Goal: Task Accomplishment & Management: Manage account settings

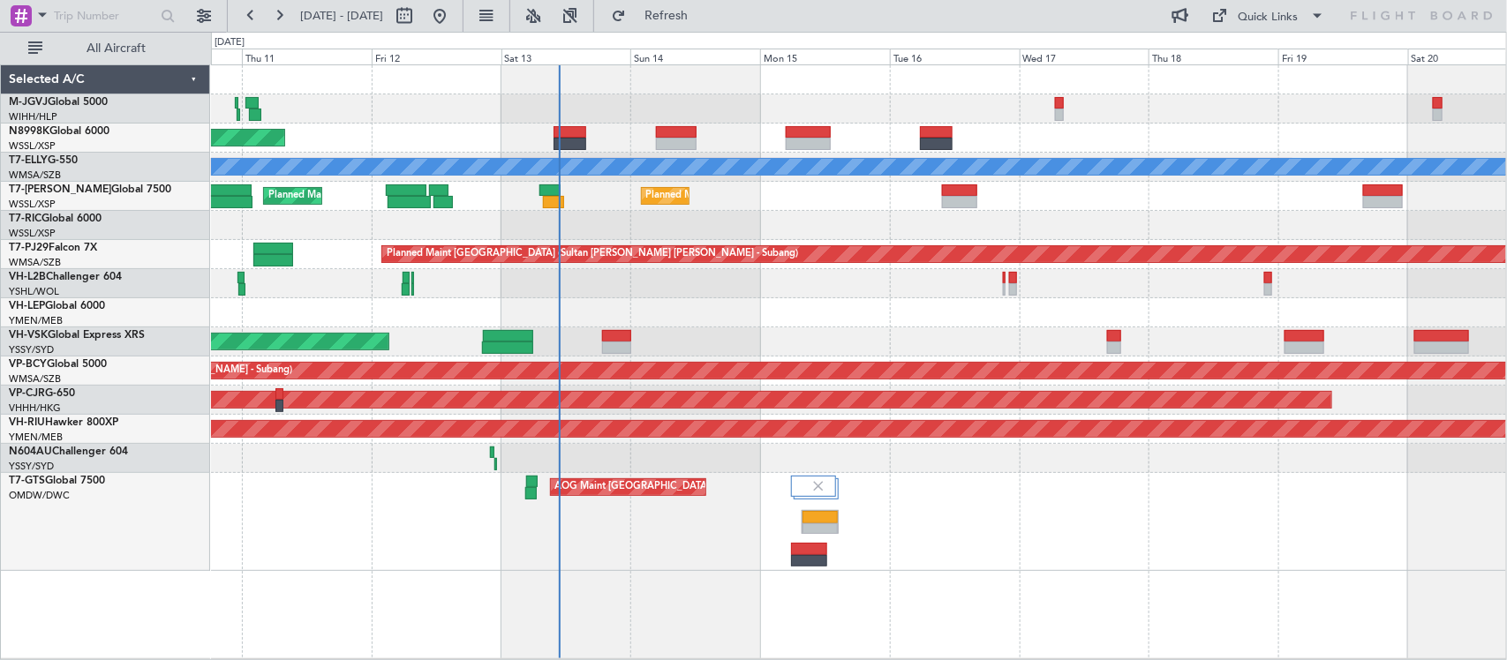
click at [752, 327] on div "Unplanned Maint Wichita (Wichita Mid-continent)" at bounding box center [858, 312] width 1295 height 29
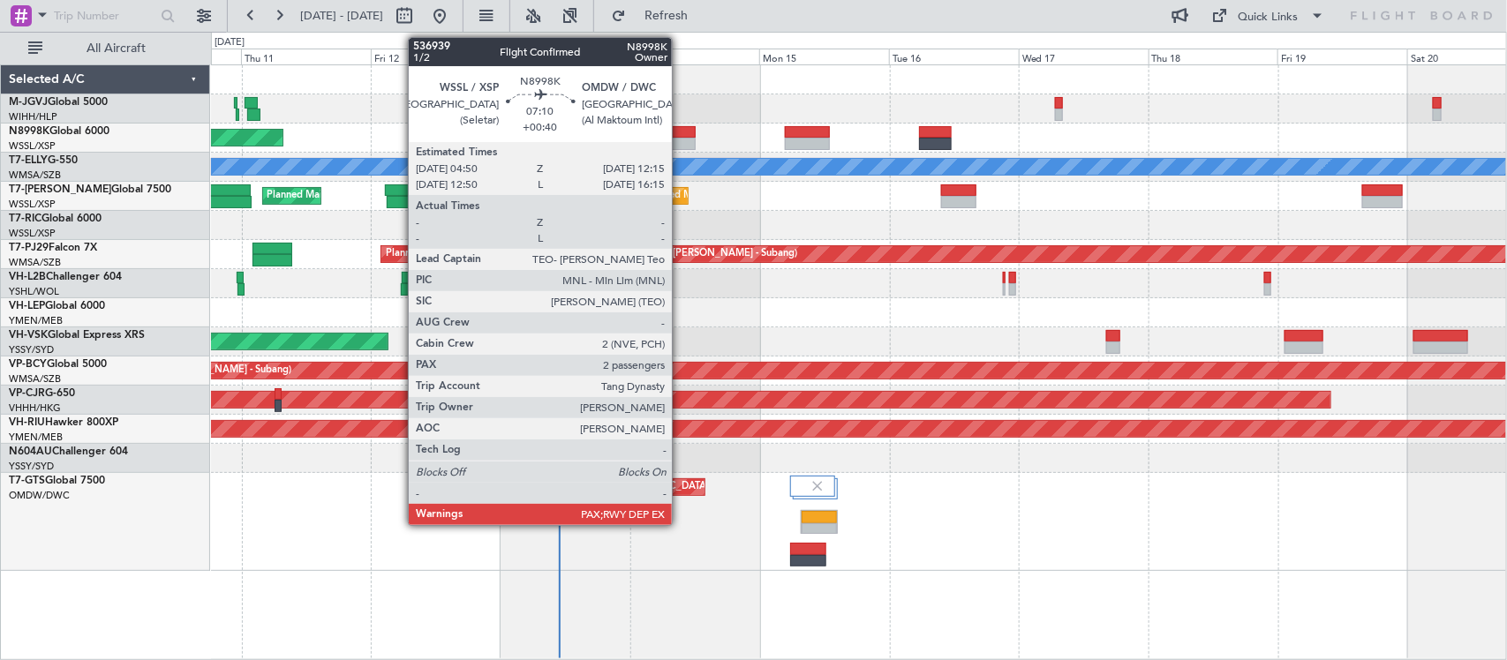
click at [680, 137] on div at bounding box center [675, 132] width 41 height 12
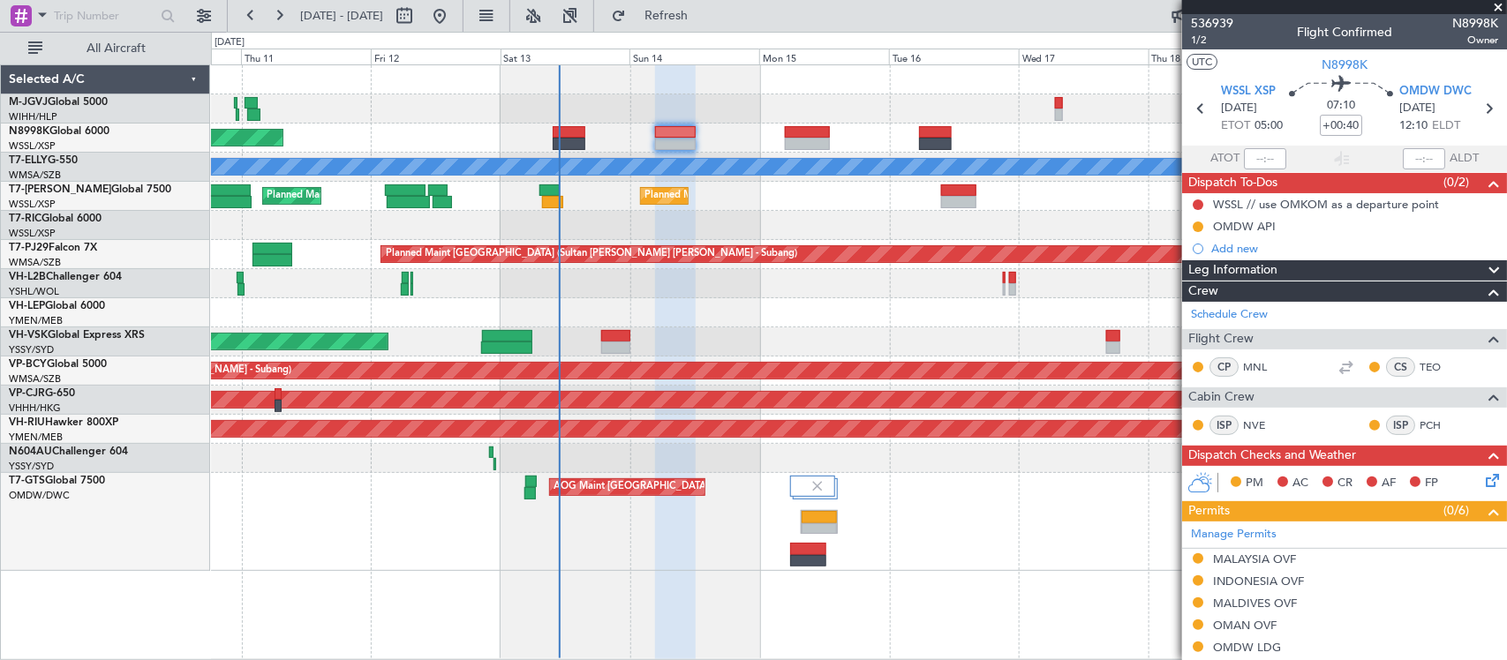
click at [707, 306] on div "Unplanned Maint Wichita (Wichita Mid-continent)" at bounding box center [858, 312] width 1295 height 29
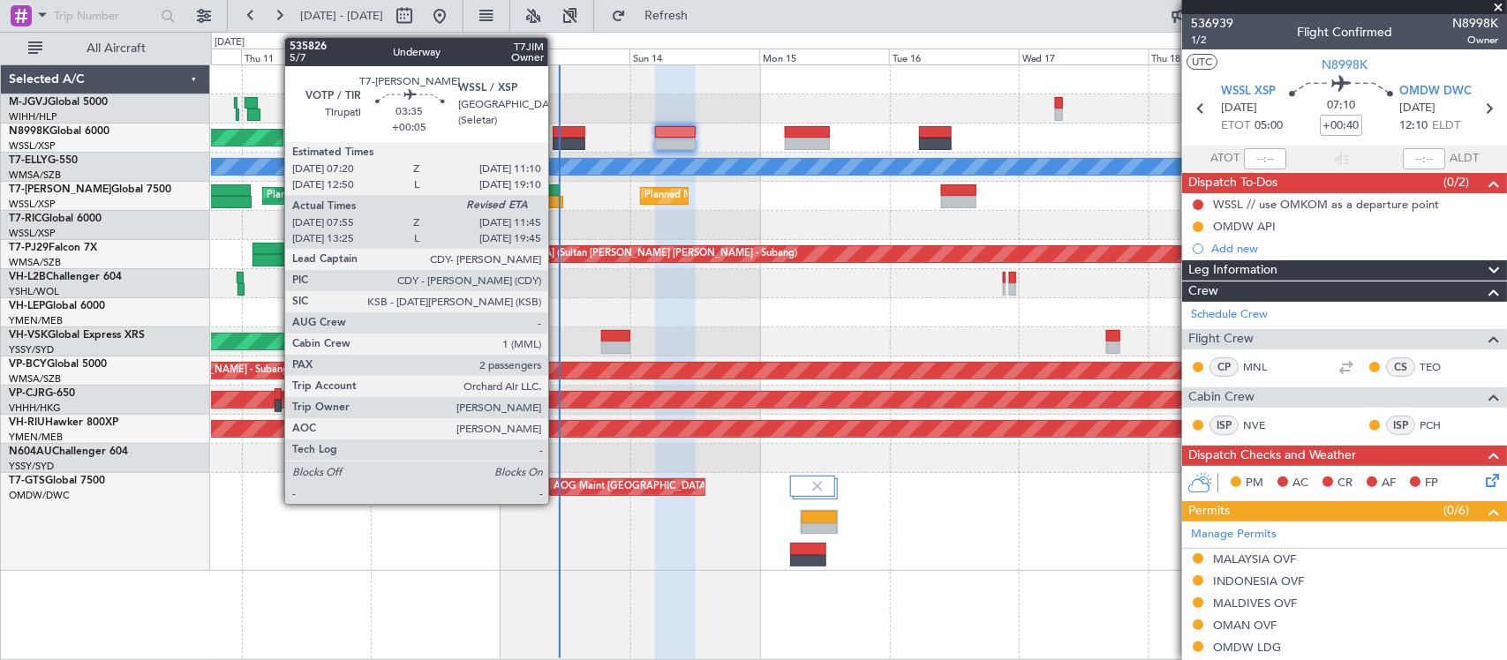
click at [557, 206] on div at bounding box center [552, 202] width 21 height 12
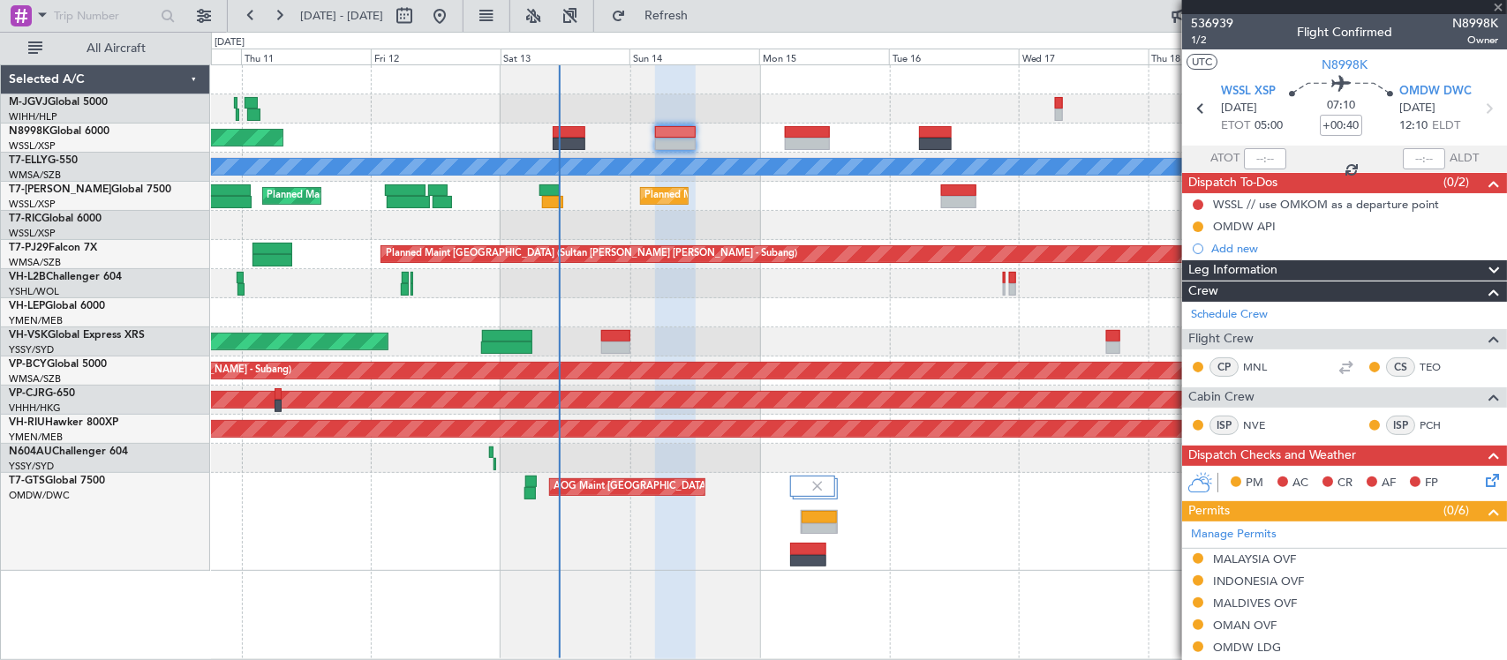
type input "+00:05"
type input "08:05"
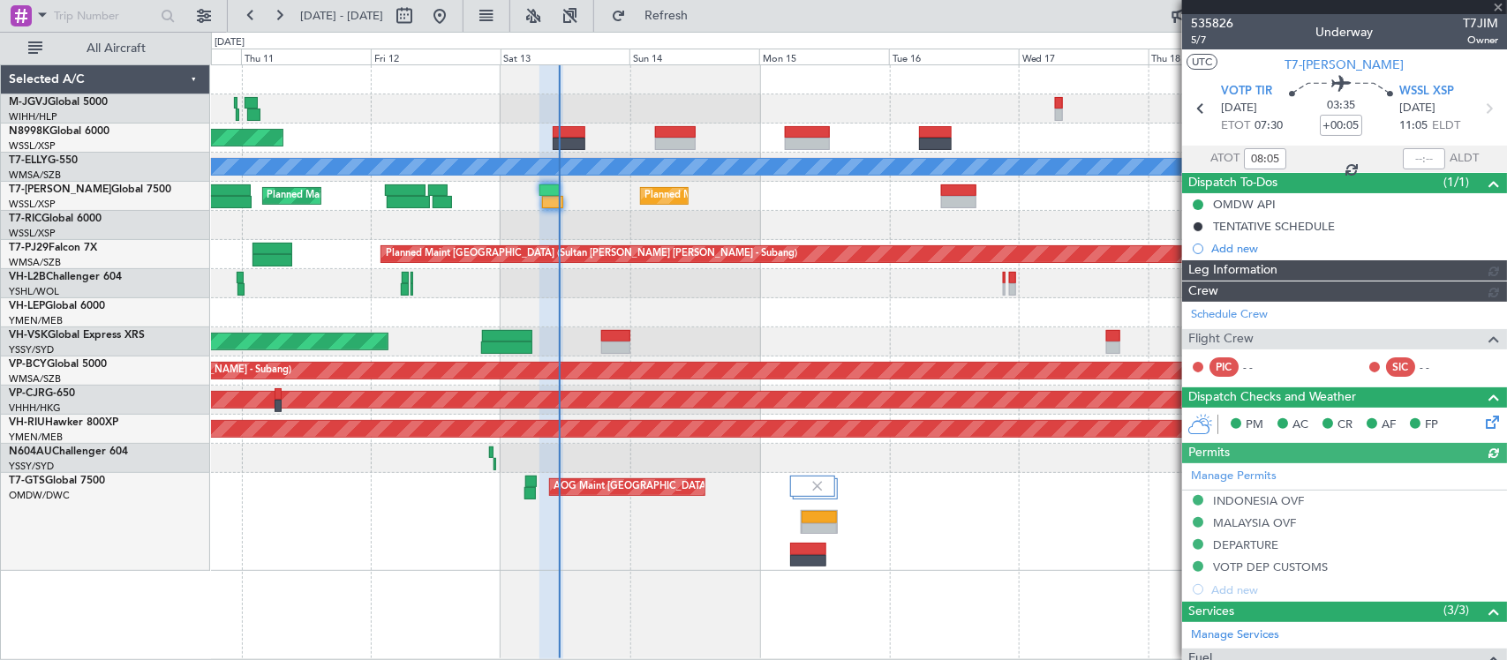
type input "[PERSON_NAME] (HHAFI)"
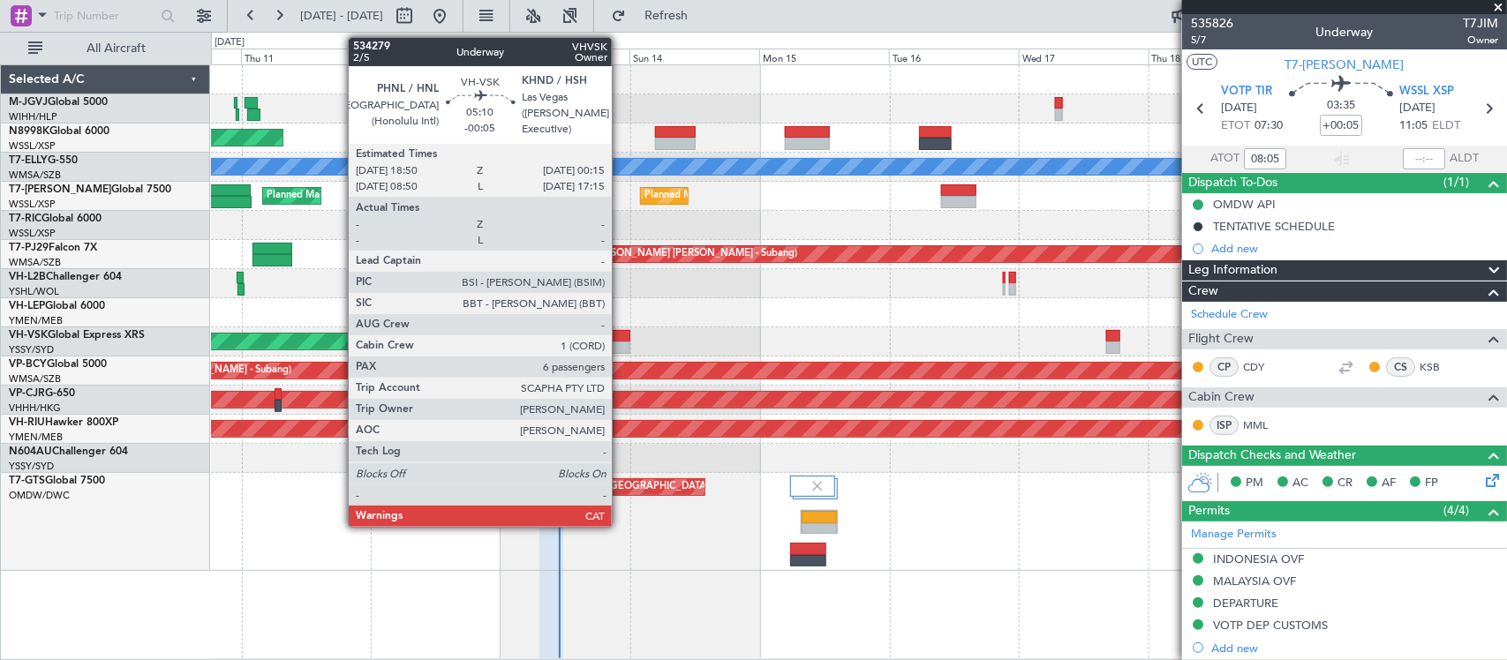
click at [620, 345] on div at bounding box center [616, 348] width 30 height 12
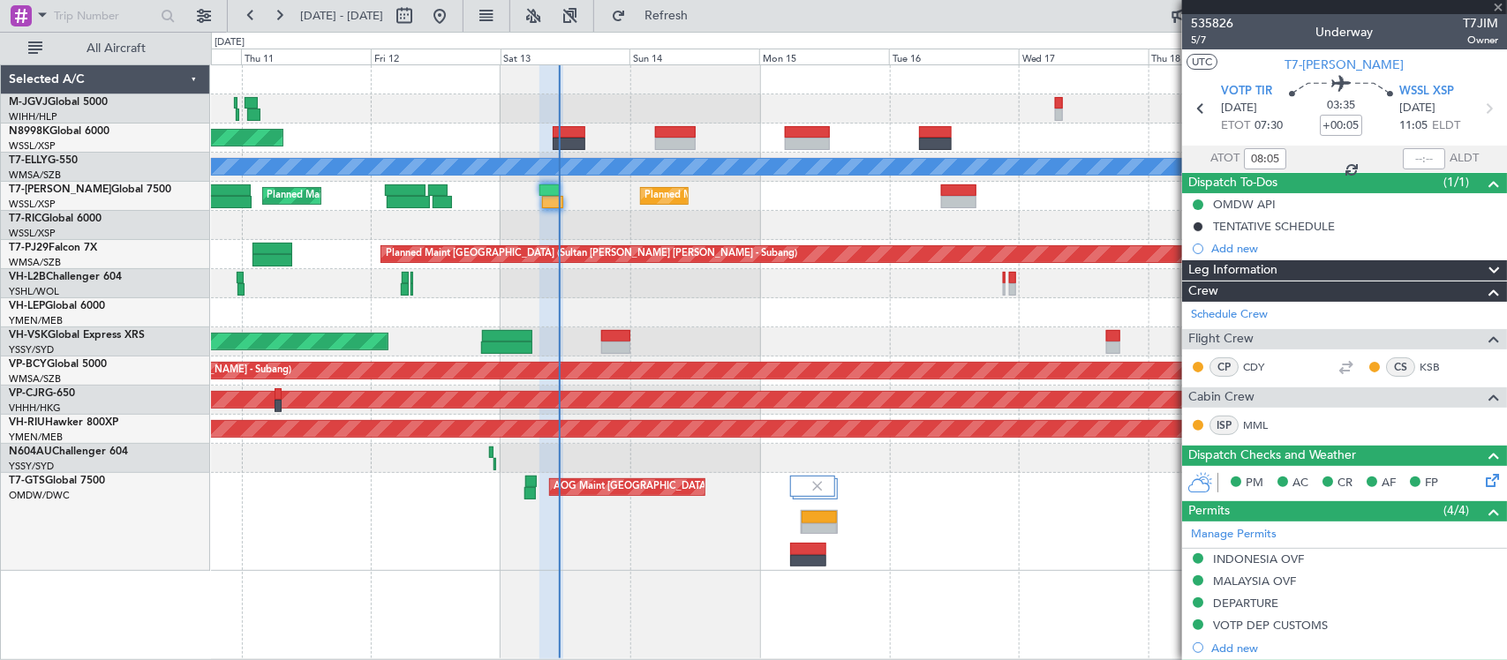
type input "-00:05"
type input "6"
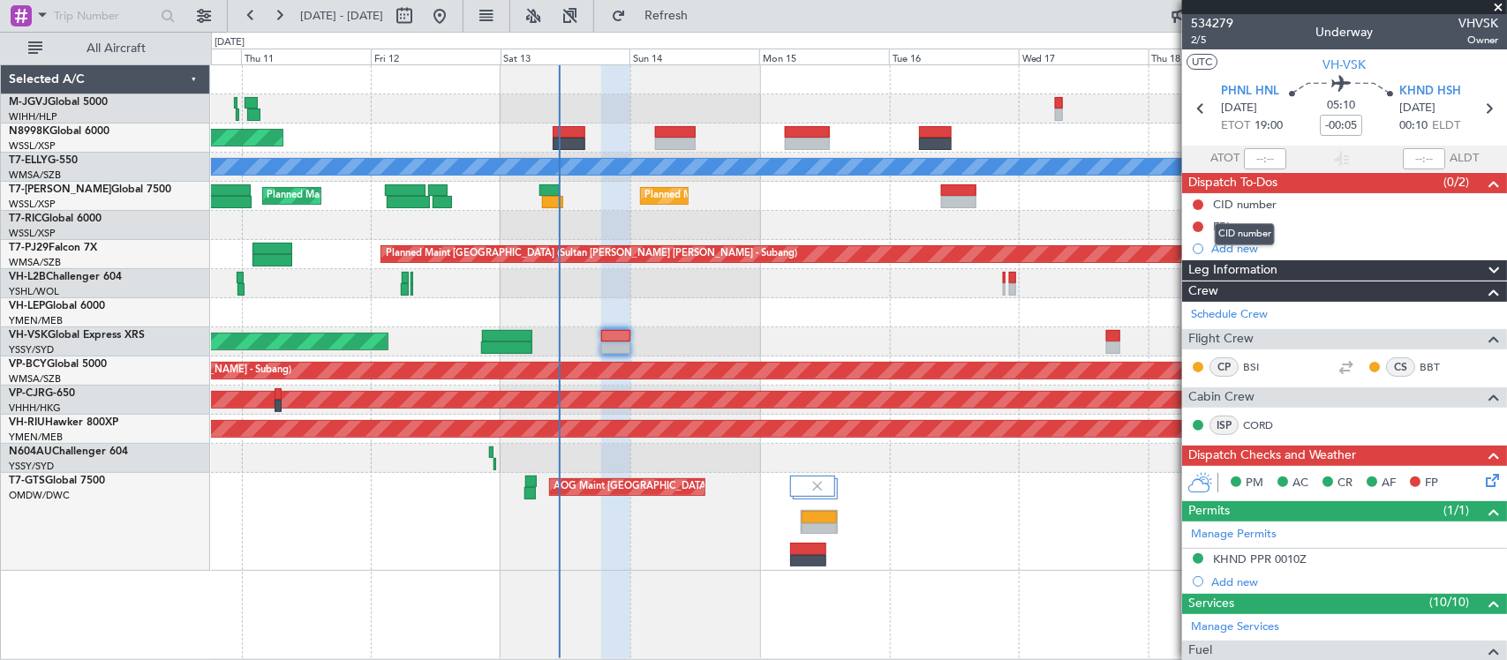
click at [1225, 222] on mat-tooltip-component "CID number" at bounding box center [1244, 234] width 85 height 47
click at [1222, 219] on div "FPL" at bounding box center [1222, 226] width 19 height 15
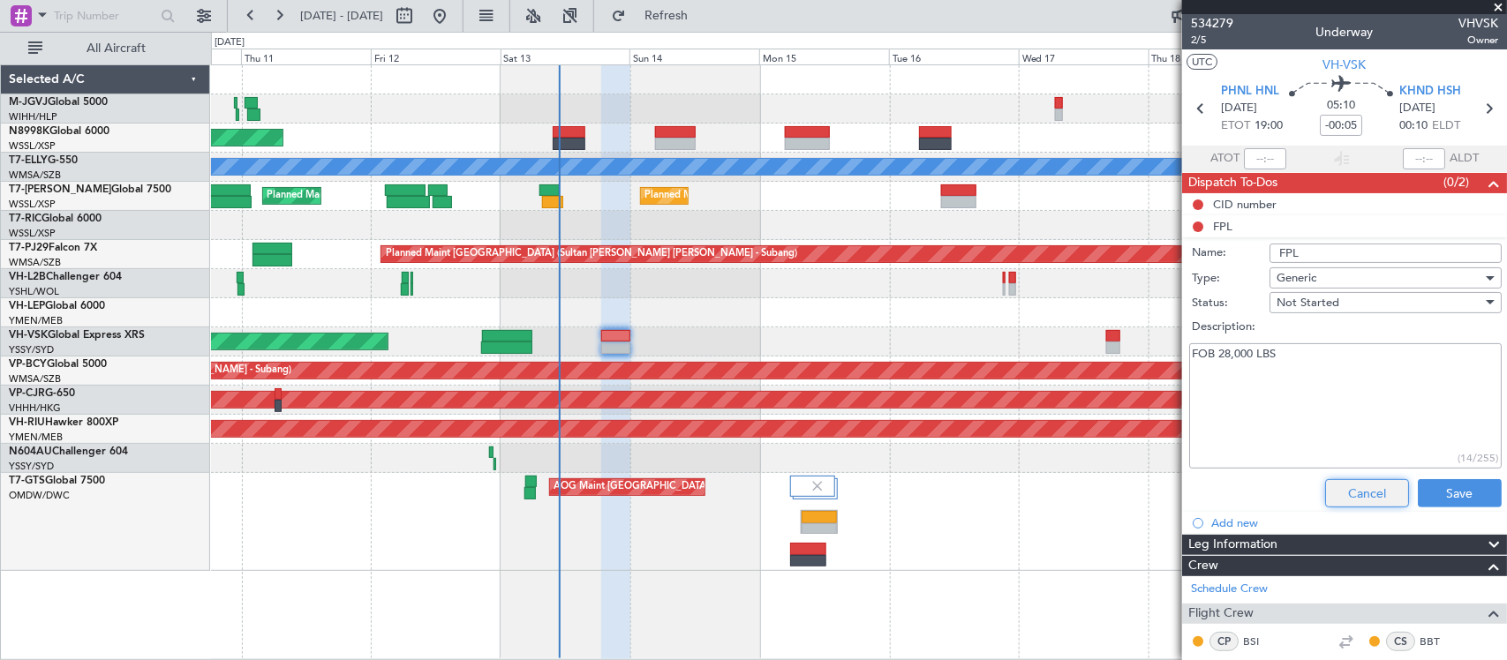
click at [1362, 499] on button "Cancel" at bounding box center [1367, 493] width 84 height 28
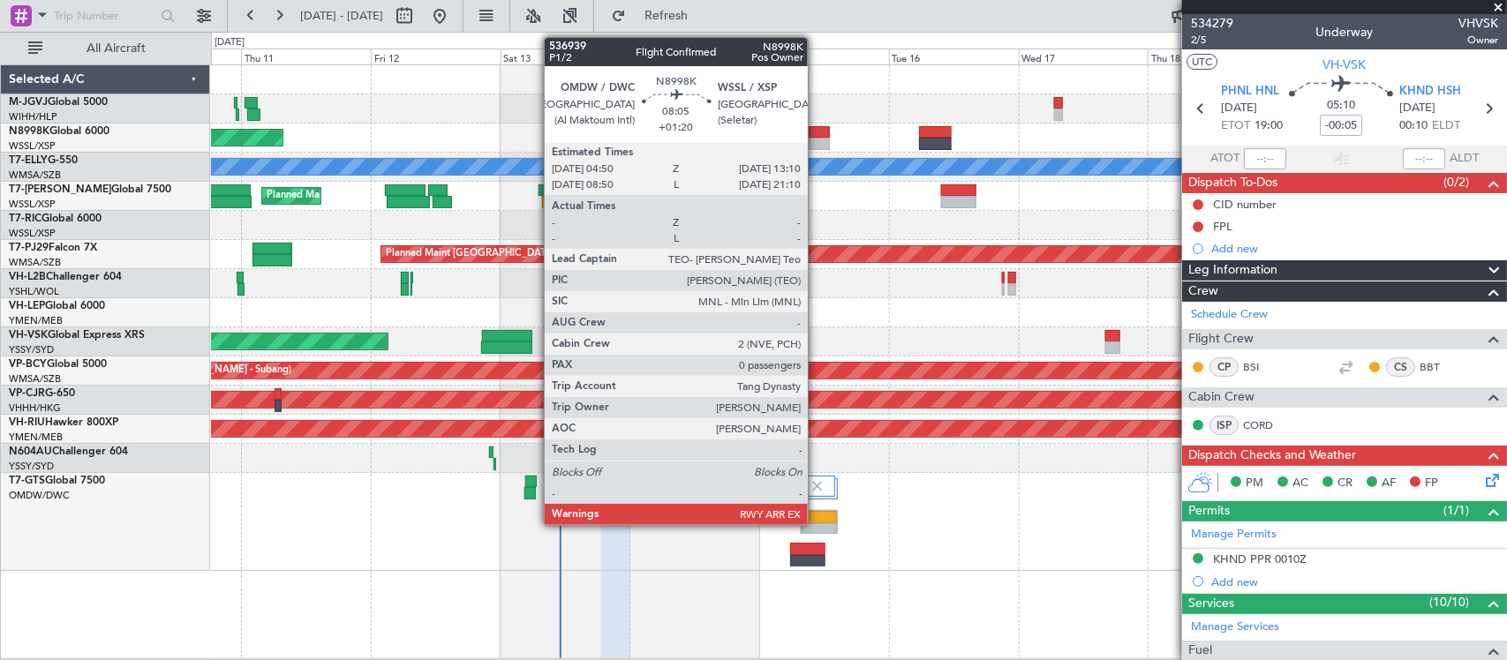
click at [816, 141] on div at bounding box center [807, 144] width 45 height 12
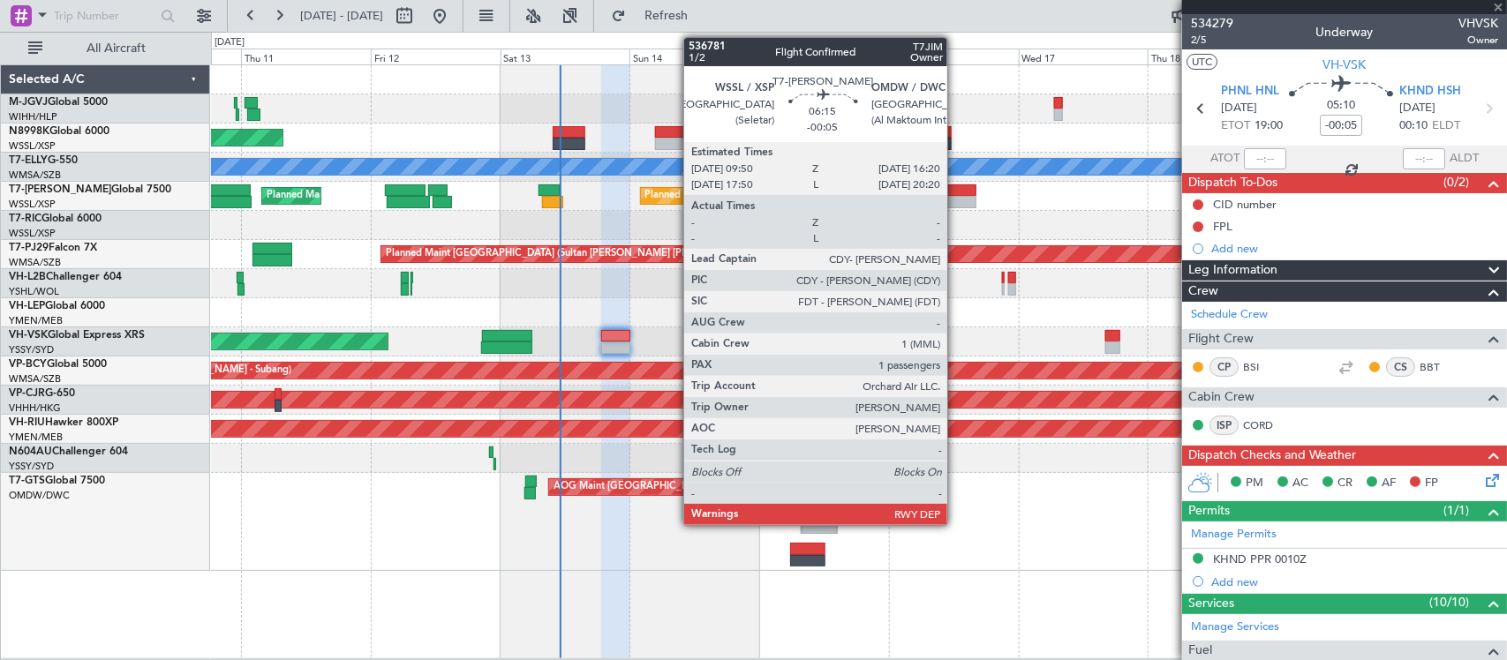
type input "+01:20"
type input "0"
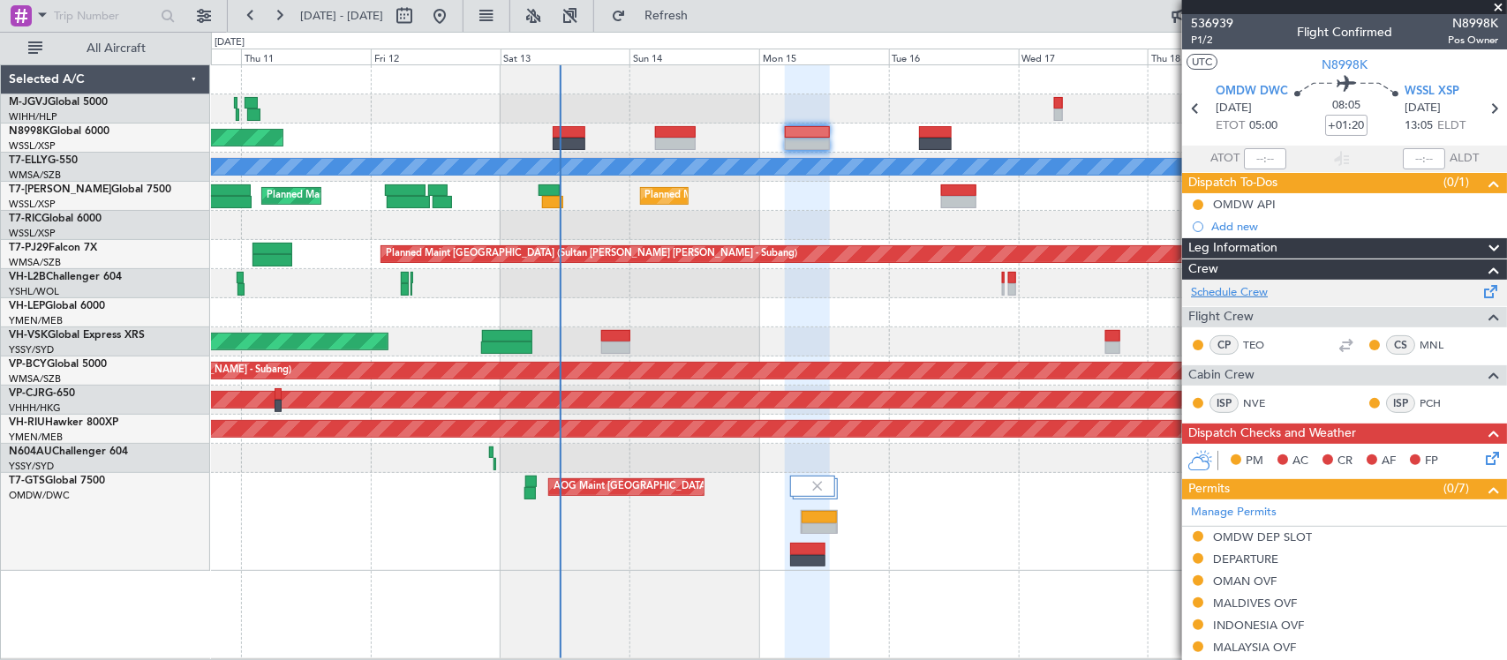
click at [1243, 284] on link "Schedule Crew" at bounding box center [1229, 293] width 77 height 18
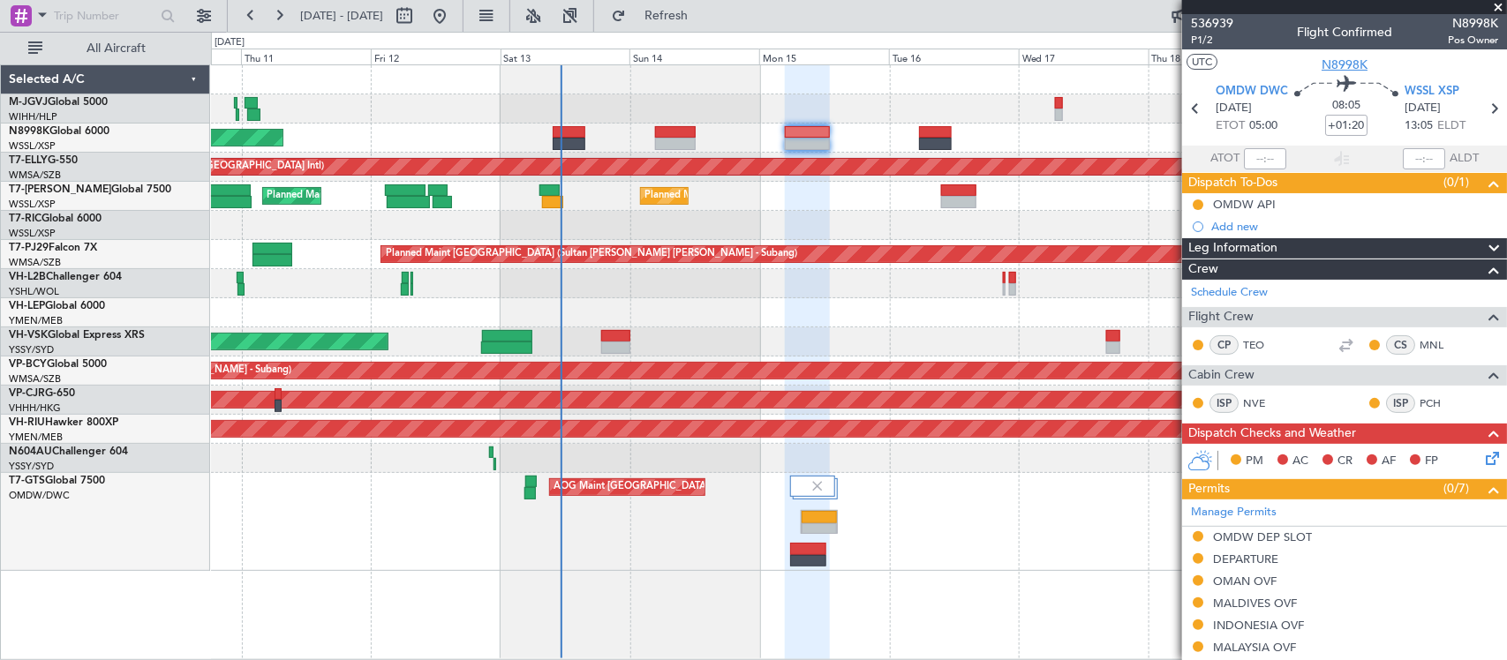
click at [1338, 67] on span "N8998K" at bounding box center [1344, 65] width 46 height 19
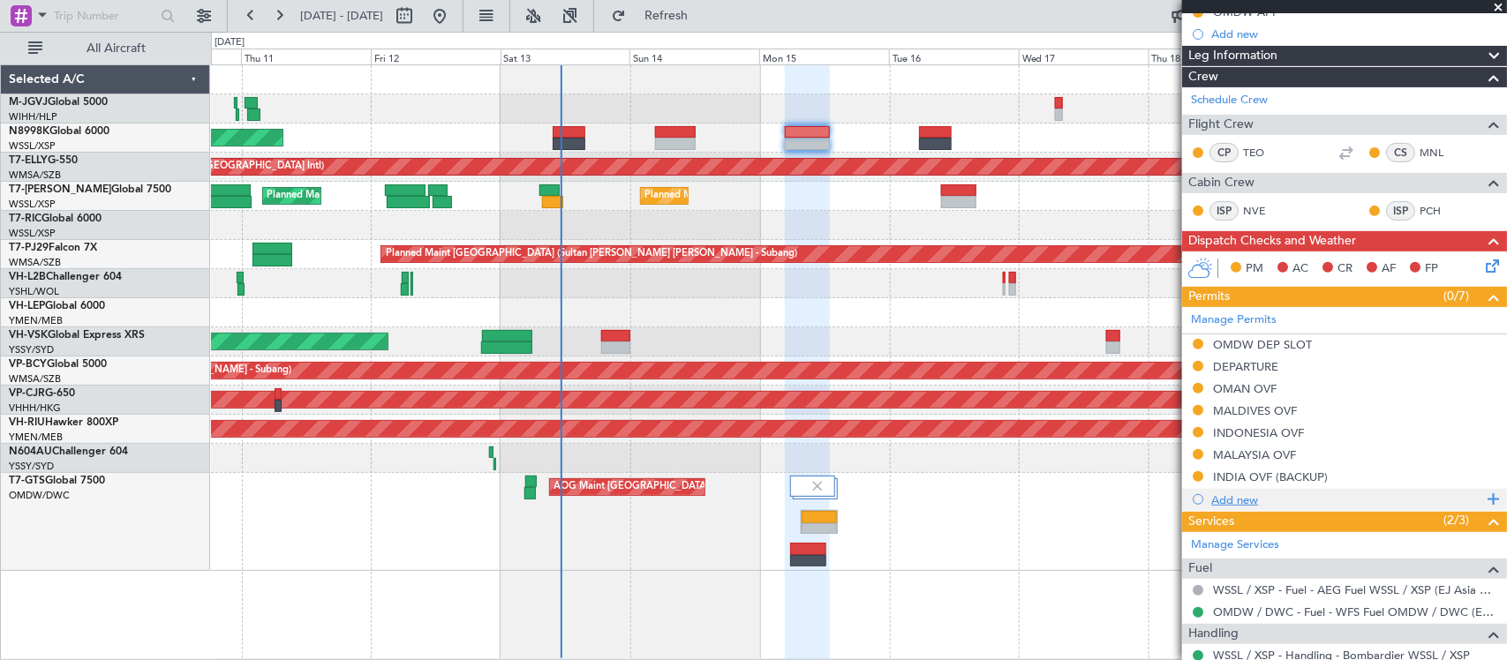
scroll to position [272, 0]
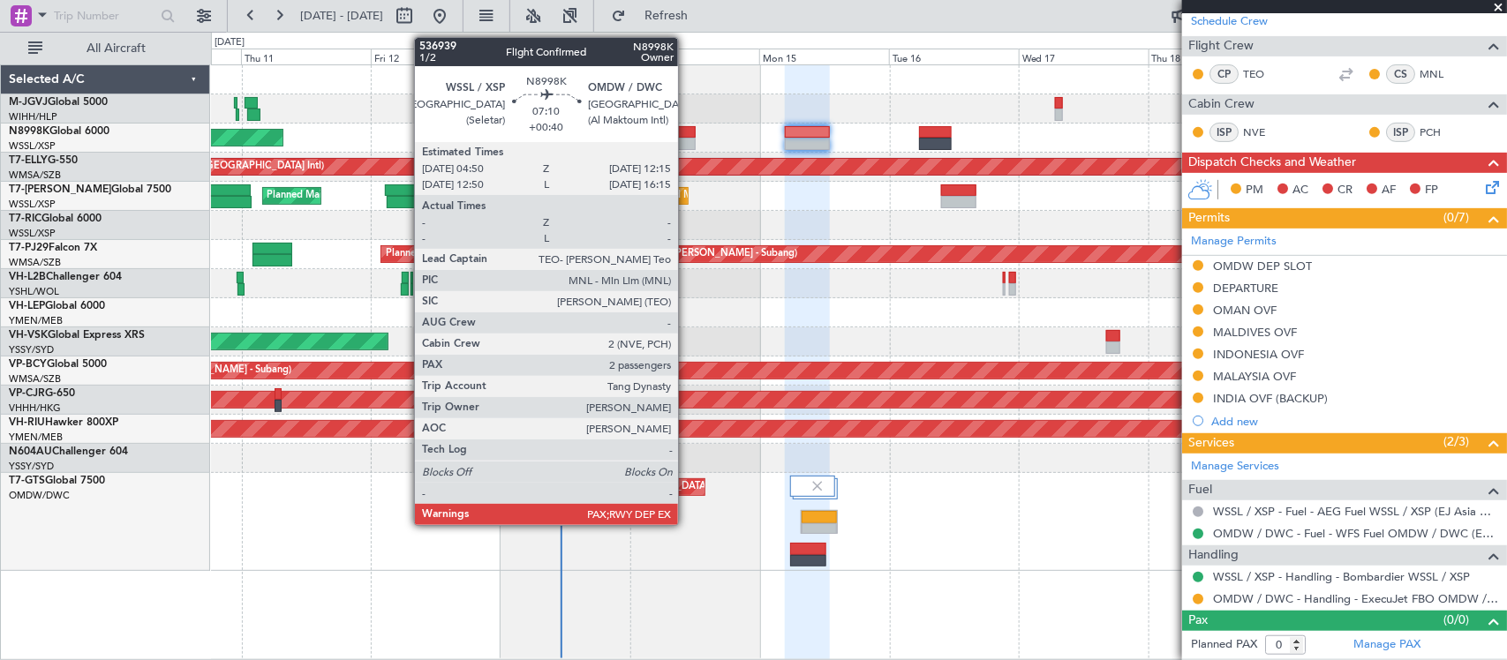
click at [687, 133] on div at bounding box center [675, 132] width 41 height 12
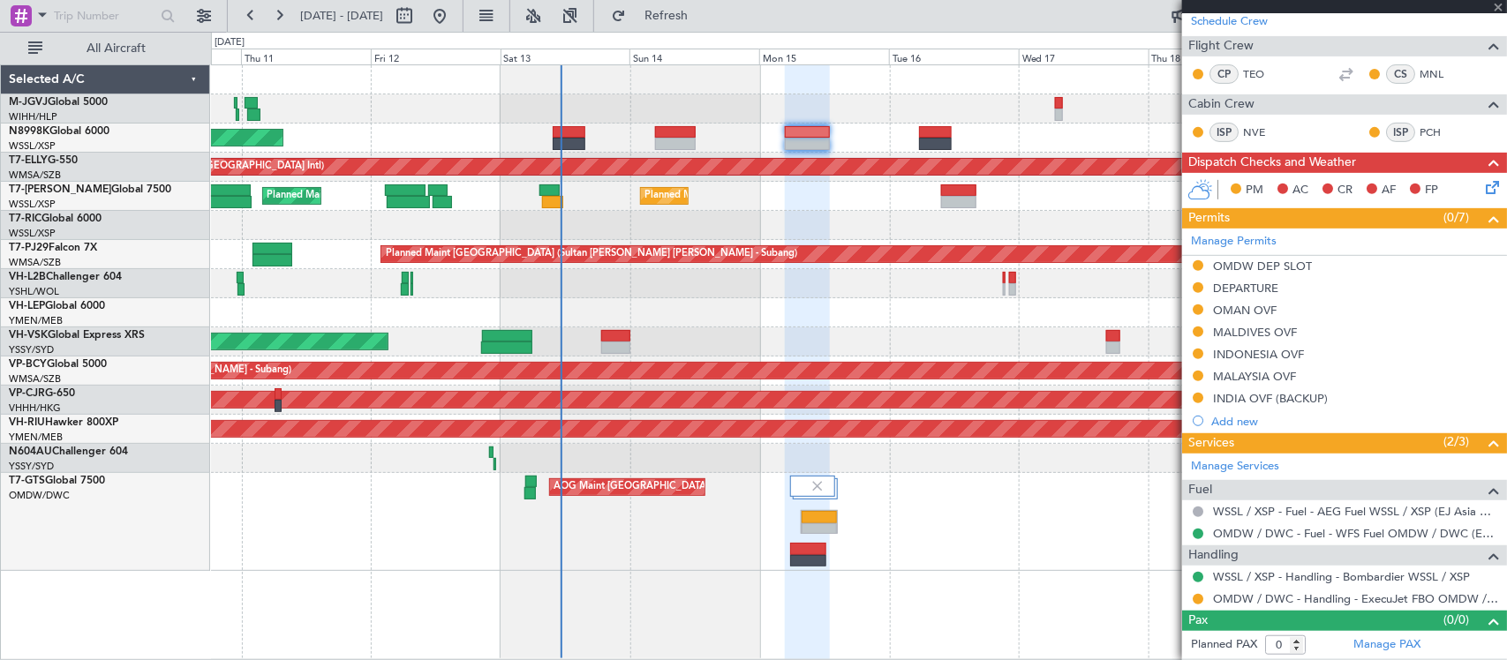
type input "+00:40"
type input "2"
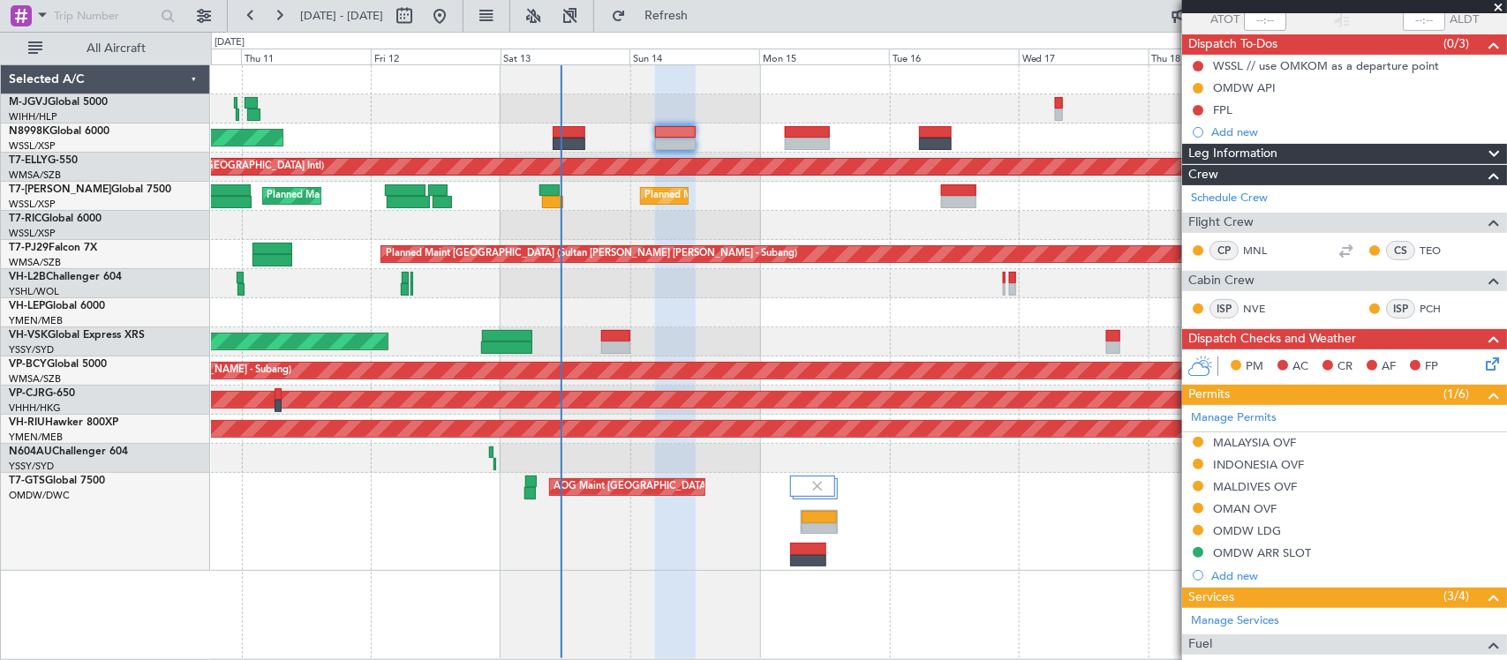
scroll to position [0, 0]
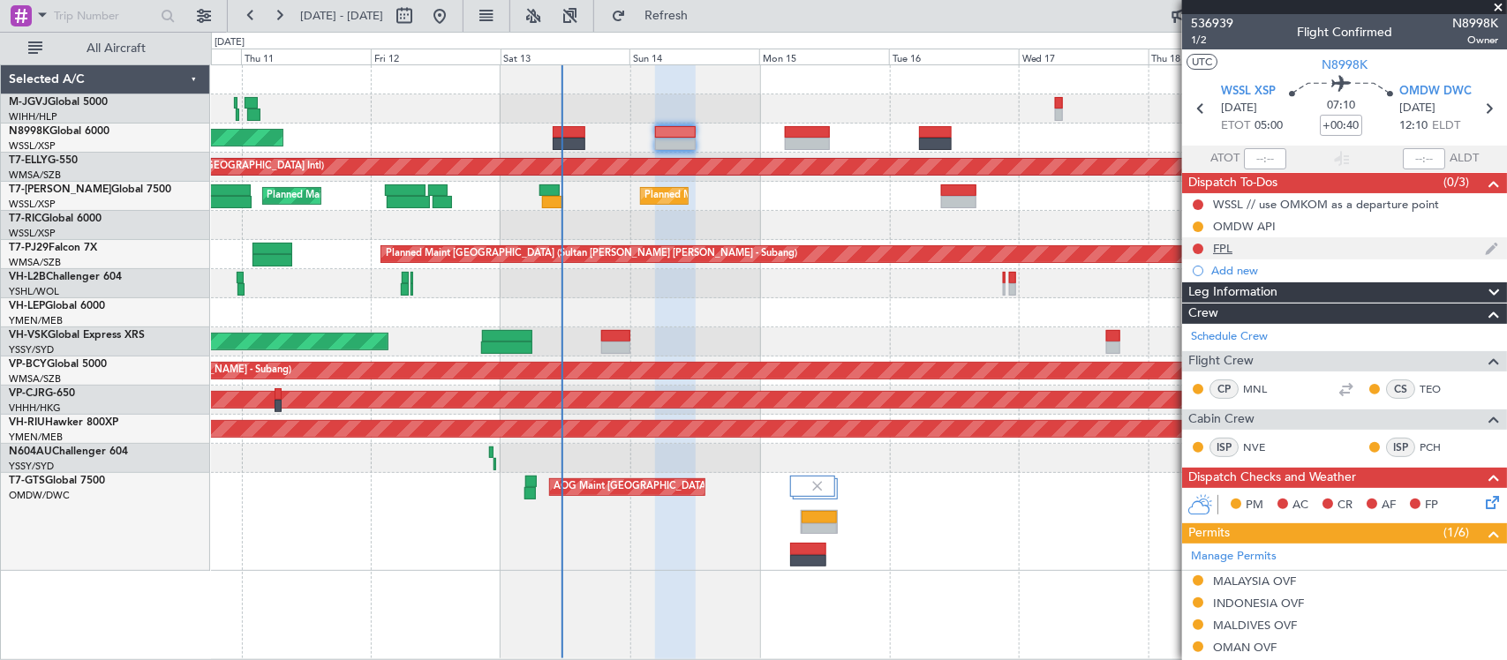
click at [1222, 244] on div "FPL" at bounding box center [1222, 248] width 19 height 15
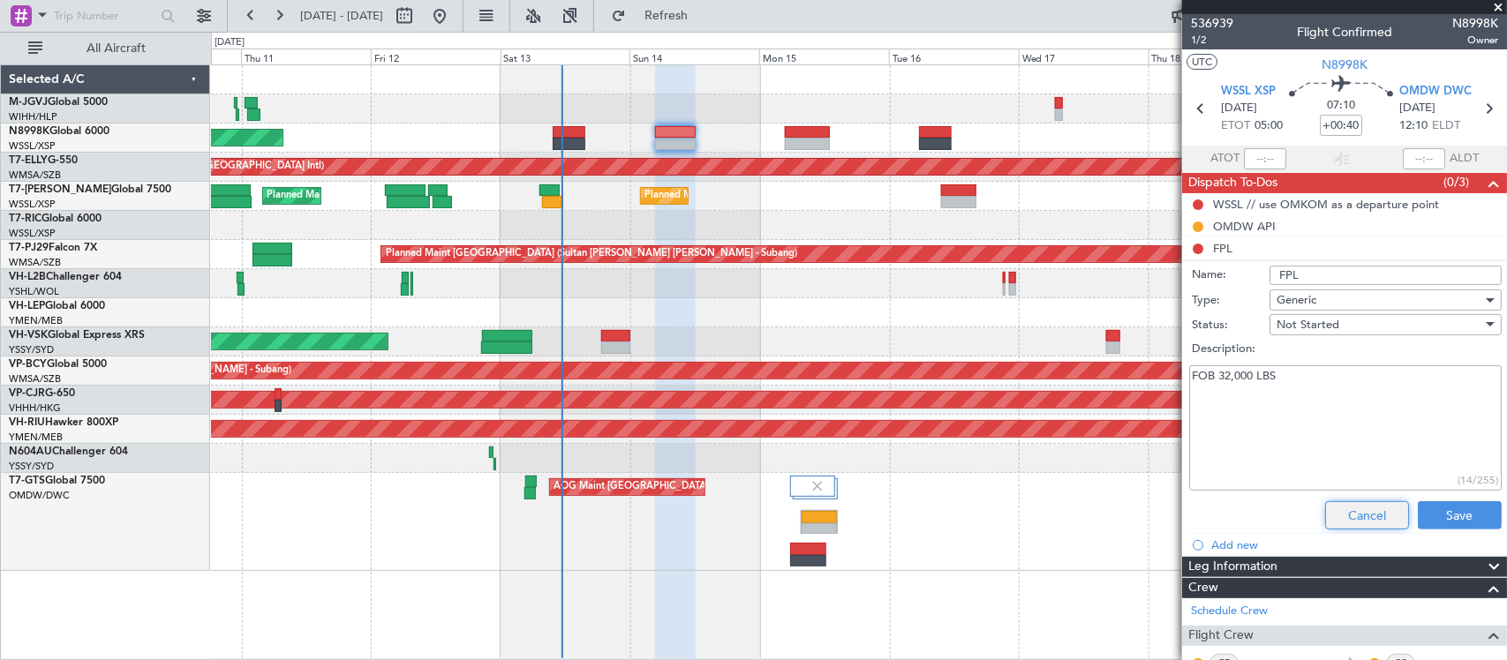
click at [1342, 513] on button "Cancel" at bounding box center [1367, 515] width 84 height 28
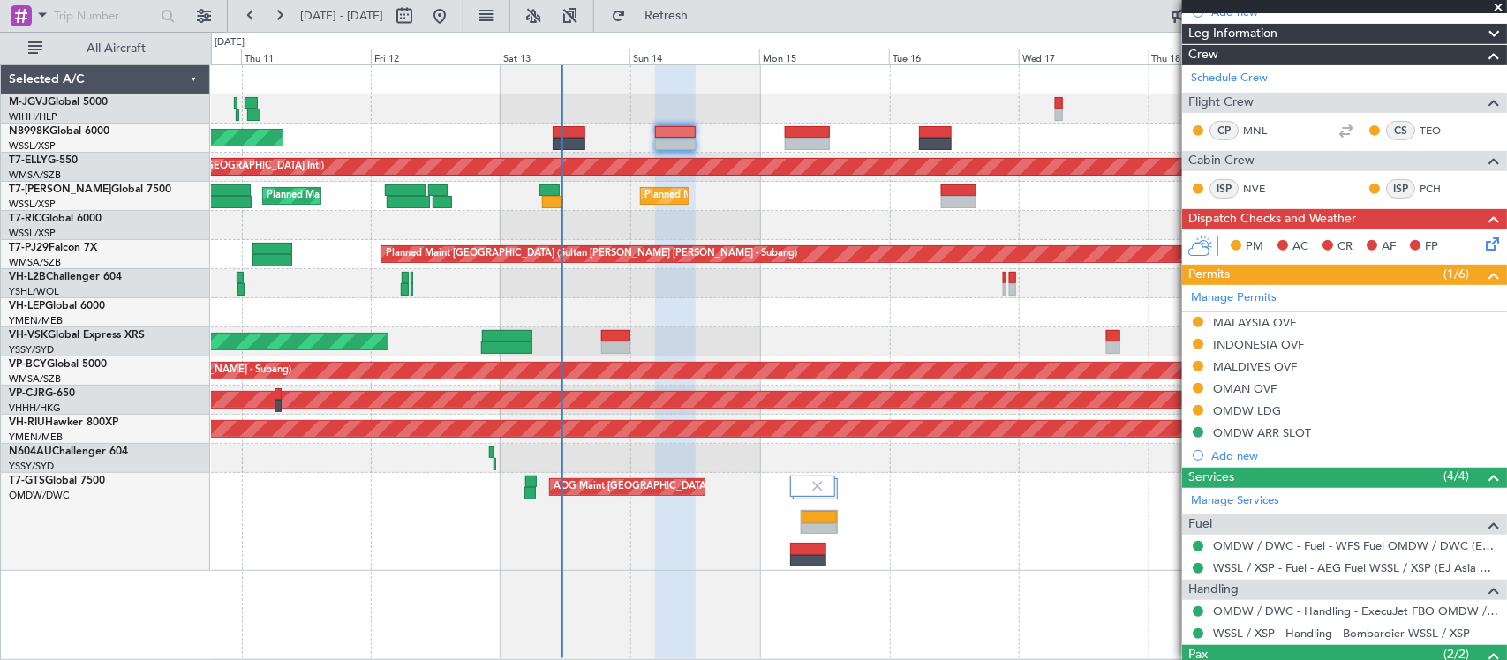
scroll to position [373, 0]
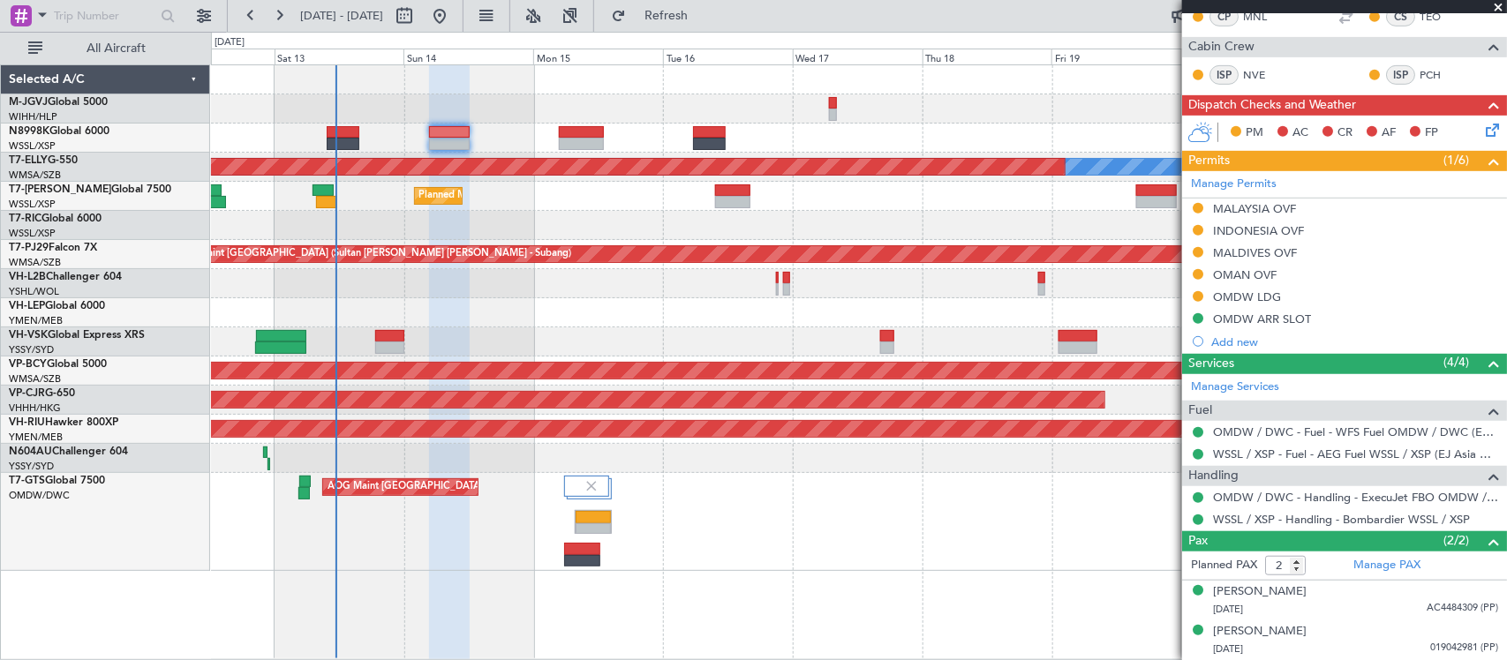
click at [734, 327] on div "Planned Maint [GEOGRAPHIC_DATA] (Seletar) [PERSON_NAME] Planned Maint [GEOGRAPH…" at bounding box center [858, 318] width 1295 height 506
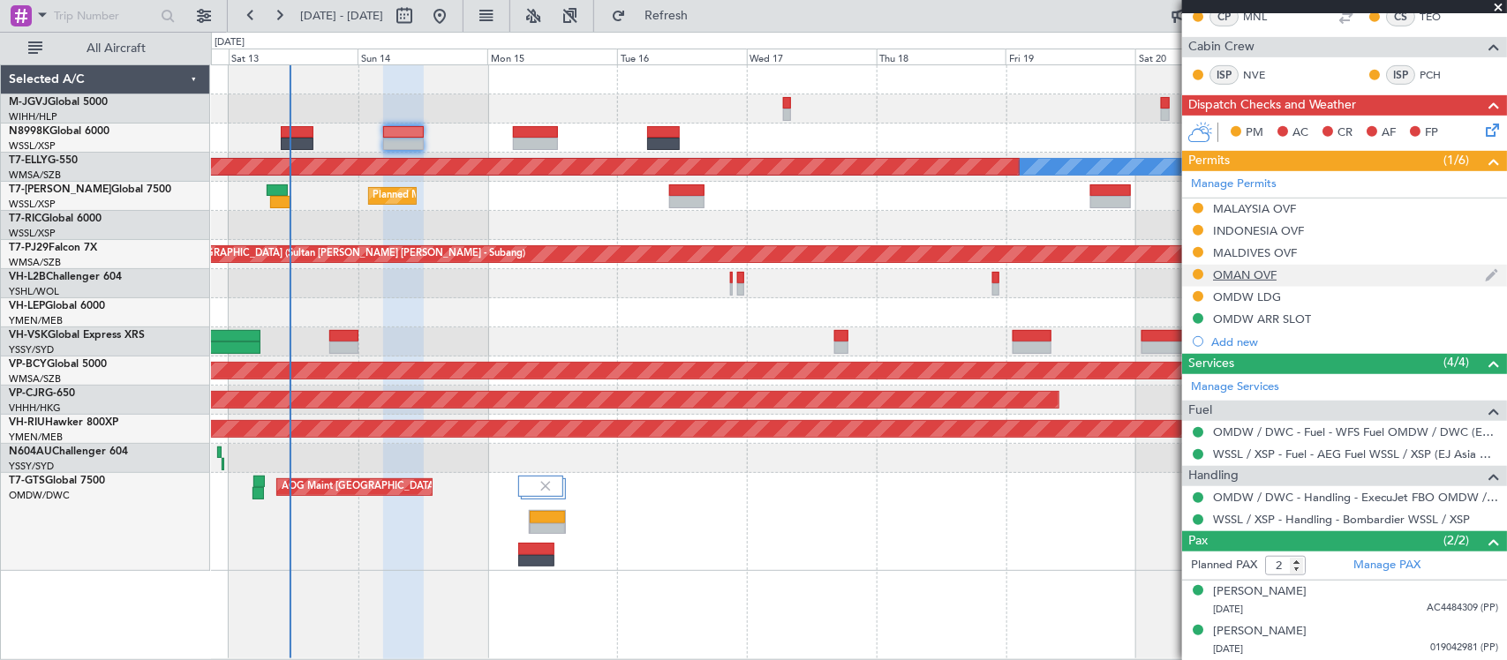
scroll to position [0, 0]
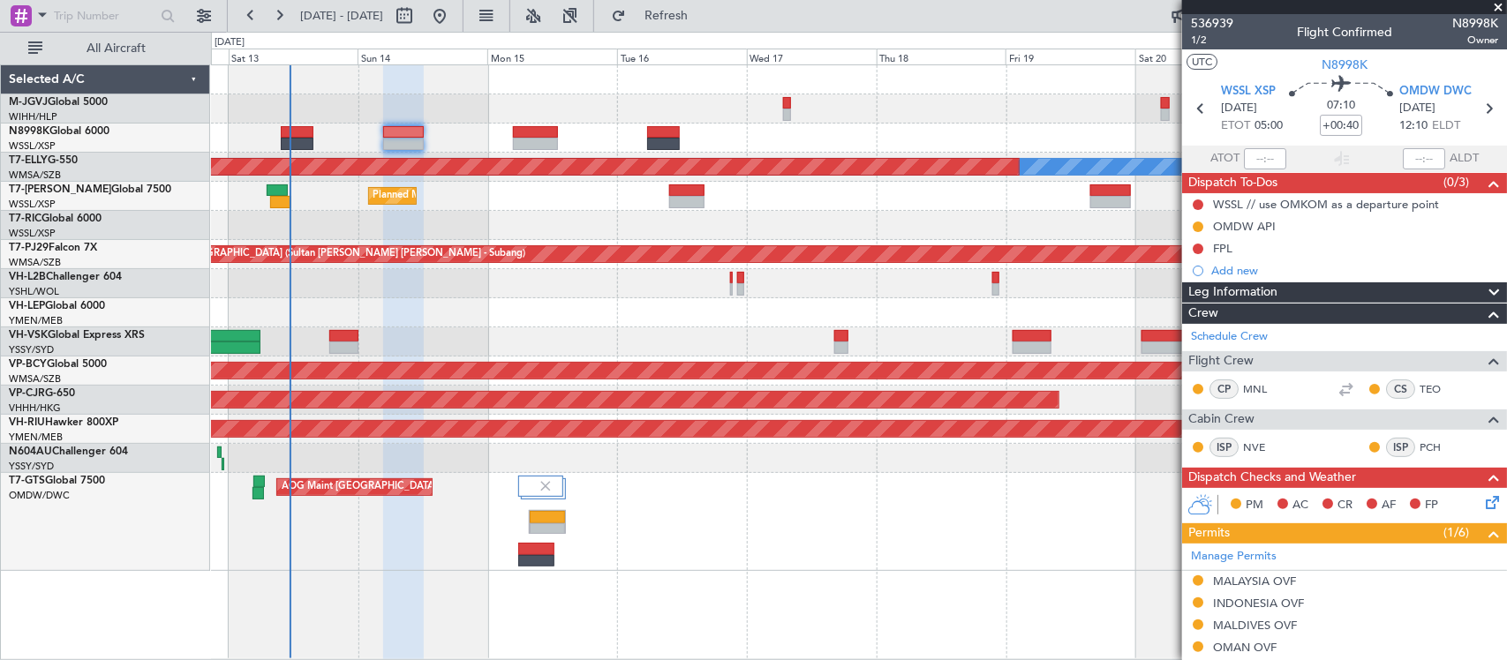
click at [1233, 249] on div "FPL" at bounding box center [1344, 248] width 325 height 22
click at [936, 279] on div at bounding box center [858, 283] width 1295 height 29
click at [628, 332] on div "Unplanned Maint Sydney ([PERSON_NAME] Intl)" at bounding box center [858, 341] width 1295 height 29
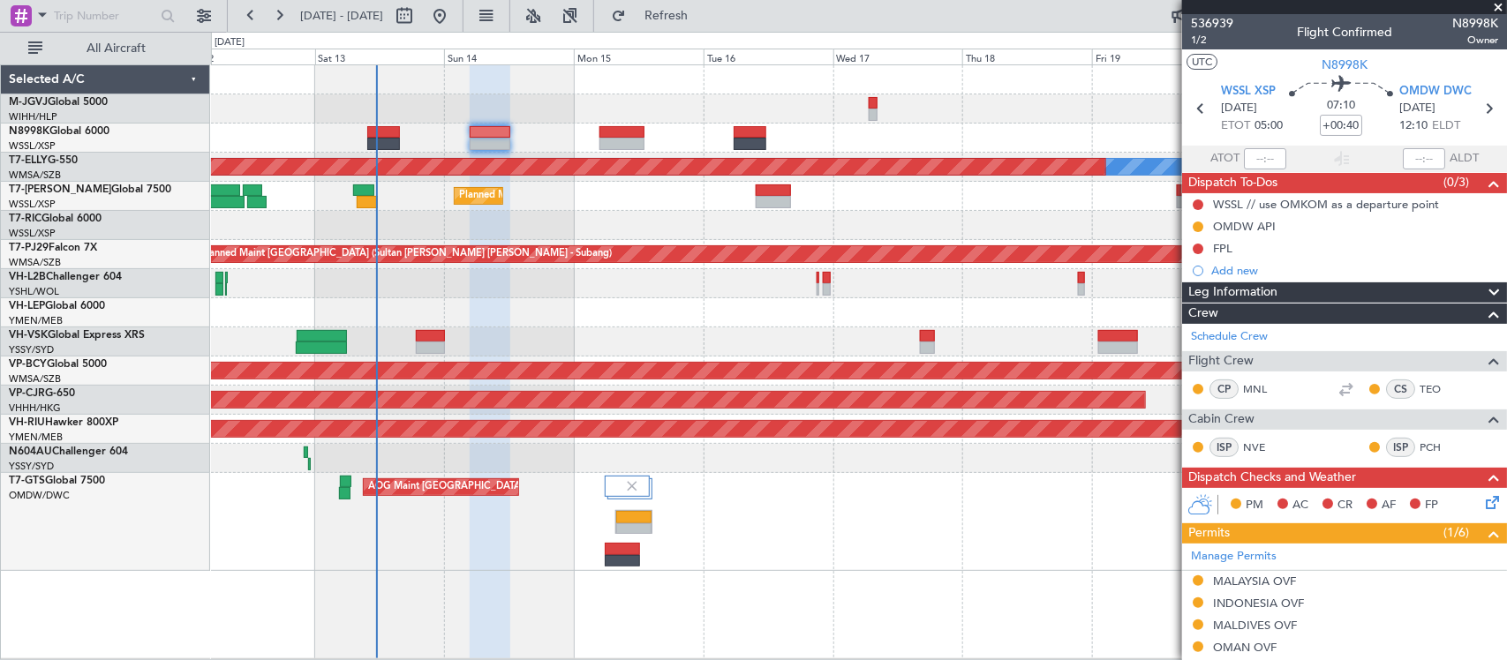
click at [690, 332] on div "Unplanned Maint Sydney ([PERSON_NAME] Intl)" at bounding box center [858, 341] width 1295 height 29
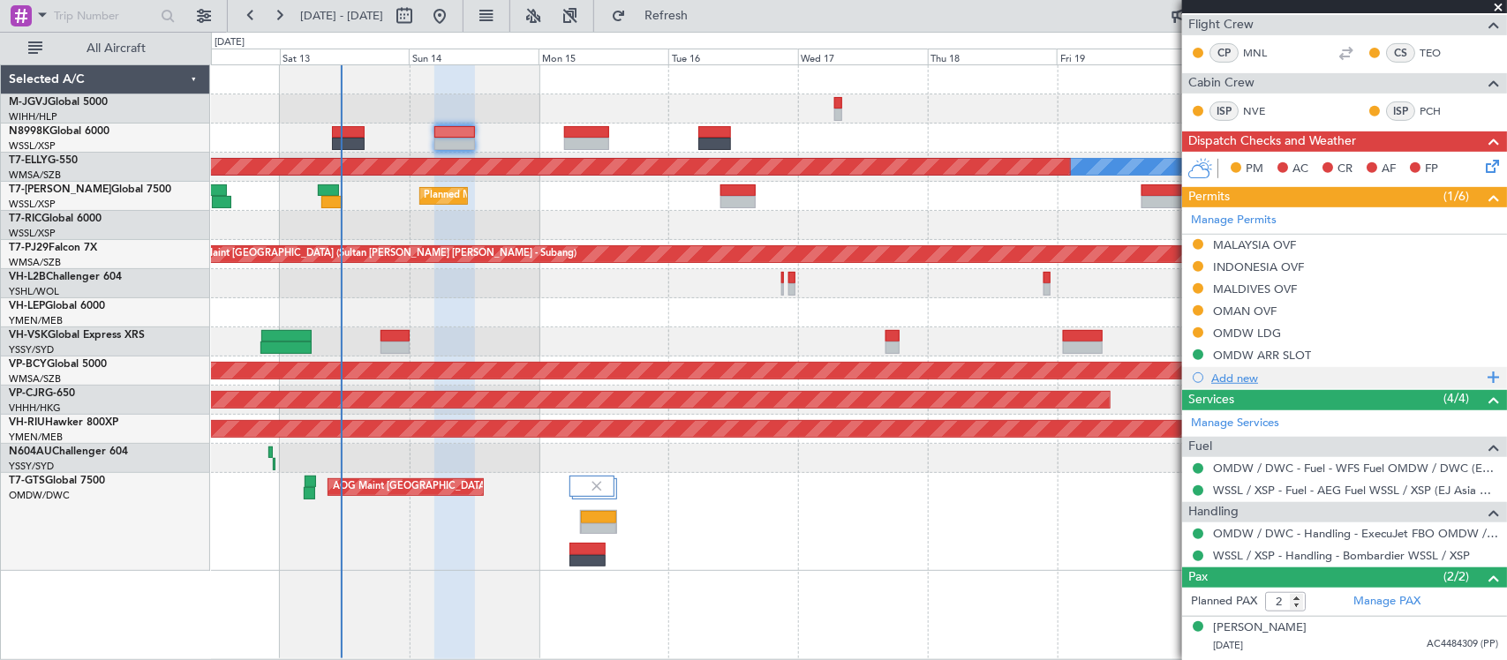
scroll to position [367, 0]
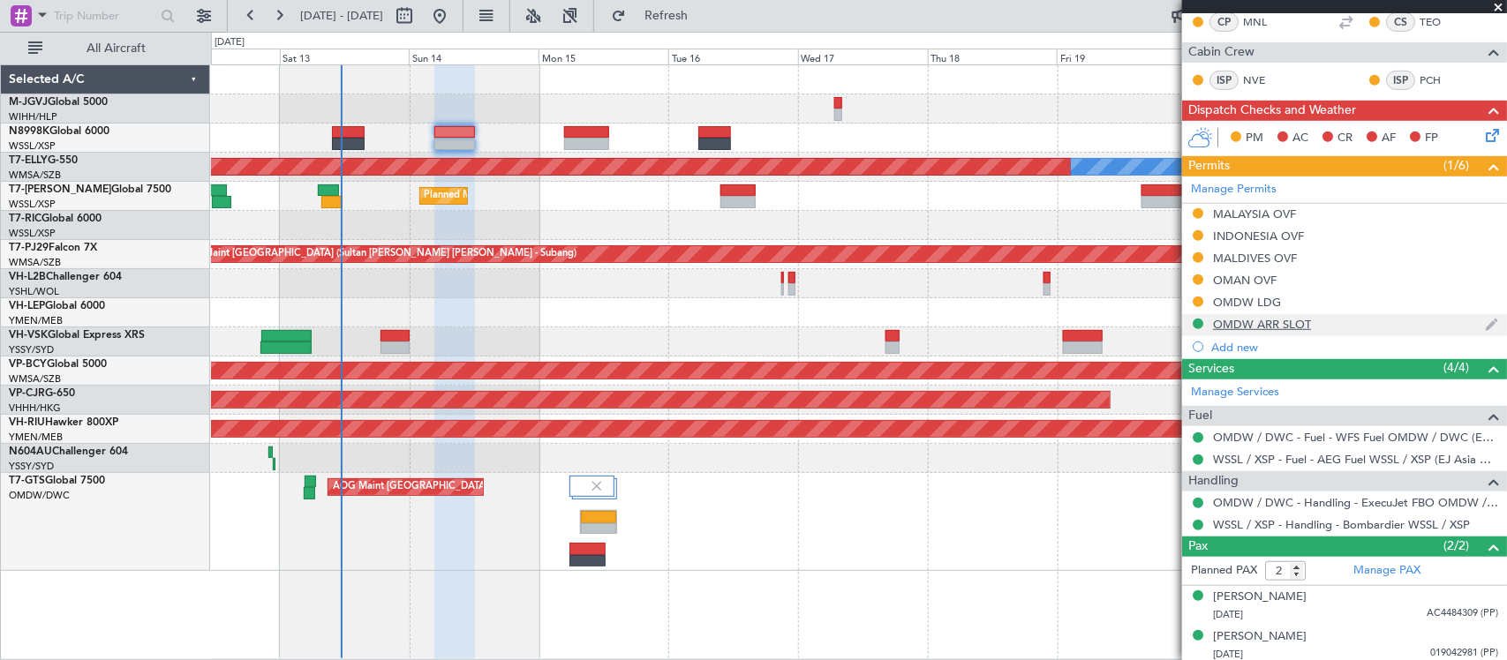
click at [1232, 320] on div "OMDW ARR SLOT" at bounding box center [1262, 324] width 98 height 15
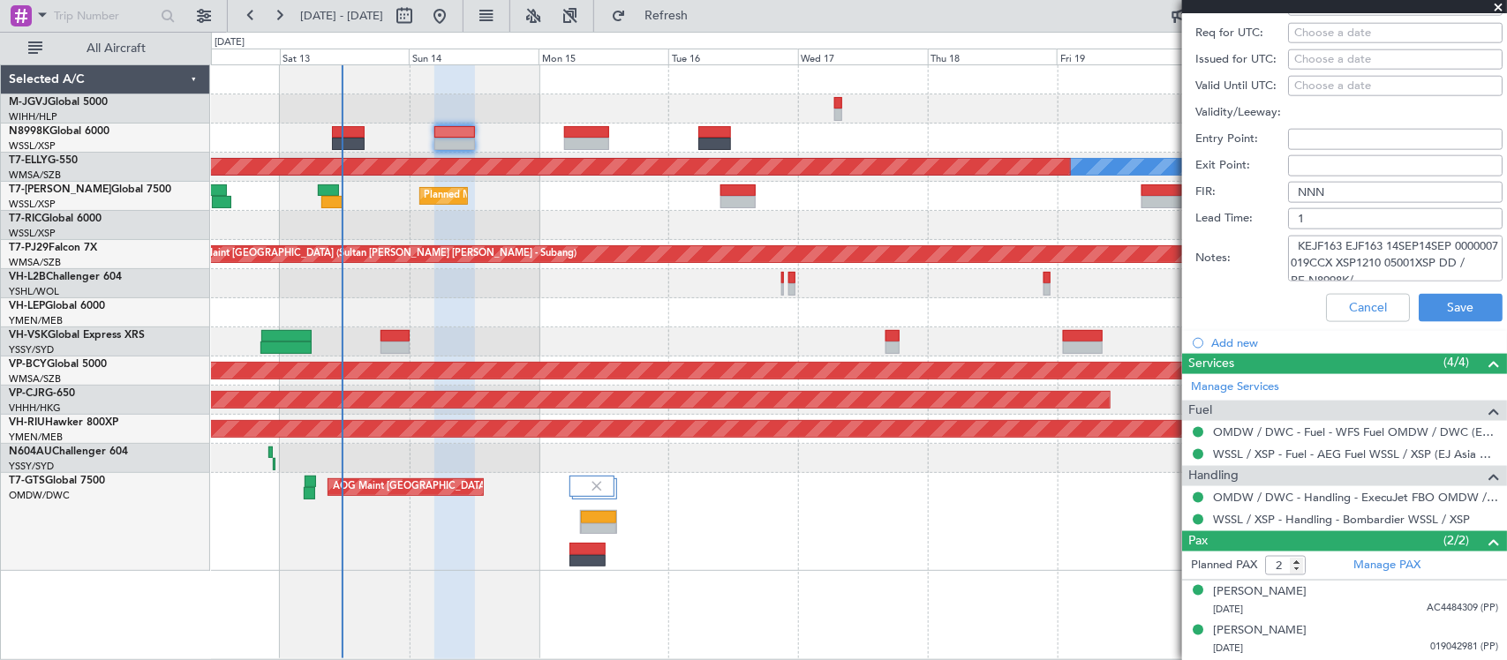
scroll to position [532, 0]
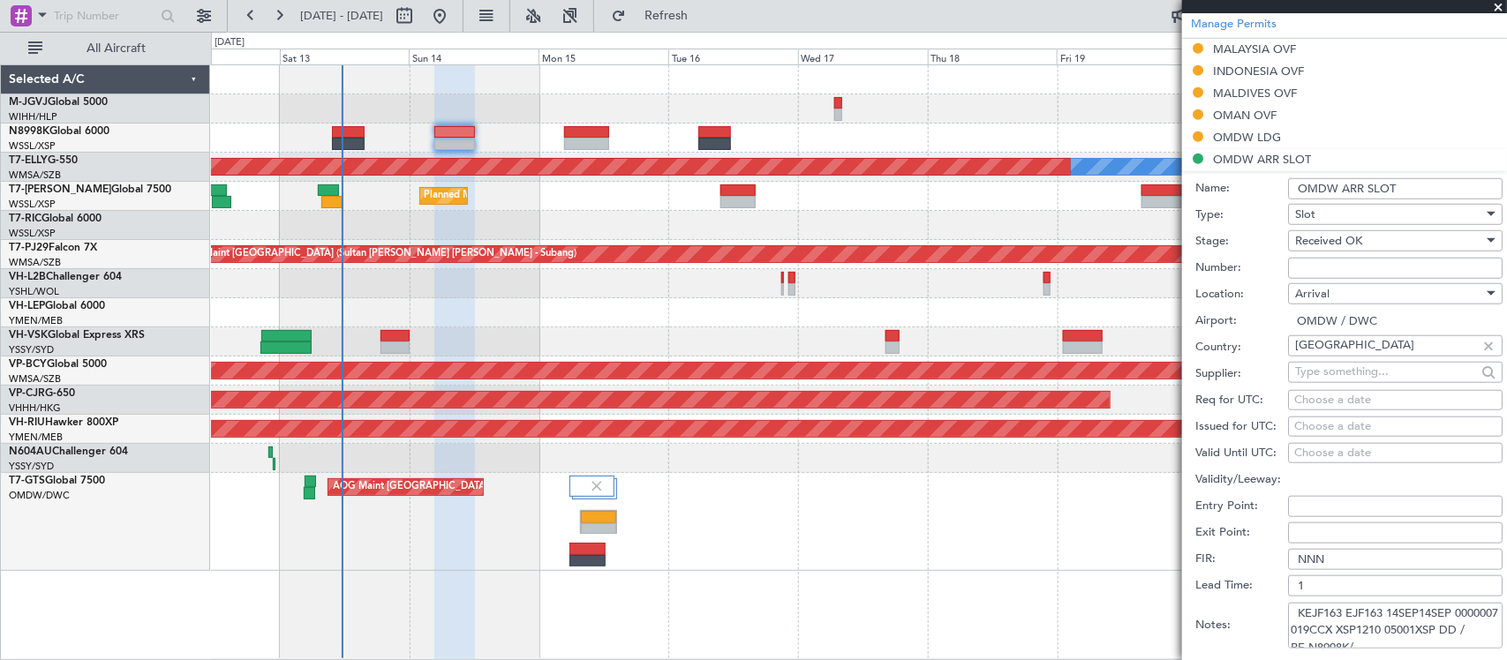
click at [1357, 425] on div "Choose a date" at bounding box center [1395, 427] width 202 height 18
select select "9"
select select "2025"
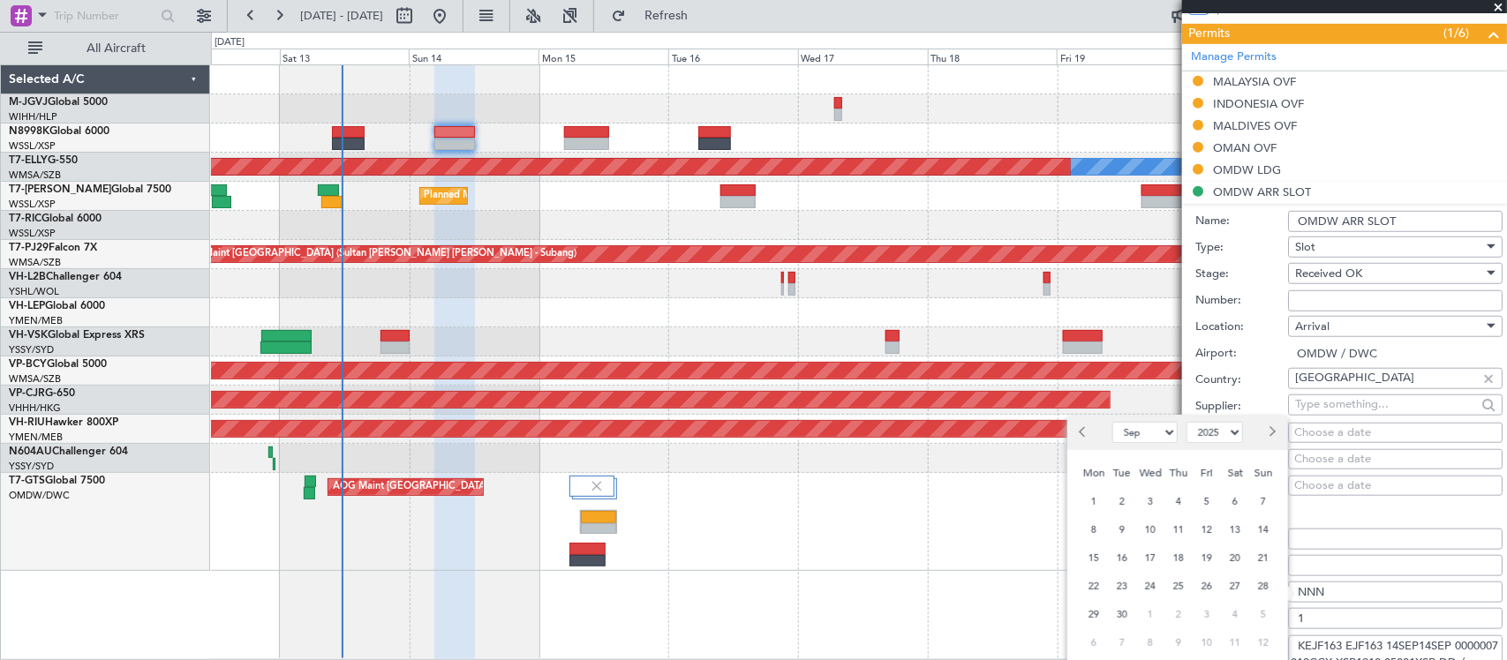
scroll to position [552, 0]
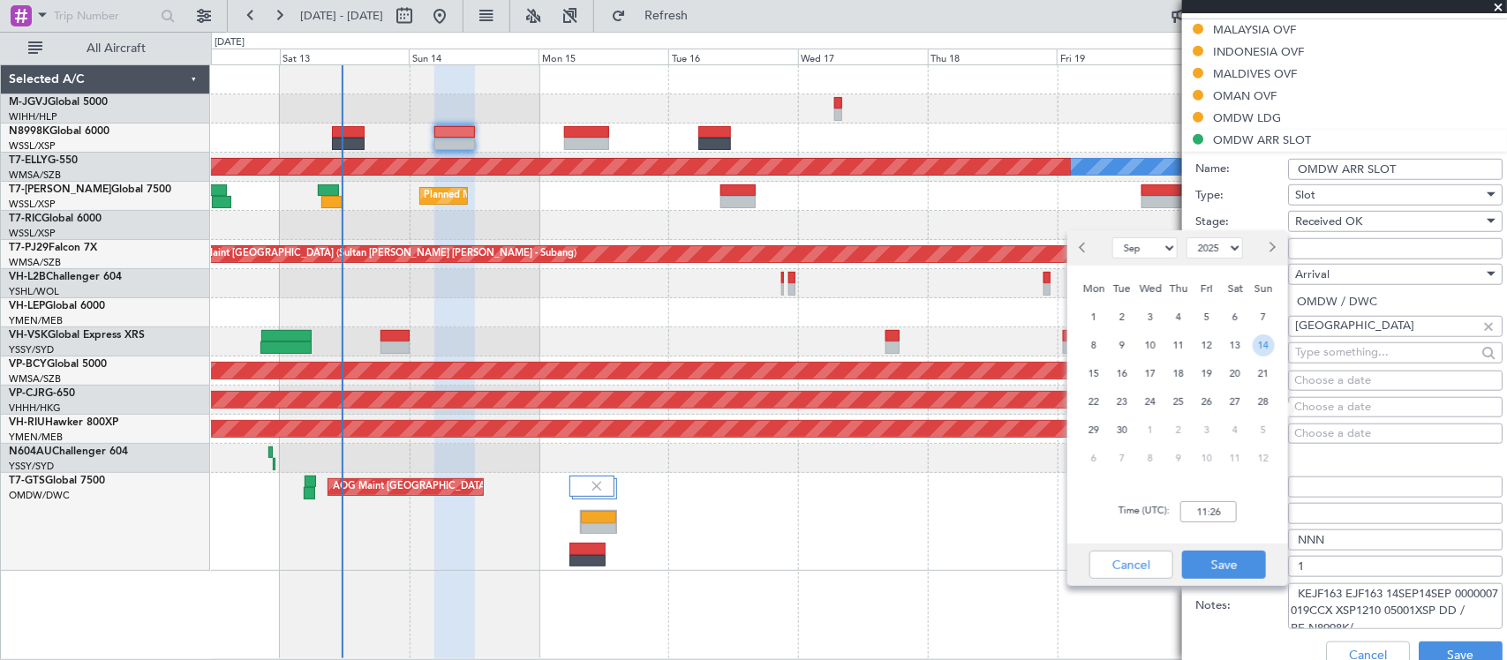
click at [1260, 347] on span "14" at bounding box center [1263, 346] width 22 height 22
click at [1211, 514] on input "00:00" at bounding box center [1208, 511] width 56 height 21
type input "12:10"
click at [1231, 558] on button "Save" at bounding box center [1224, 565] width 84 height 28
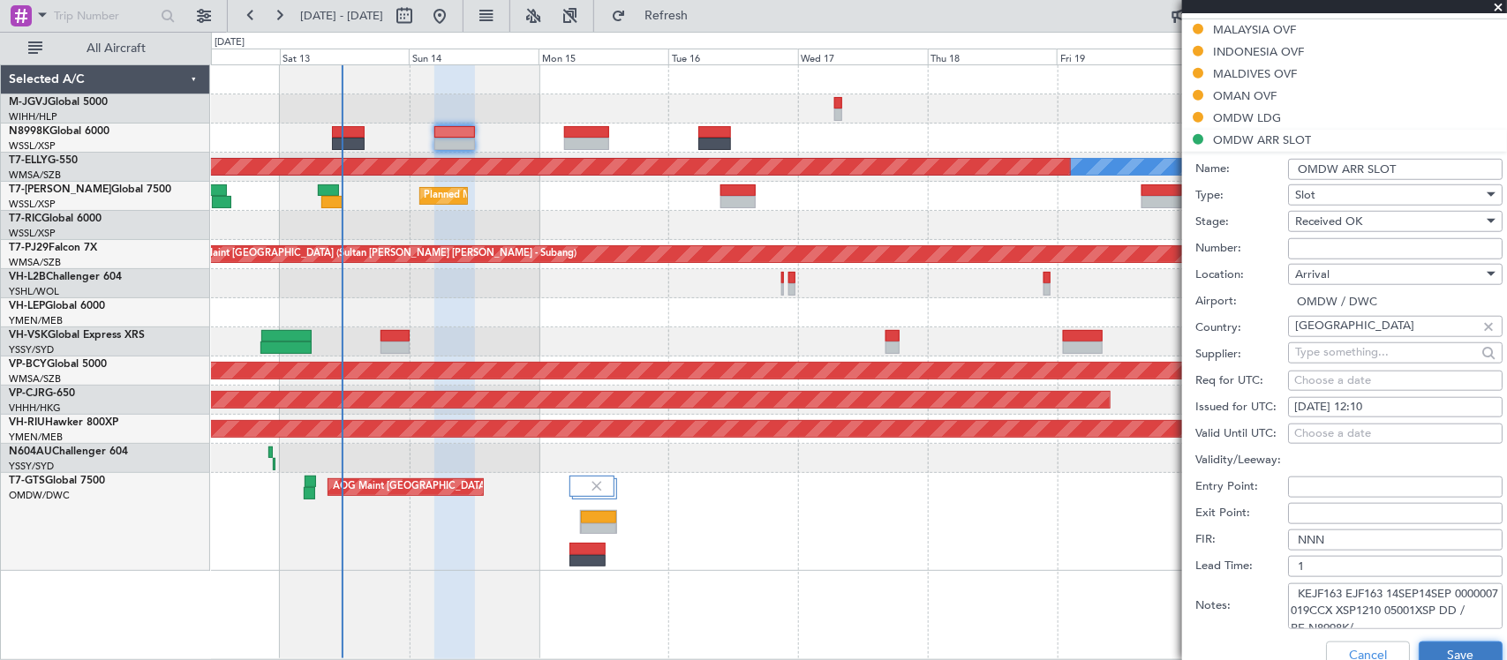
click at [1424, 645] on button "Save" at bounding box center [1460, 656] width 84 height 28
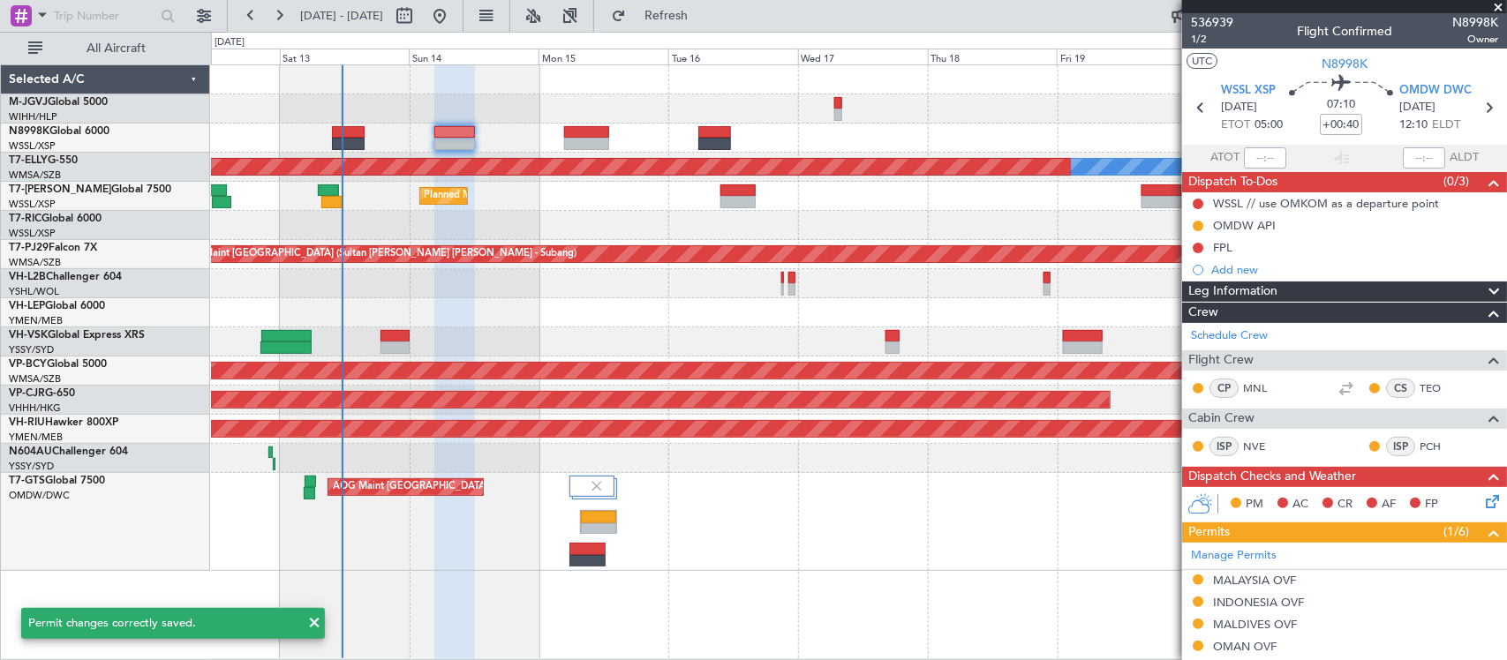
scroll to position [0, 0]
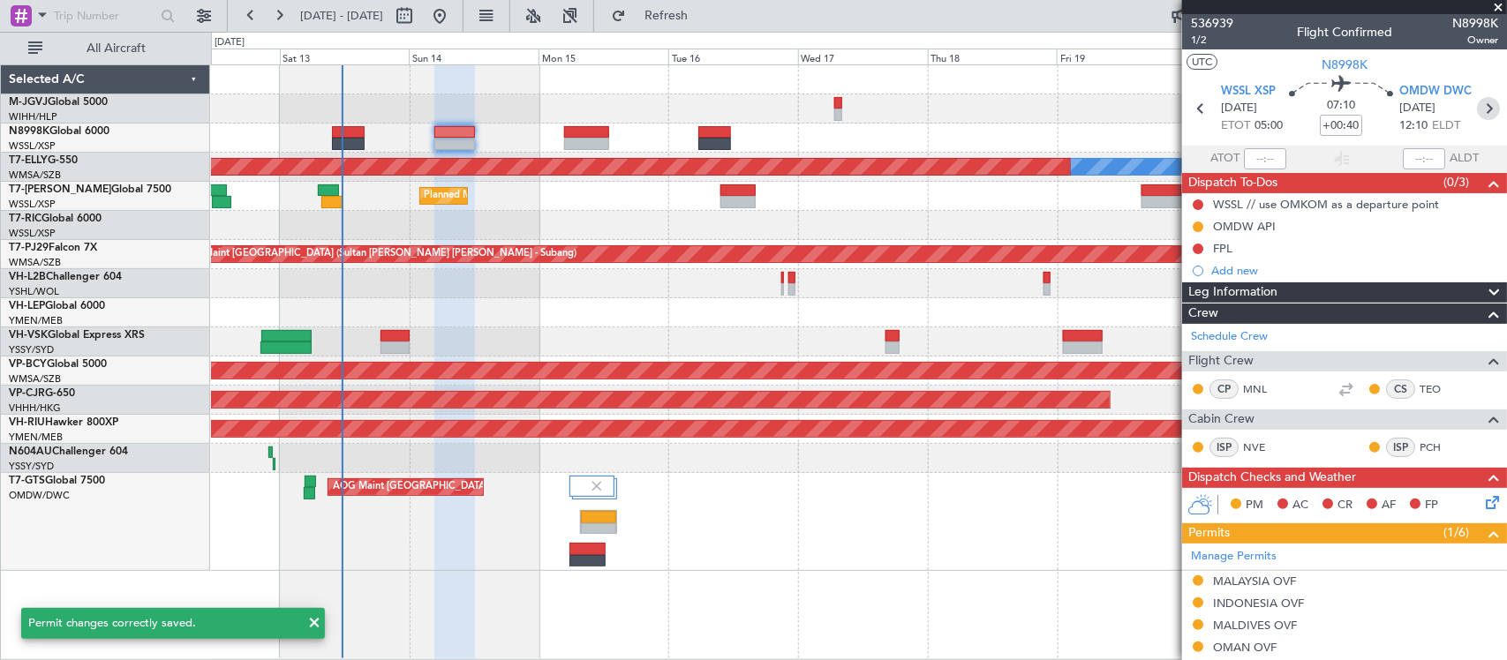
click at [1477, 115] on icon at bounding box center [1488, 108] width 23 height 23
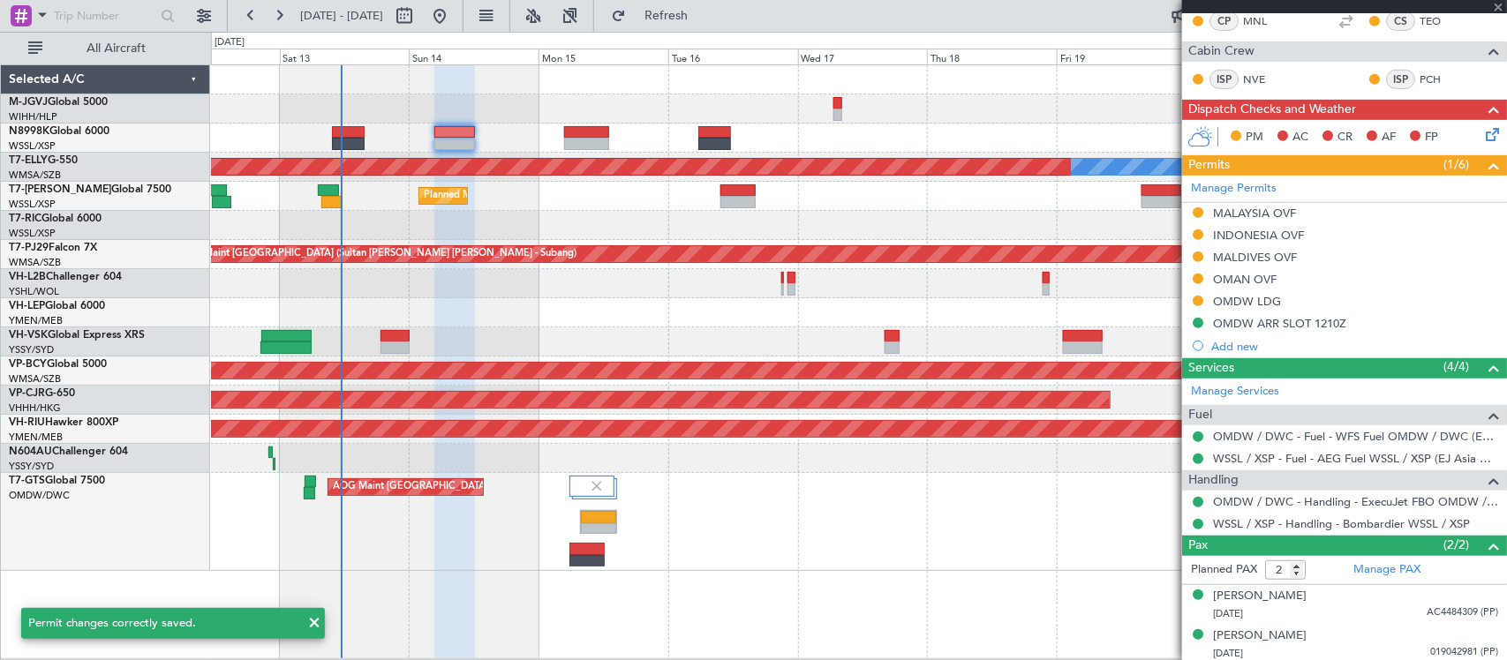
scroll to position [373, 0]
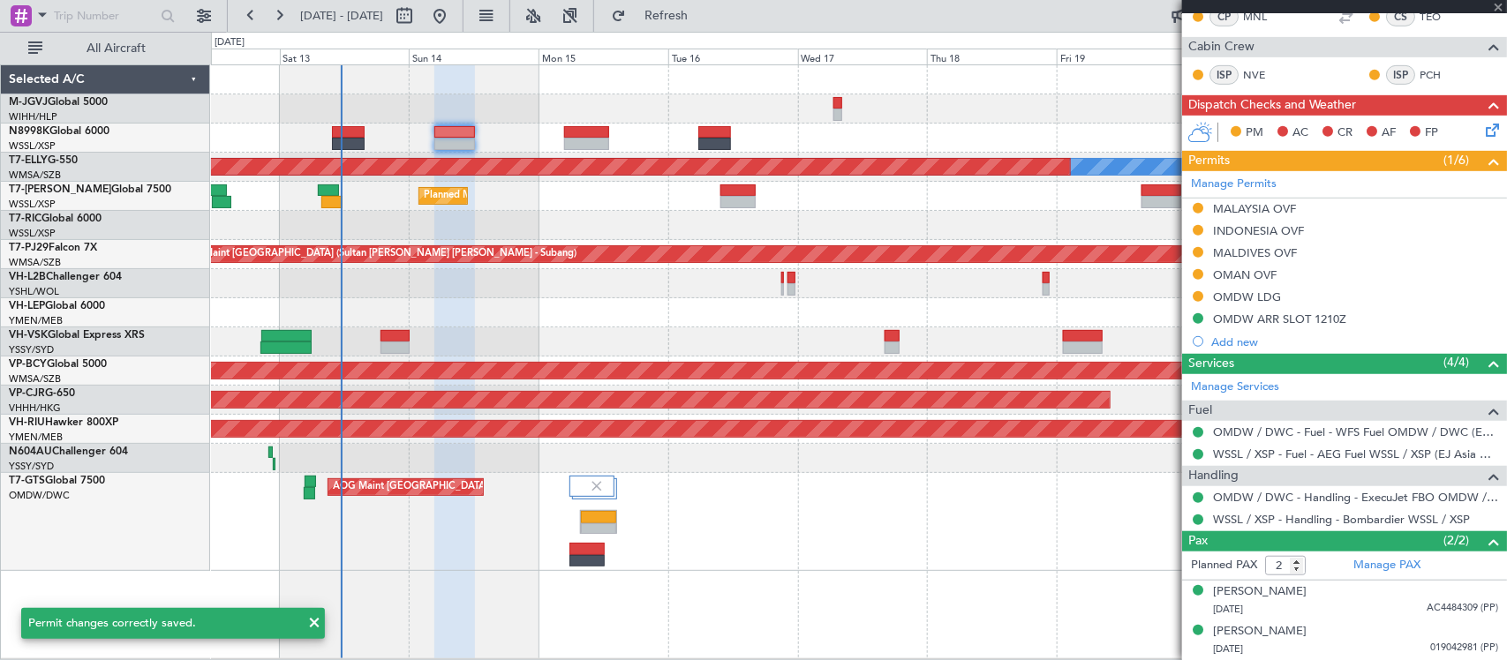
type input "+01:20"
type input "0"
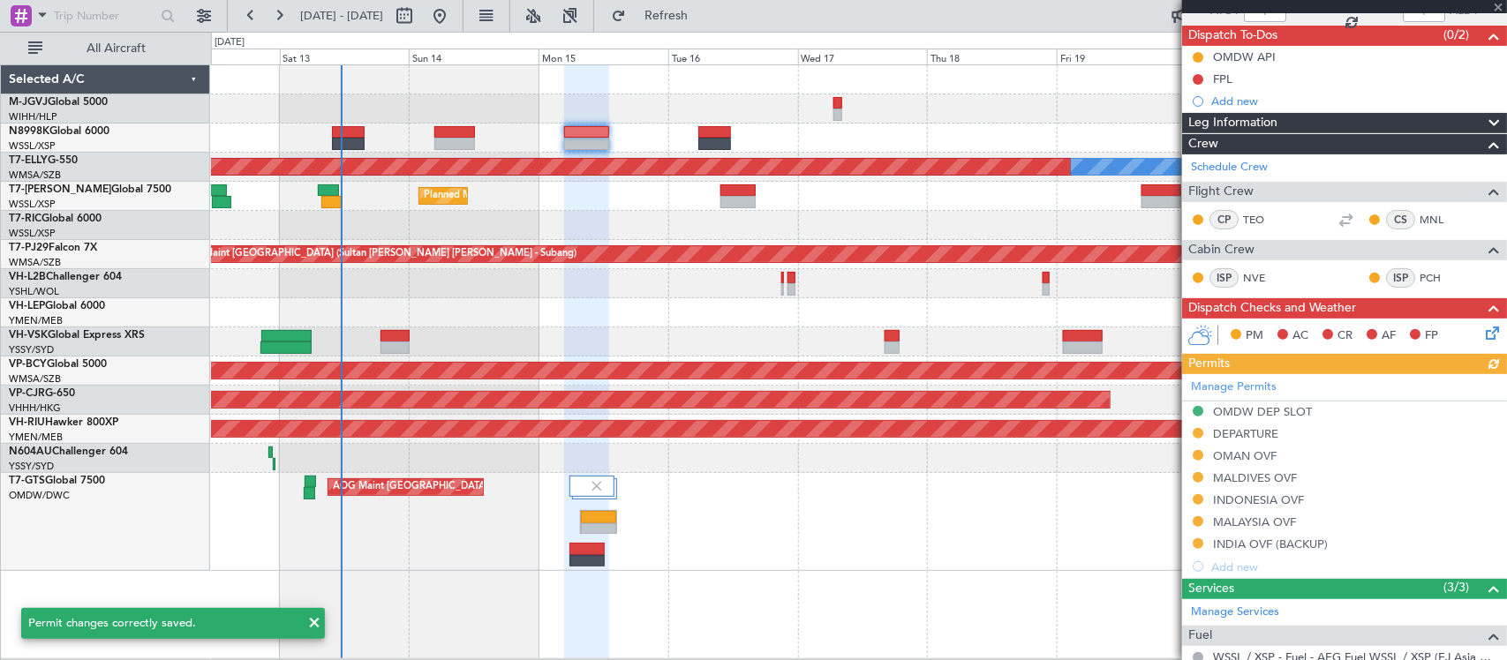
scroll to position [294, 0]
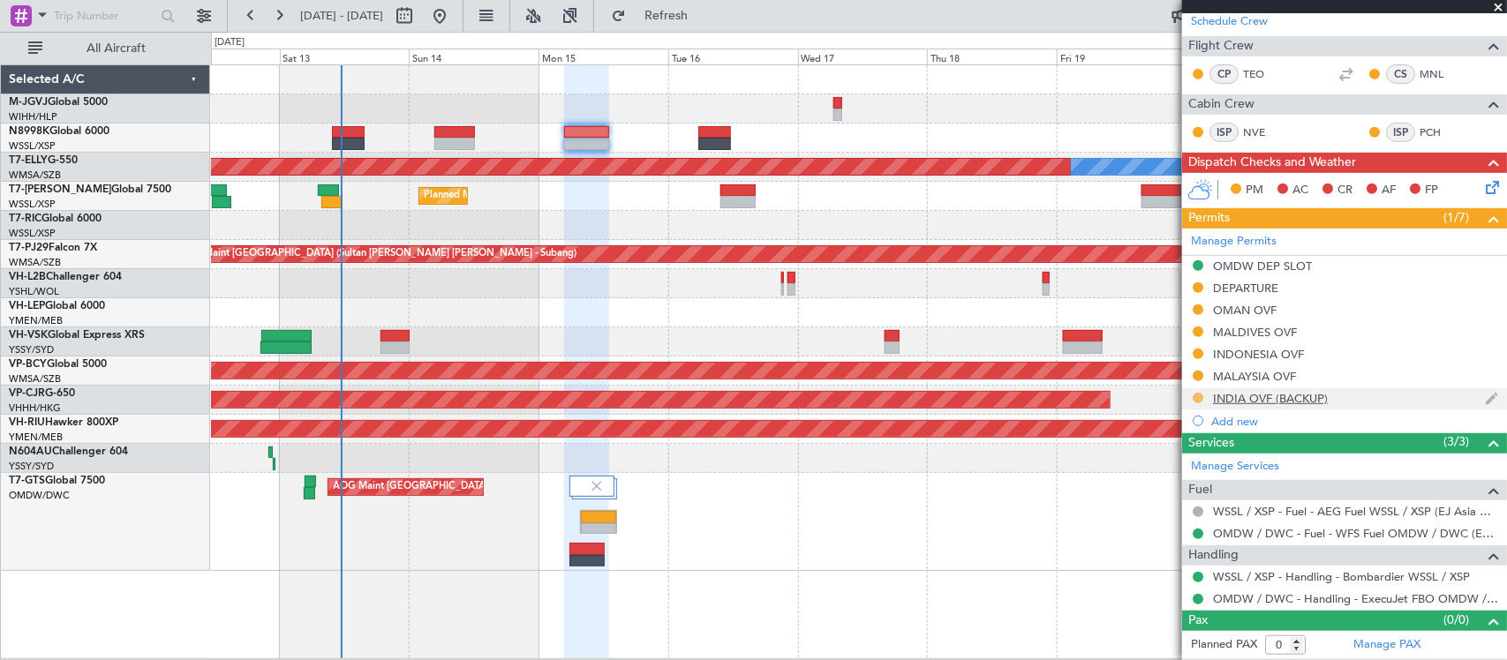
click at [1199, 395] on button at bounding box center [1197, 398] width 11 height 11
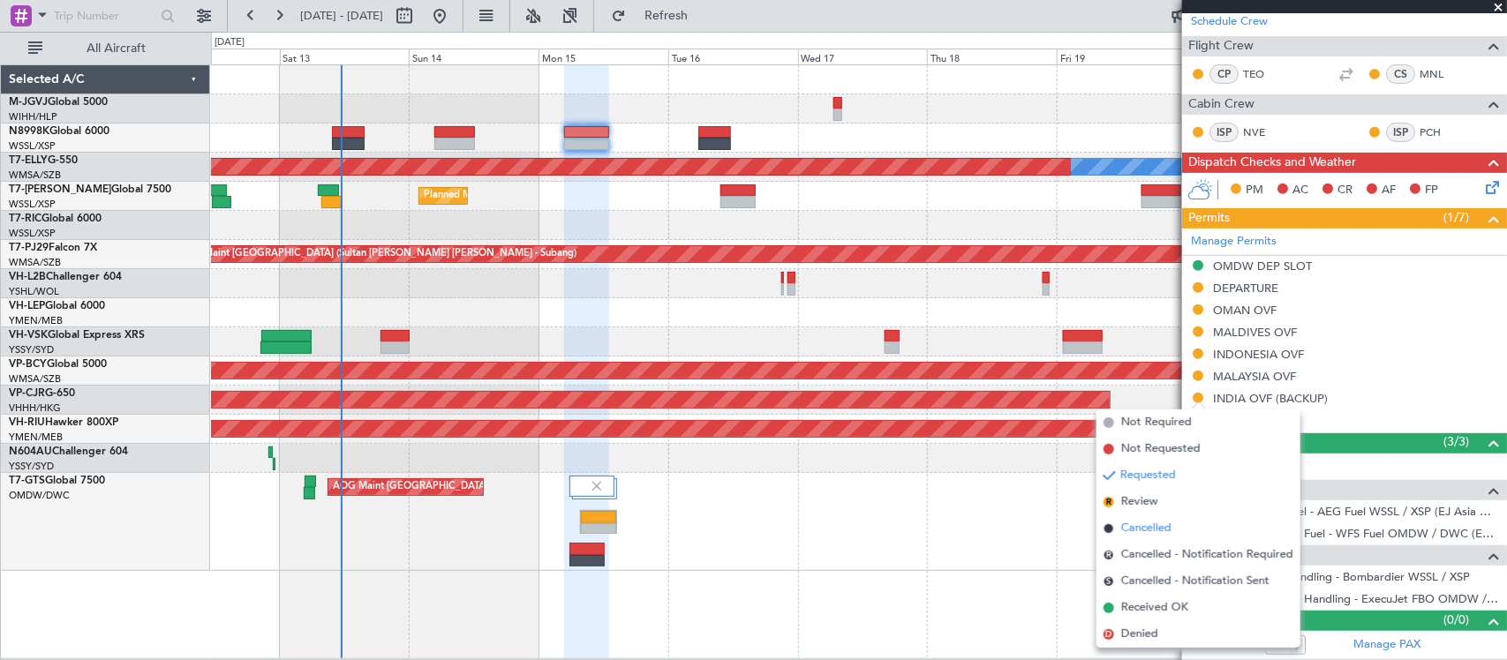
click at [1177, 522] on li "Cancelled" at bounding box center [1198, 528] width 204 height 26
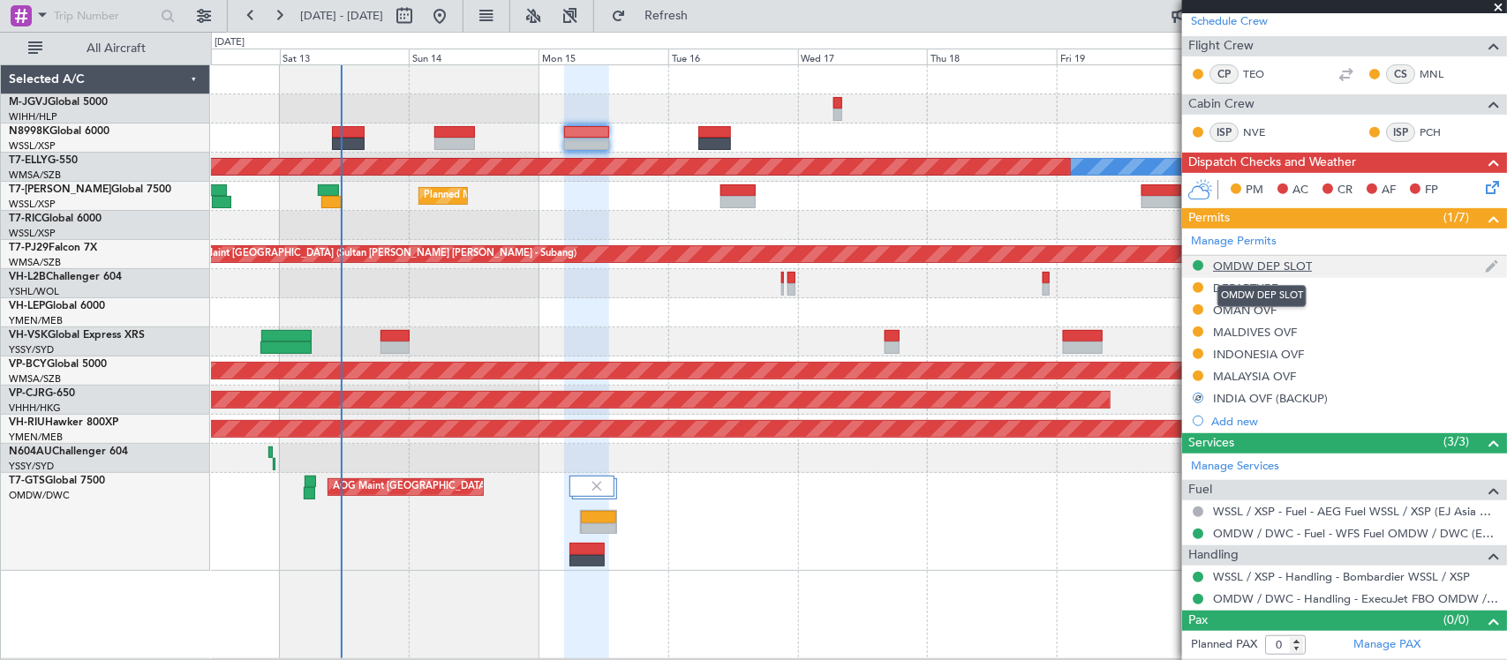
click at [1264, 263] on div "OMDW DEP SLOT" at bounding box center [1262, 266] width 99 height 15
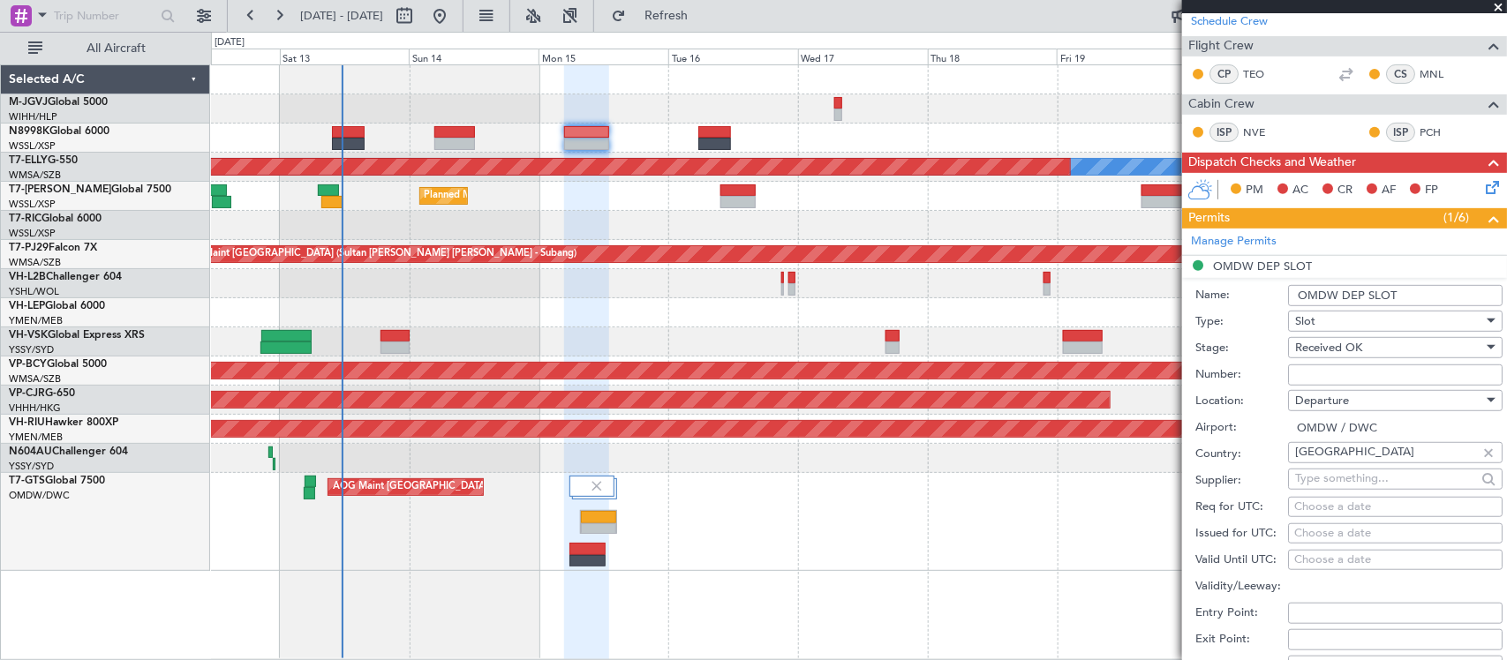
scroll to position [367, 0]
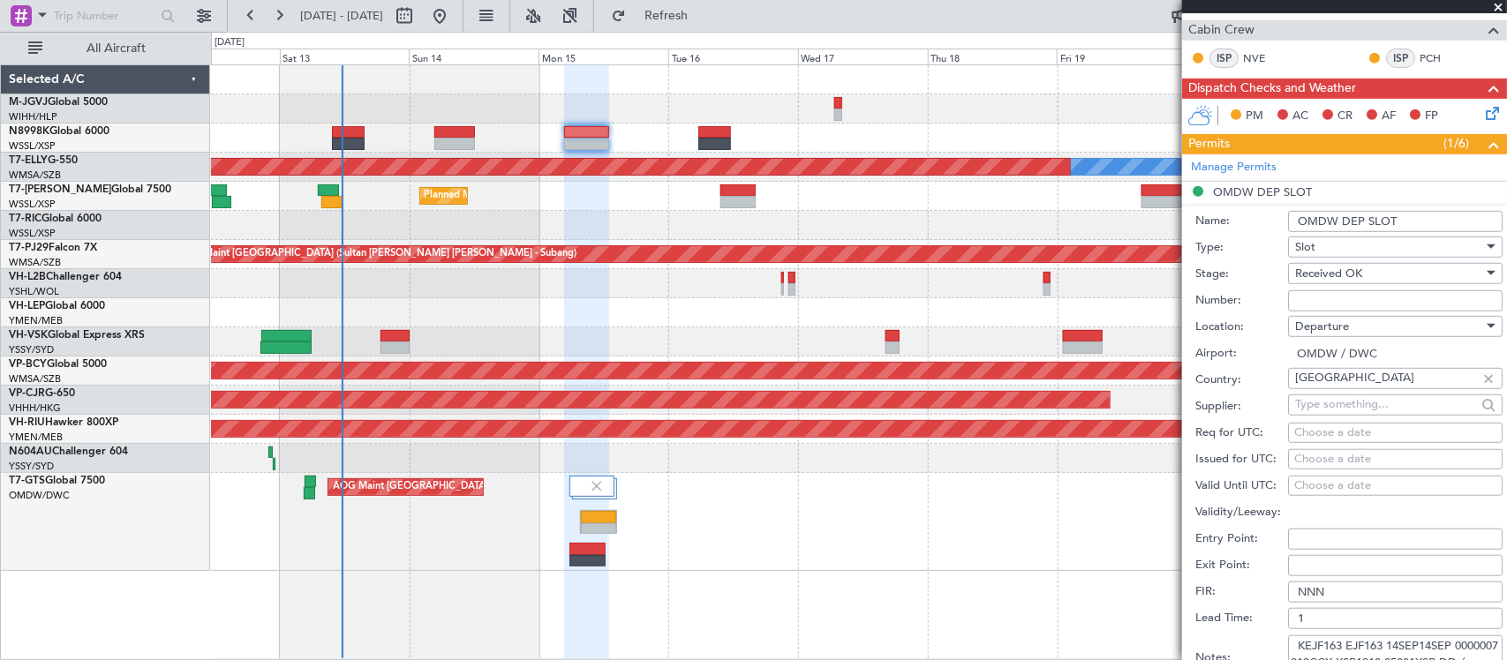
click at [1350, 434] on div "Choose a date" at bounding box center [1395, 434] width 202 height 18
select select "9"
select select "2025"
click at [1357, 457] on div "Choose a date" at bounding box center [1395, 460] width 202 height 18
select select "9"
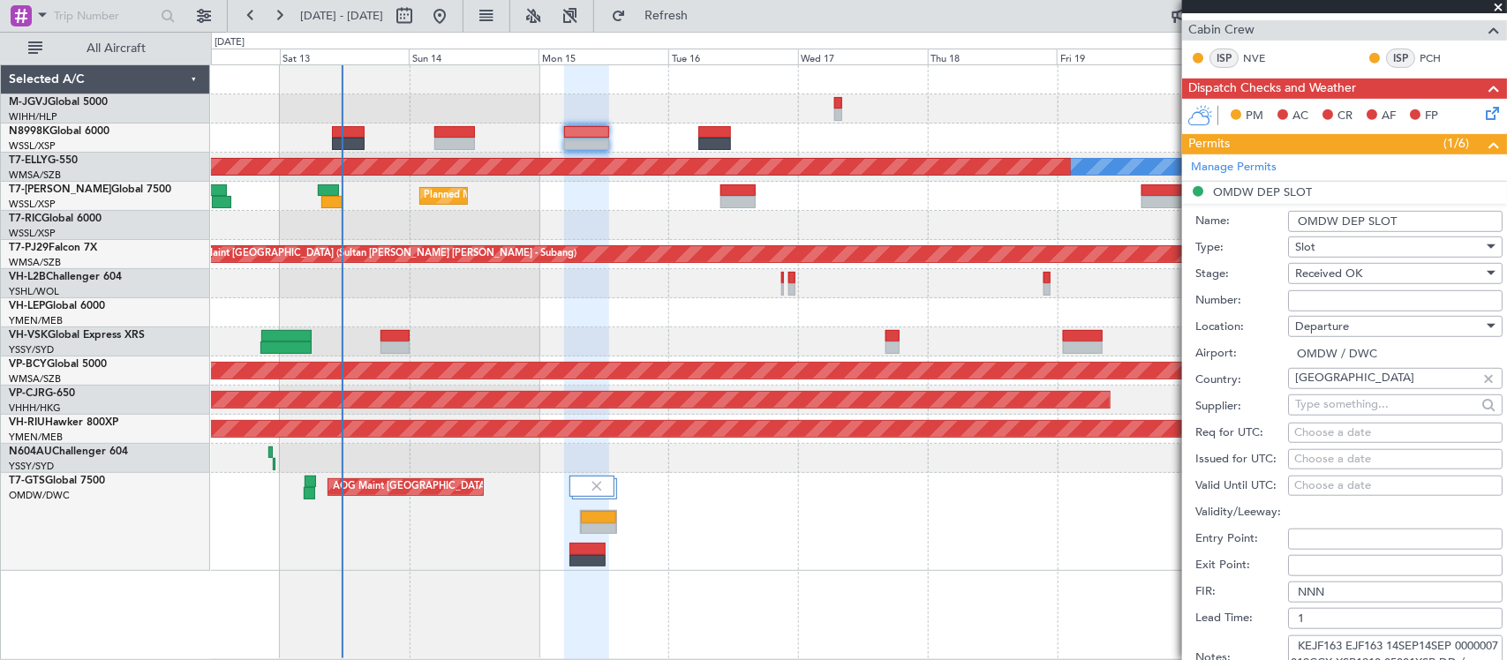
select select "2025"
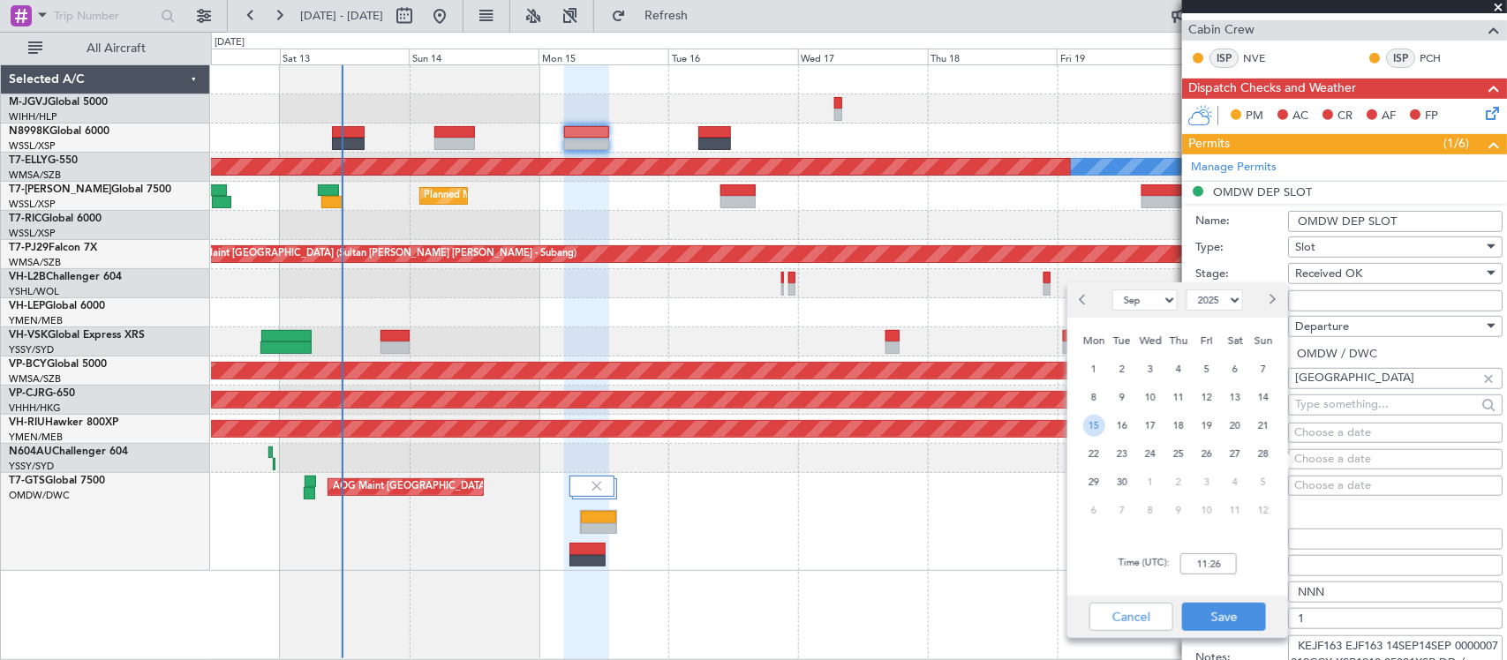
click at [1101, 417] on span "15" at bounding box center [1094, 426] width 22 height 22
click at [1212, 568] on input "00:00" at bounding box center [1208, 563] width 56 height 21
type input "05:00"
click at [1237, 607] on button "Save" at bounding box center [1224, 617] width 84 height 28
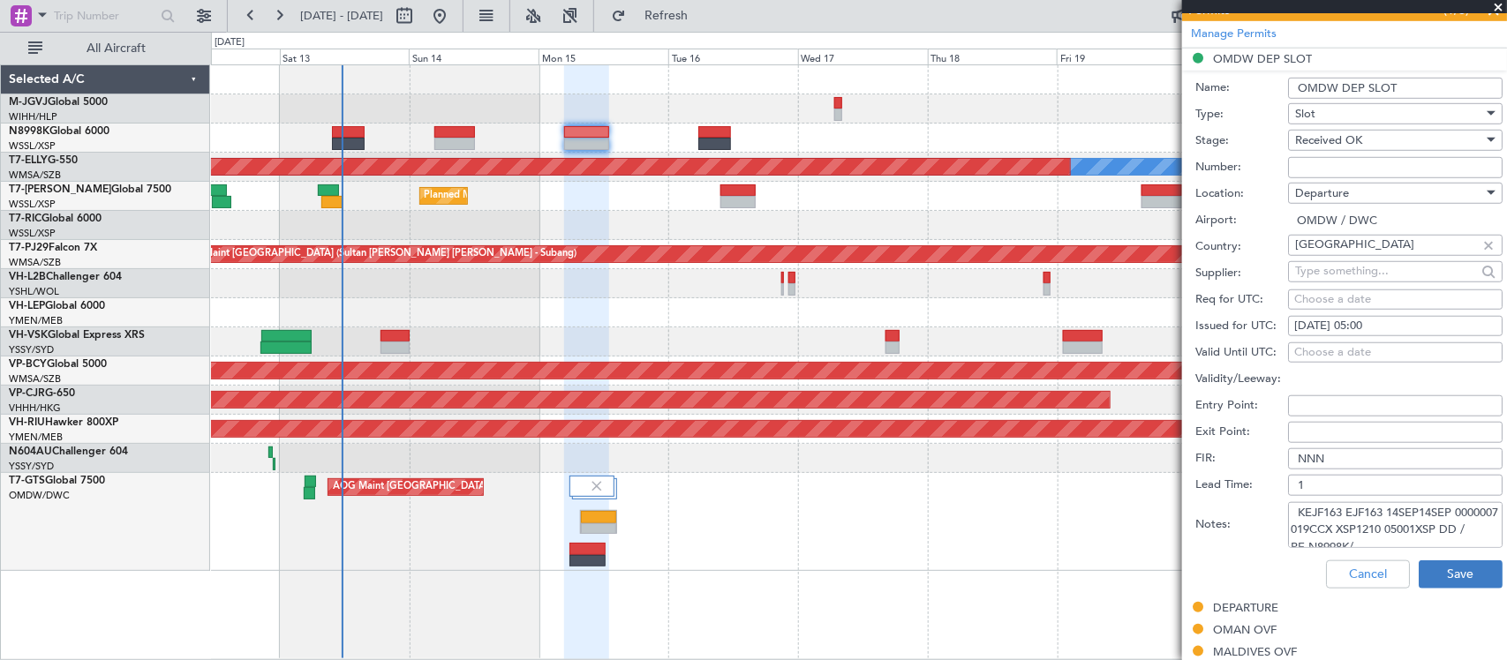
scroll to position [552, 0]
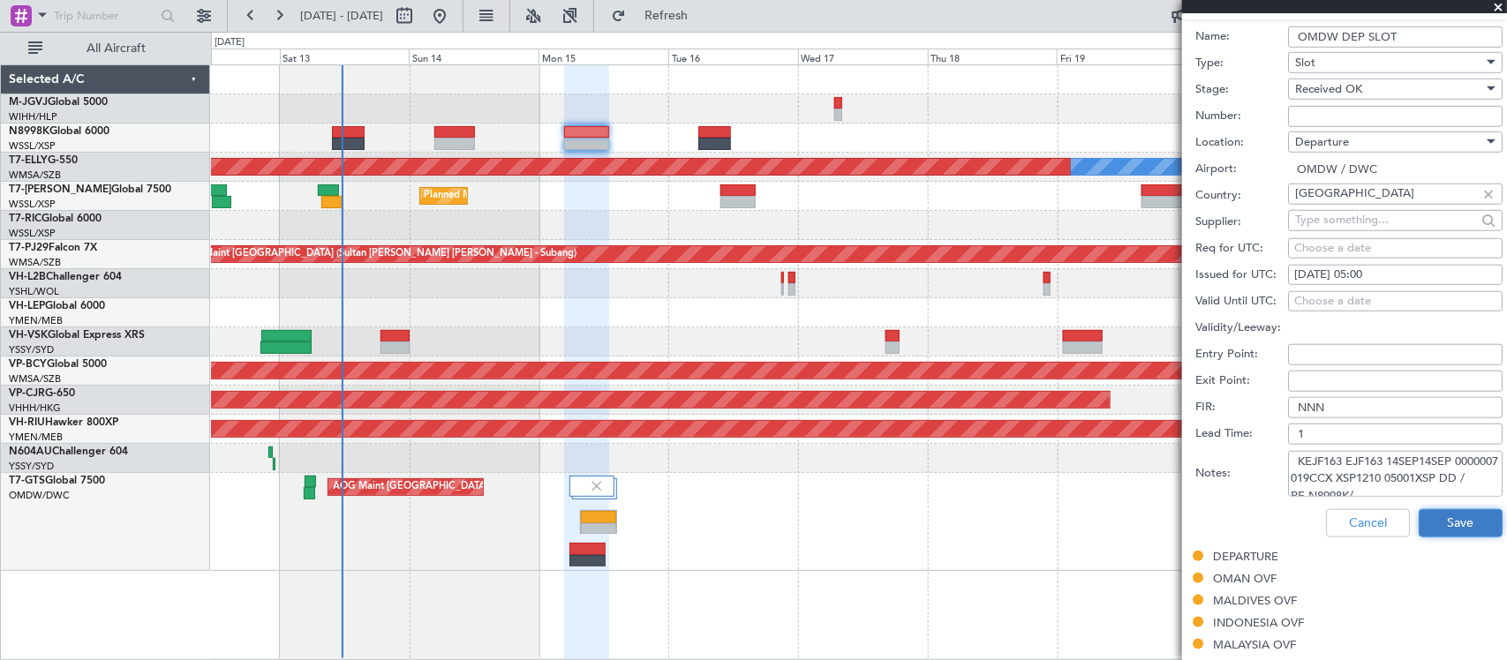
click at [1431, 521] on button "Save" at bounding box center [1460, 523] width 84 height 28
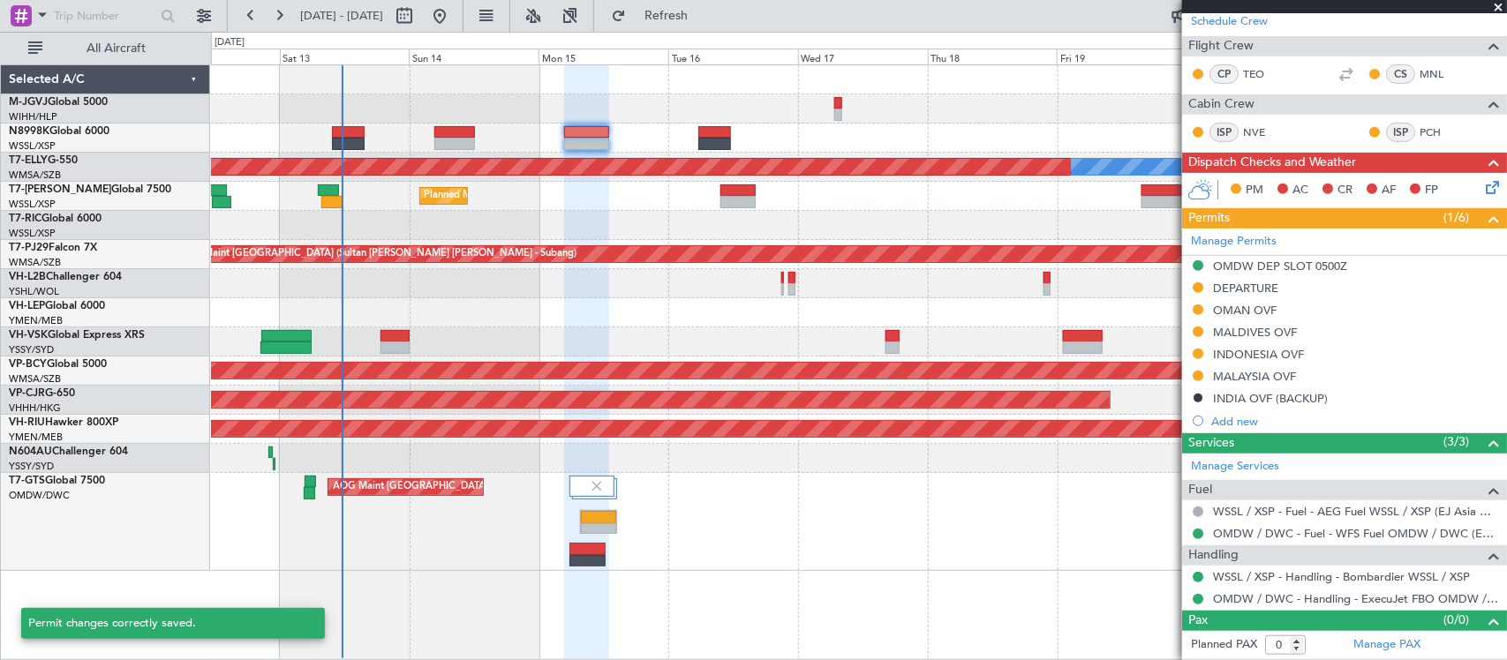
scroll to position [24, 0]
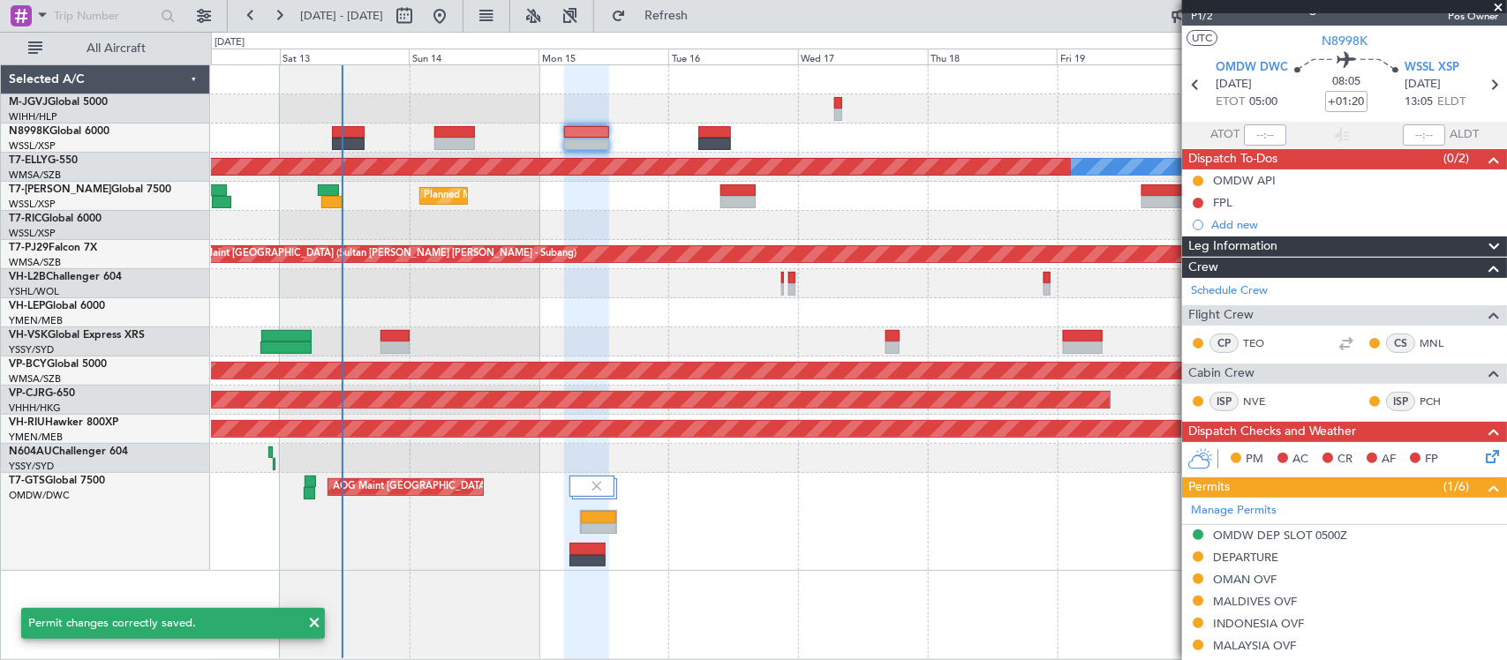
click at [1492, 5] on span at bounding box center [1498, 8] width 18 height 16
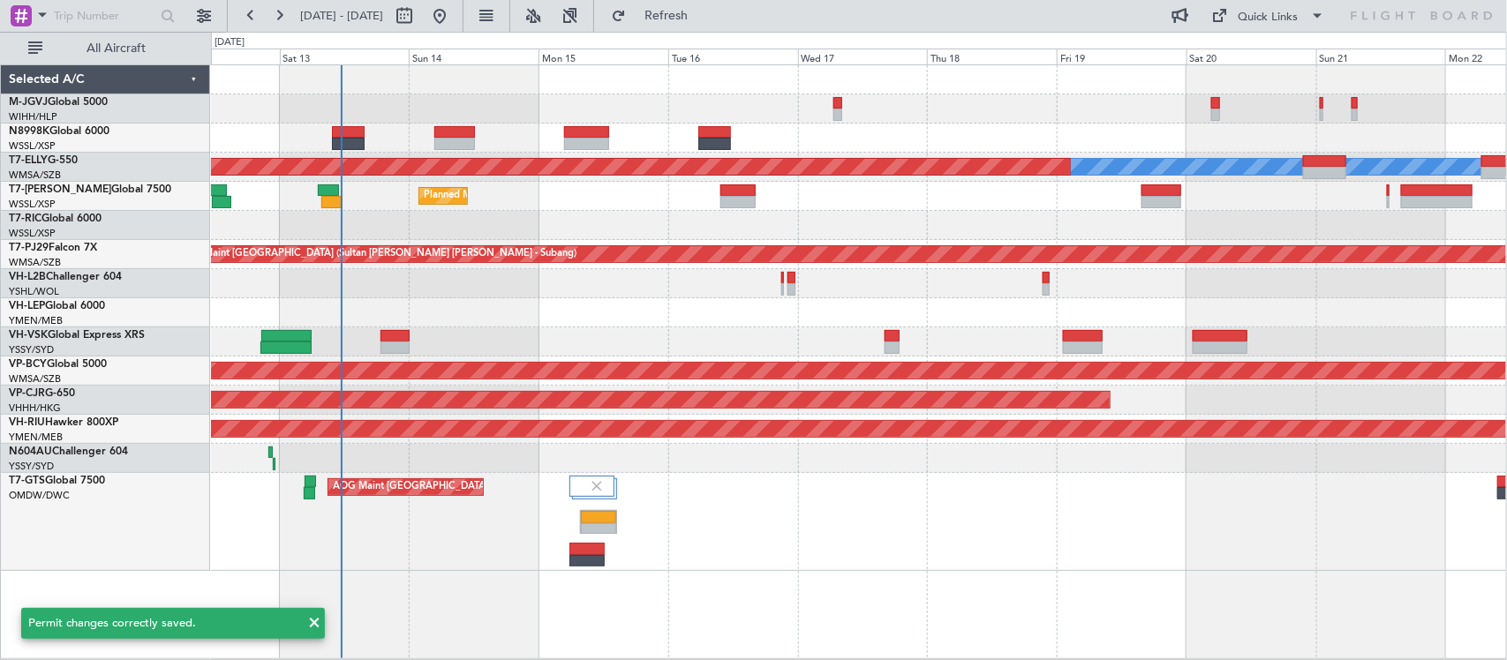
scroll to position [0, 0]
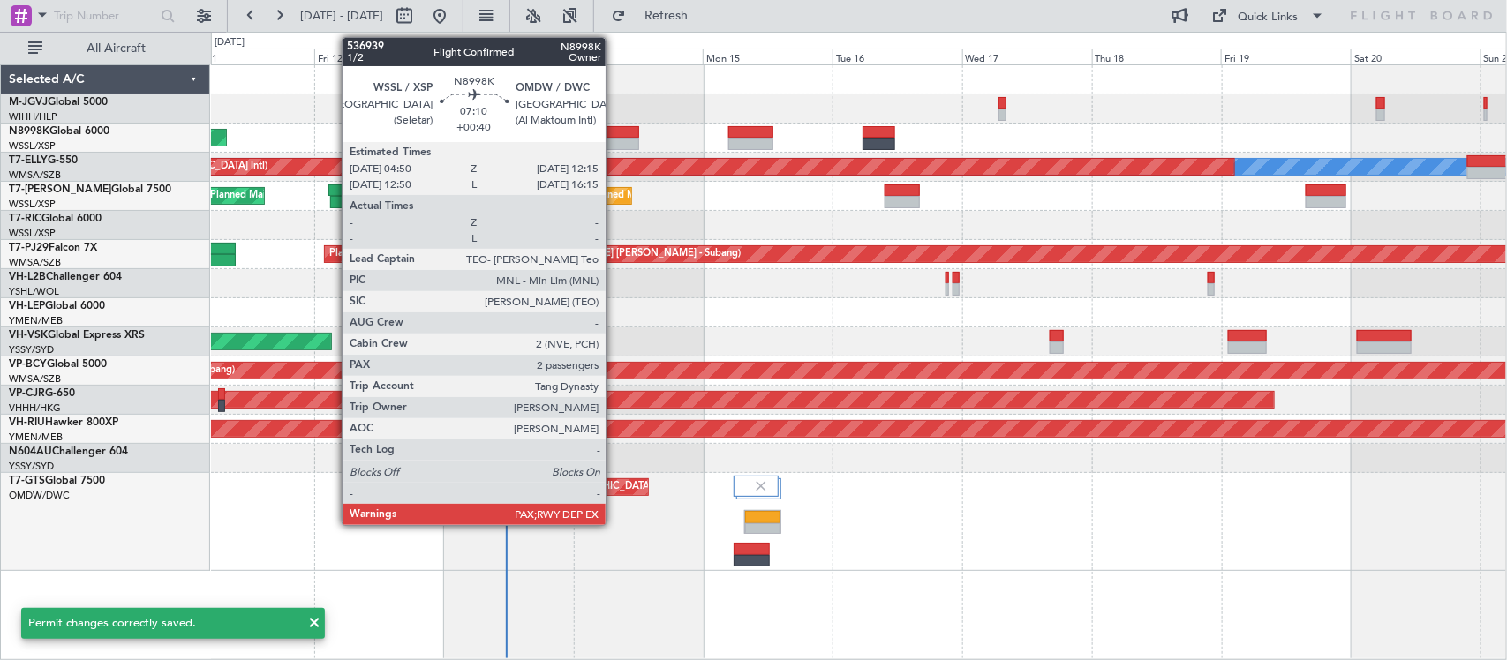
click at [615, 135] on div at bounding box center [618, 132] width 41 height 12
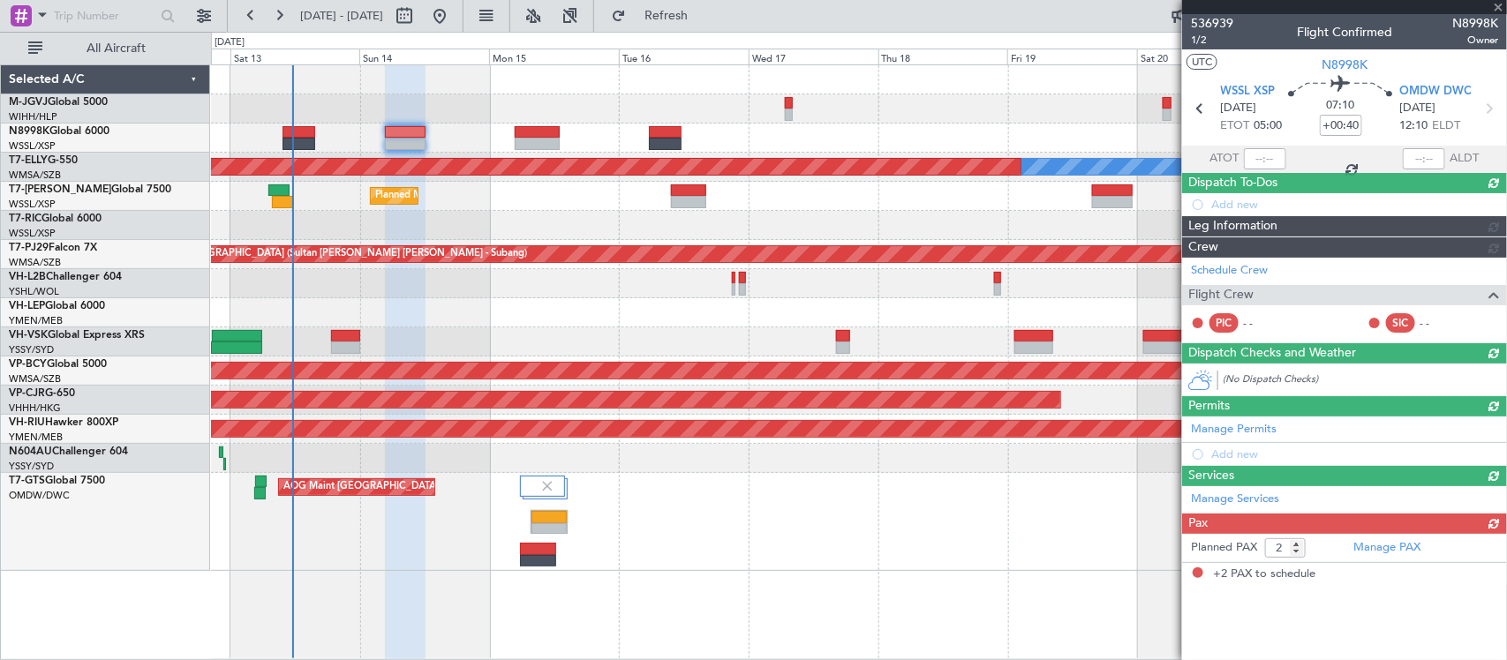
click at [676, 357] on div "Planned Maint [GEOGRAPHIC_DATA] (Seletar) [PERSON_NAME] Planned Maint [GEOGRAPH…" at bounding box center [858, 318] width 1295 height 506
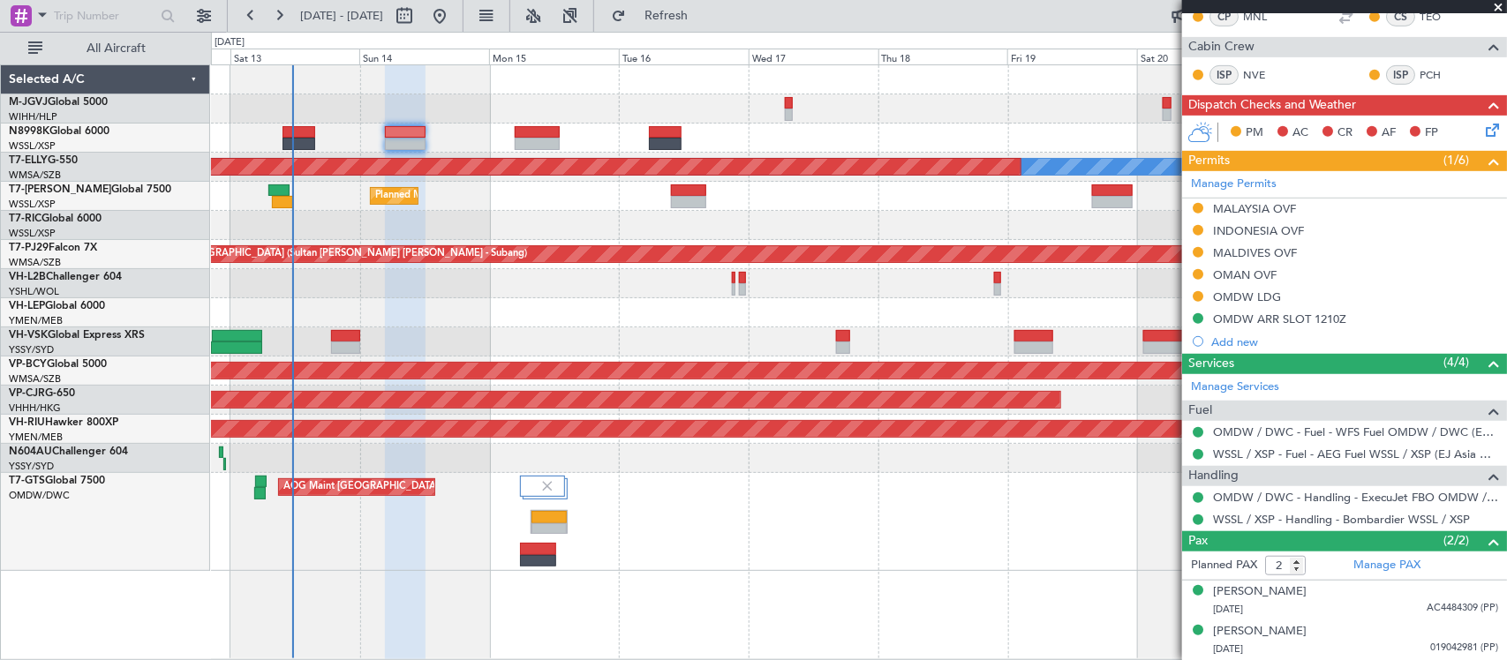
scroll to position [373, 0]
click at [1482, 124] on icon at bounding box center [1489, 127] width 14 height 14
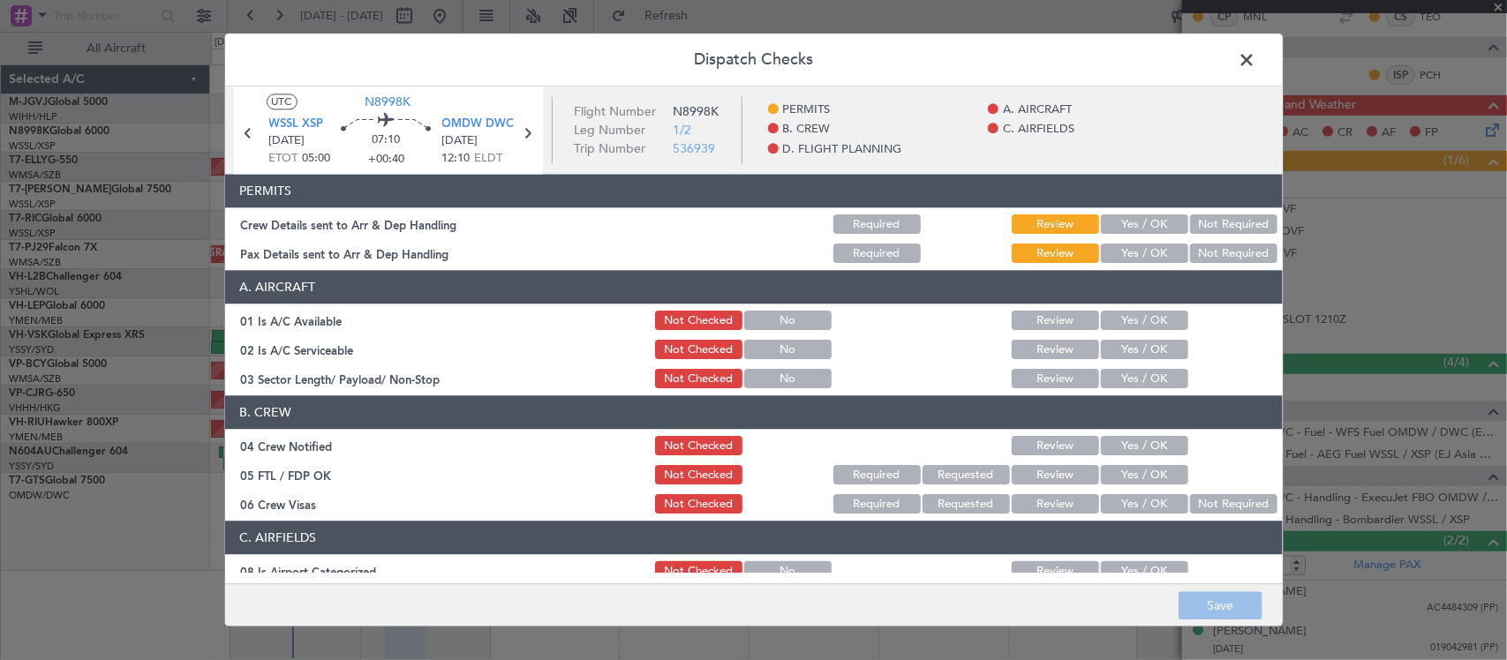
click at [1256, 67] on span at bounding box center [1256, 64] width 0 height 35
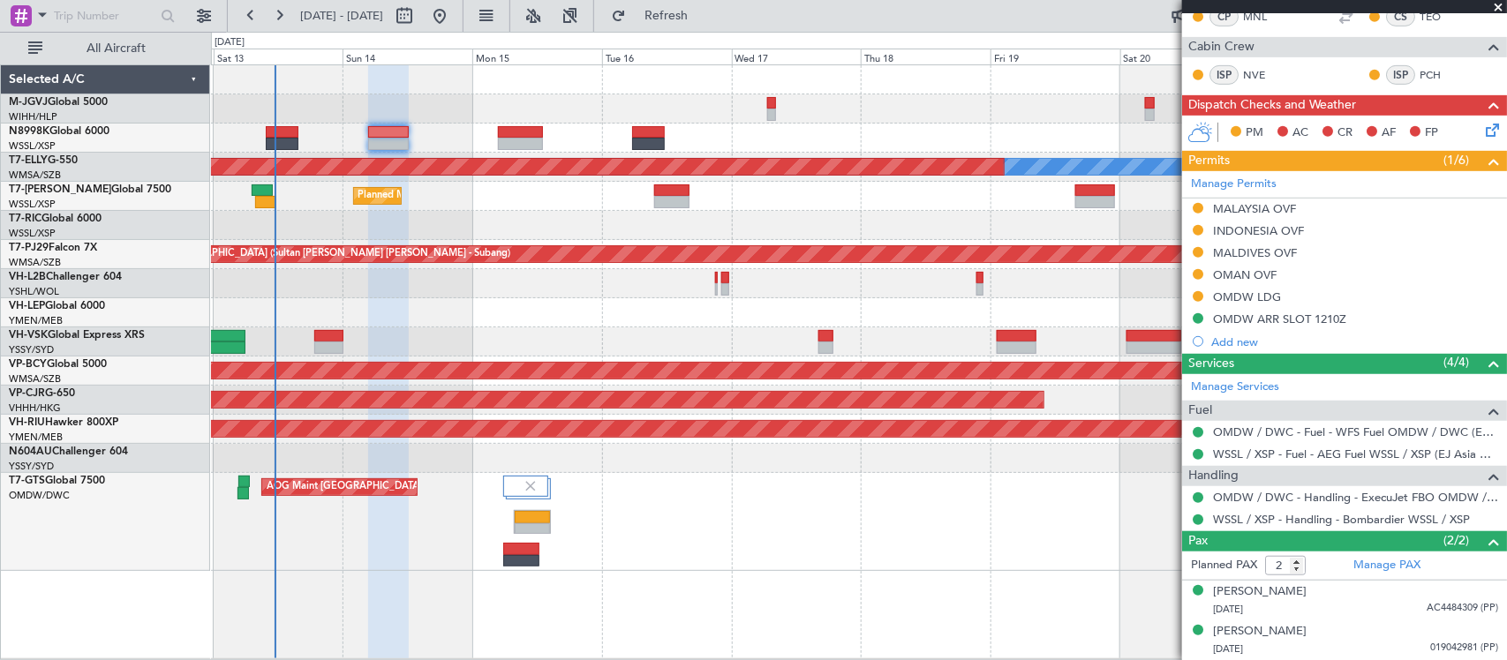
click at [856, 485] on div "AOG Maint [GEOGRAPHIC_DATA] (Seletar)" at bounding box center [858, 522] width 1295 height 98
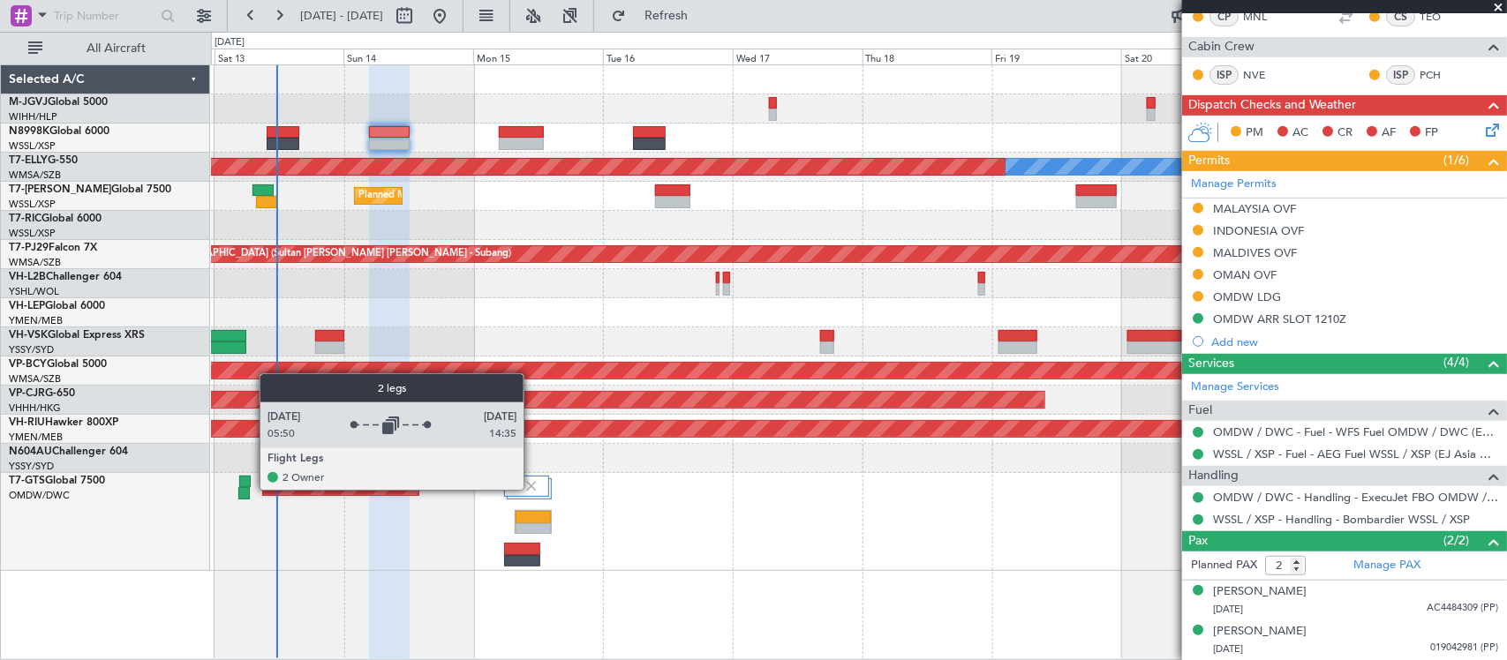
click at [531, 488] on img at bounding box center [531, 486] width 16 height 16
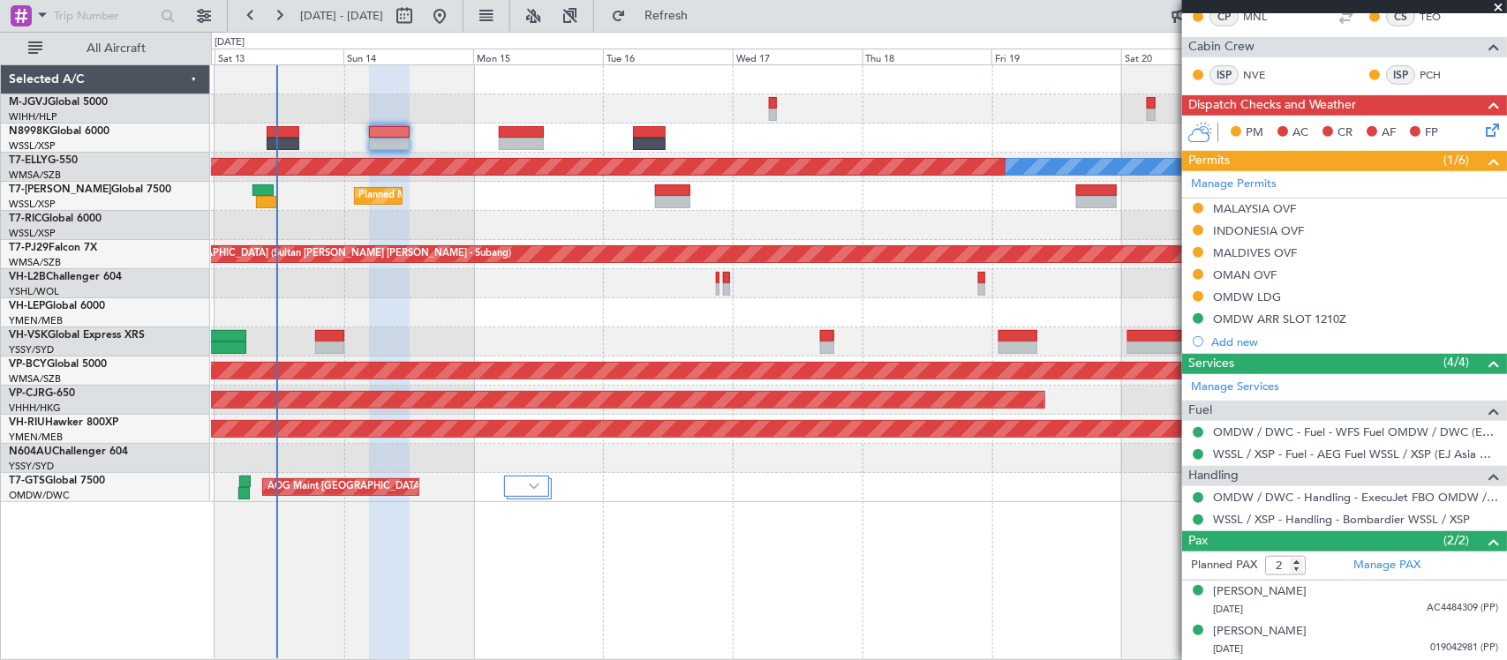
click at [720, 487] on div "AOG Maint [GEOGRAPHIC_DATA] (Seletar)" at bounding box center [858, 487] width 1295 height 29
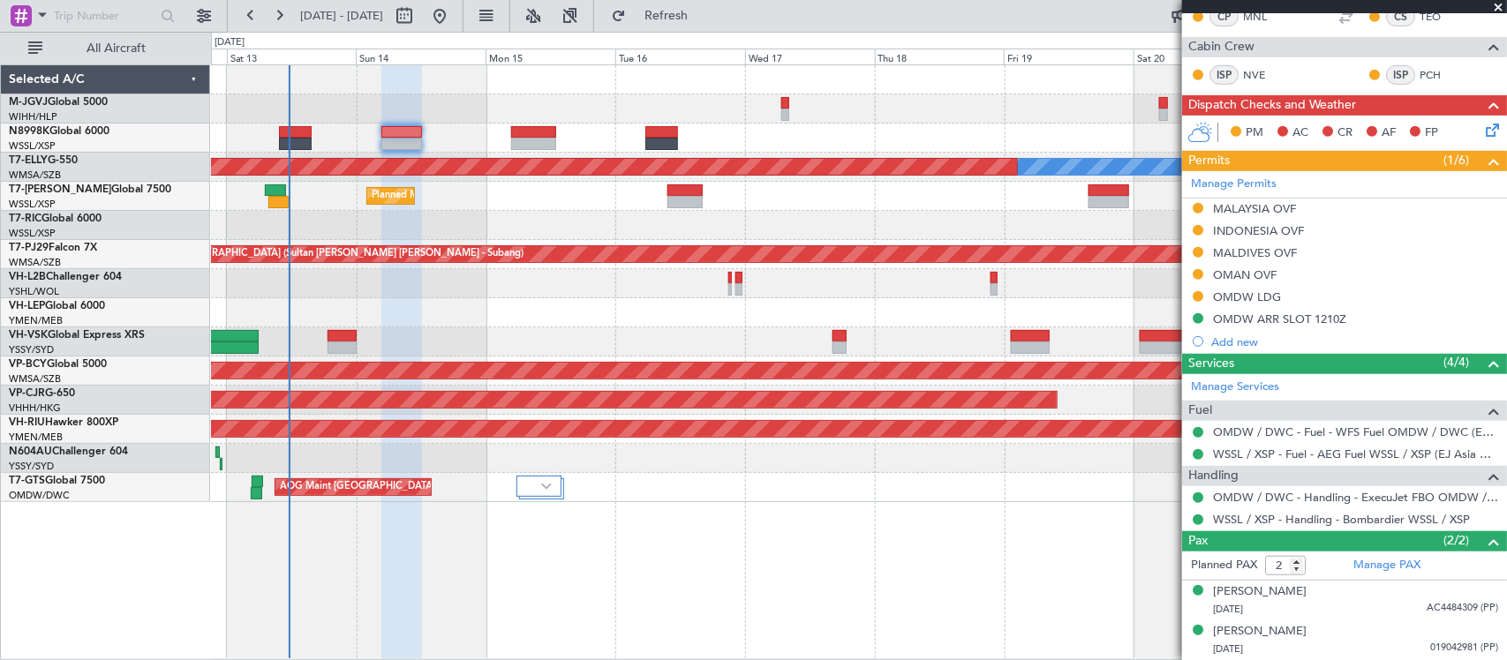
click at [737, 485] on div "AOG Maint [GEOGRAPHIC_DATA] (Seletar)" at bounding box center [858, 487] width 1295 height 29
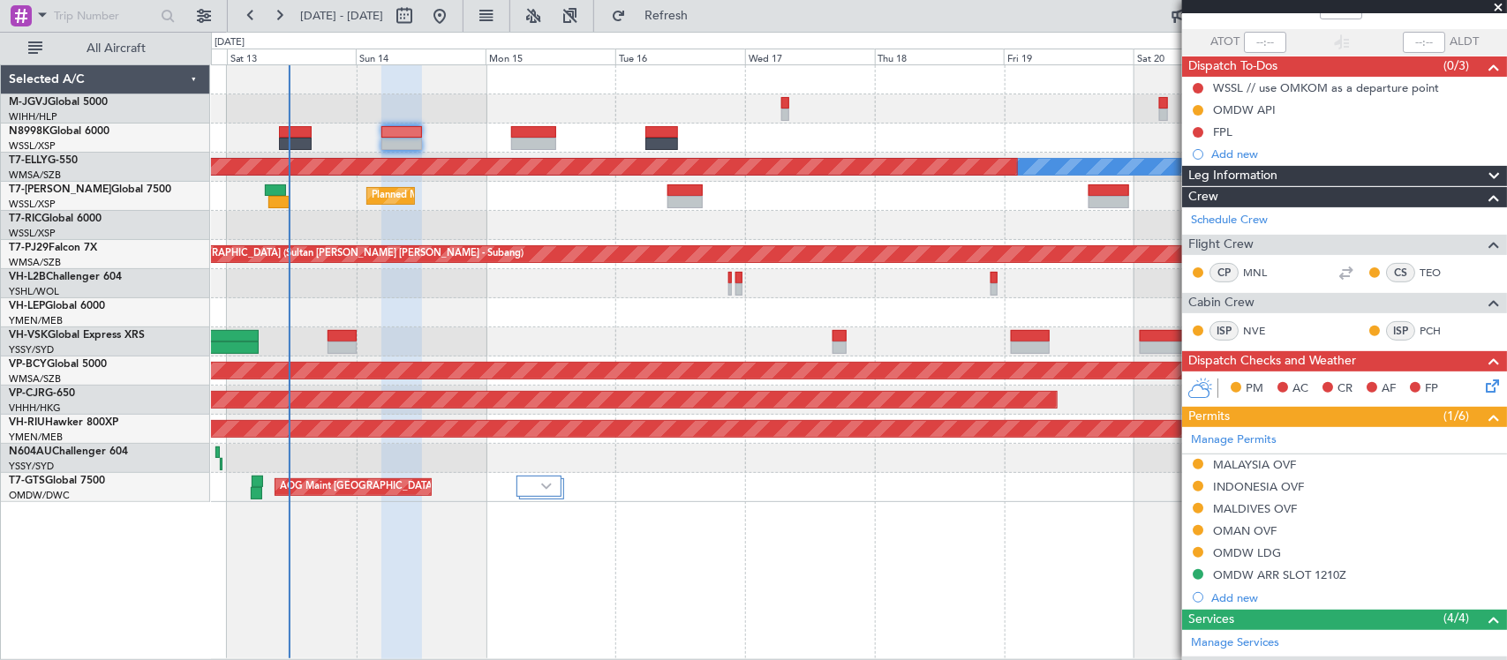
scroll to position [0, 0]
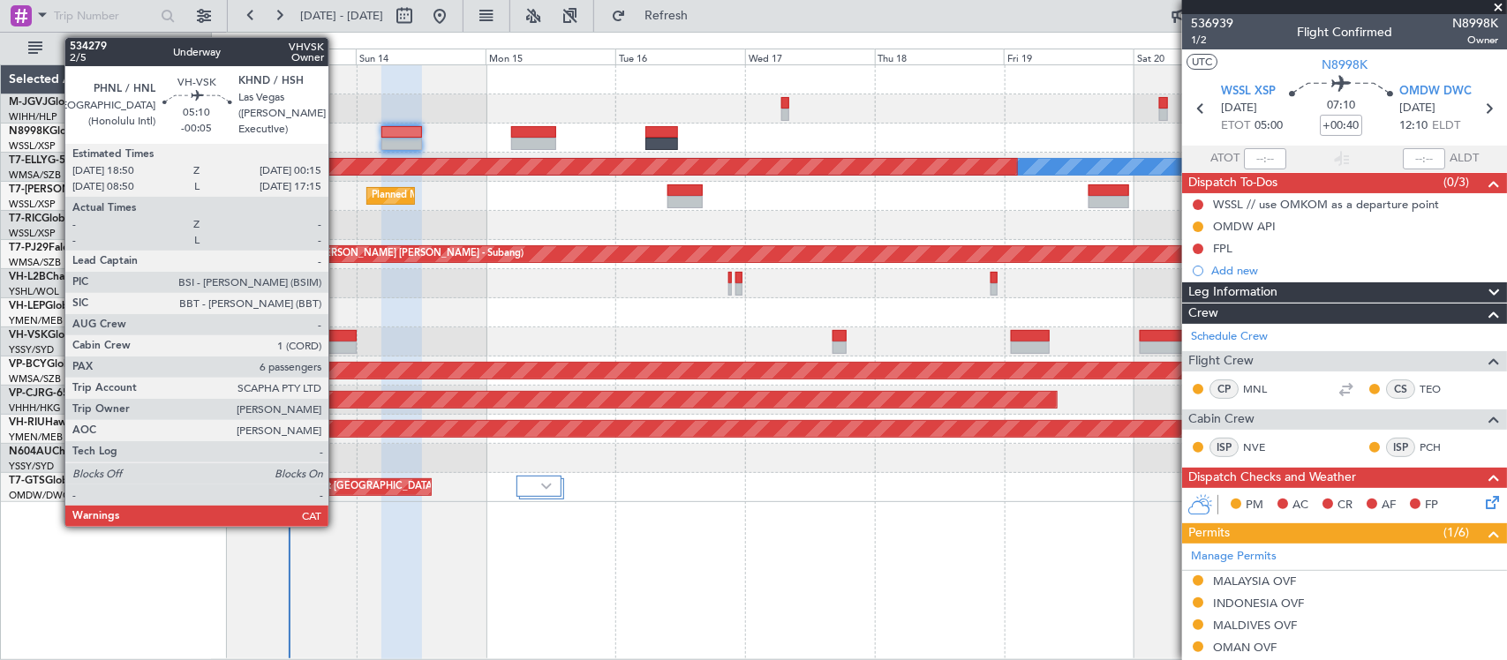
click at [337, 345] on div at bounding box center [342, 348] width 30 height 12
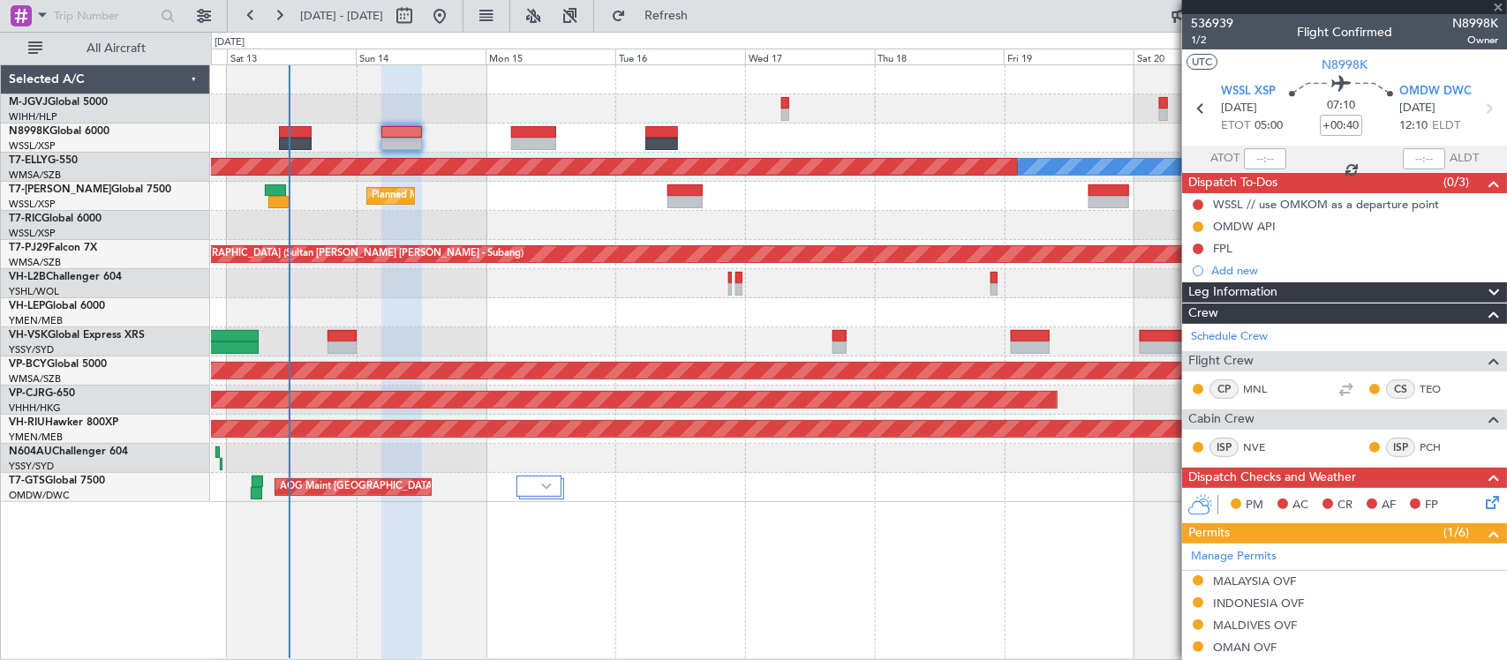
type input "-00:05"
type input "6"
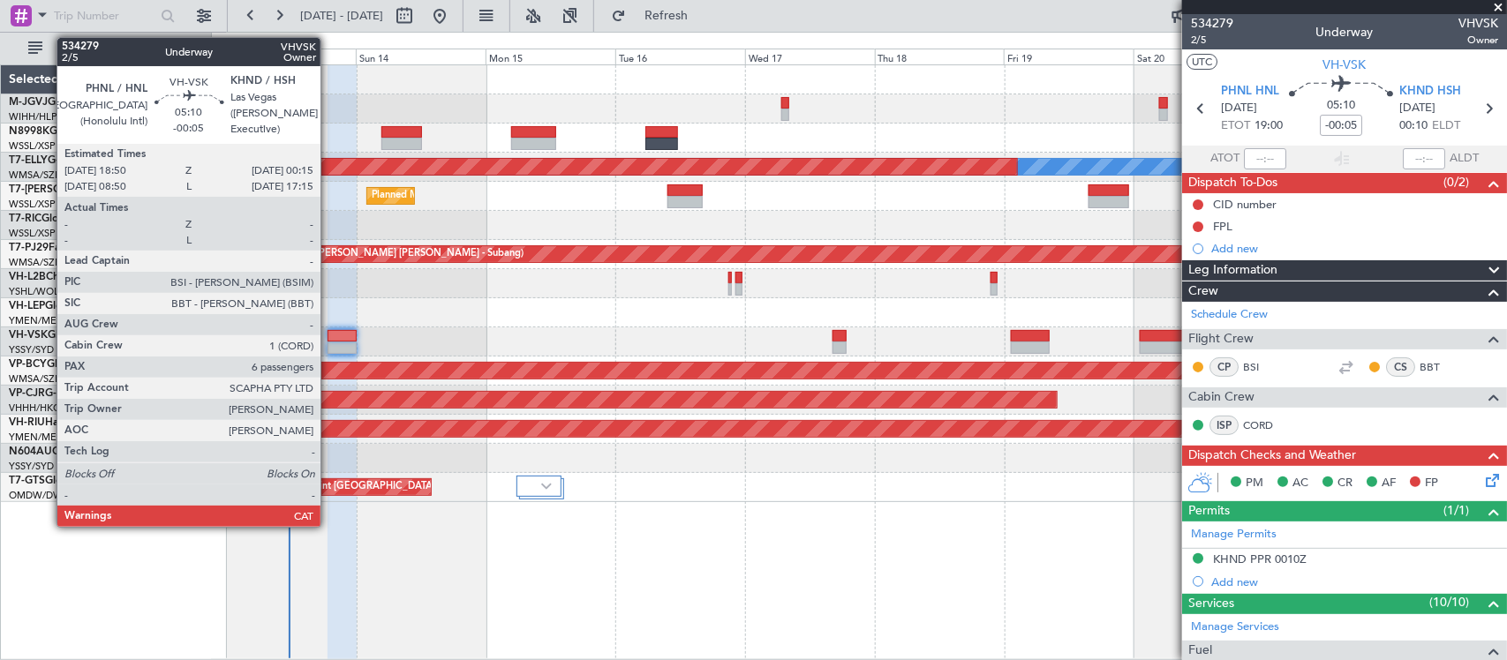
click at [329, 338] on div at bounding box center [342, 336] width 30 height 12
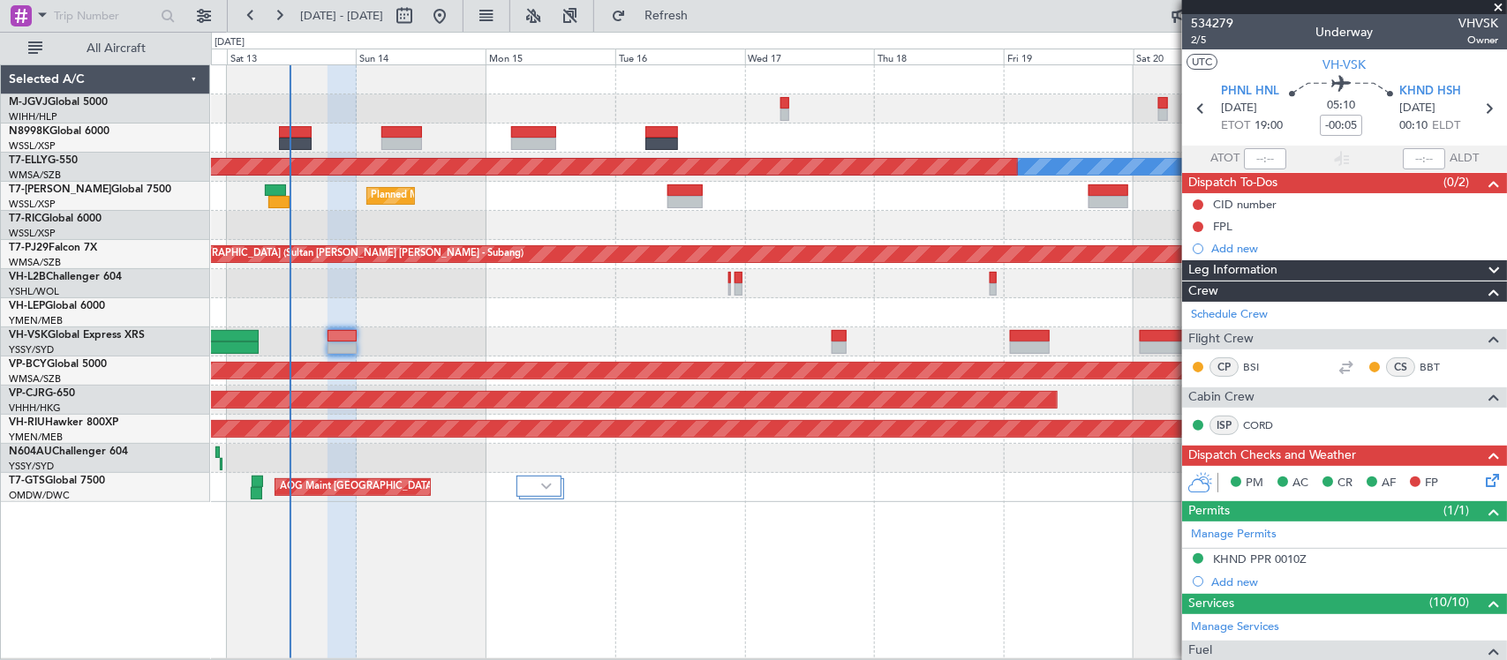
type input "[PERSON_NAME] (BTA)"
click at [1194, 206] on button at bounding box center [1197, 204] width 11 height 11
click at [1203, 304] on span "Cancelled" at bounding box center [1202, 309] width 50 height 18
click at [1198, 227] on button at bounding box center [1197, 227] width 11 height 11
click at [1206, 301] on span "Completed" at bounding box center [1206, 305] width 58 height 18
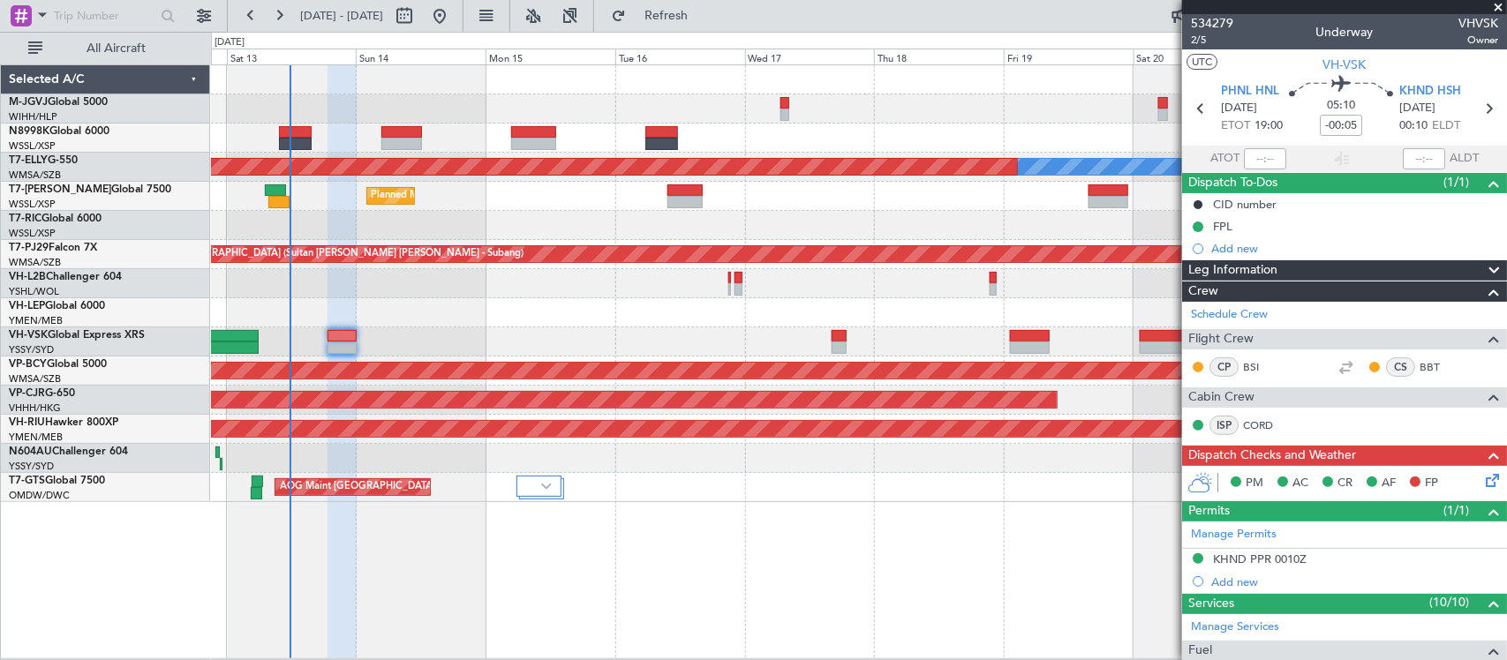
click at [1482, 482] on icon at bounding box center [1489, 477] width 14 height 14
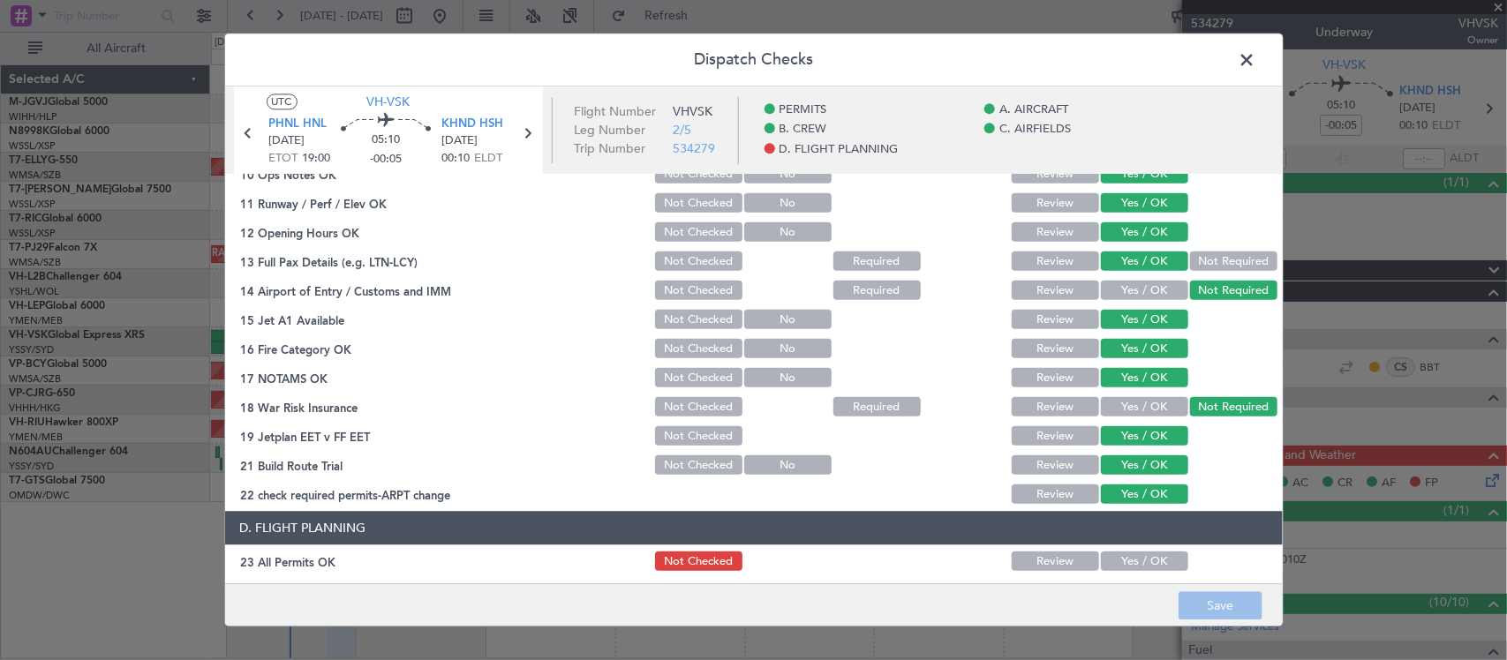
scroll to position [635, 0]
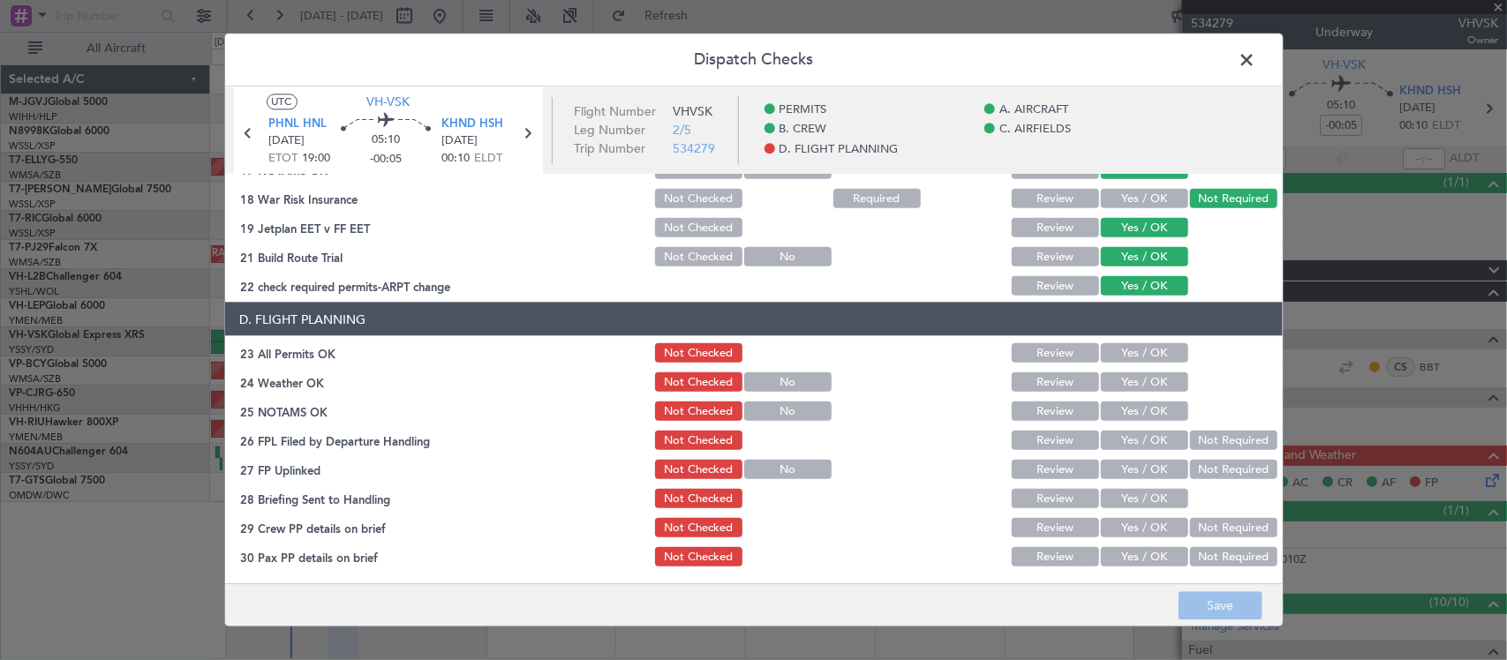
click at [1113, 359] on button "Yes / OK" at bounding box center [1144, 352] width 87 height 19
click at [1117, 376] on button "Yes / OK" at bounding box center [1144, 381] width 87 height 19
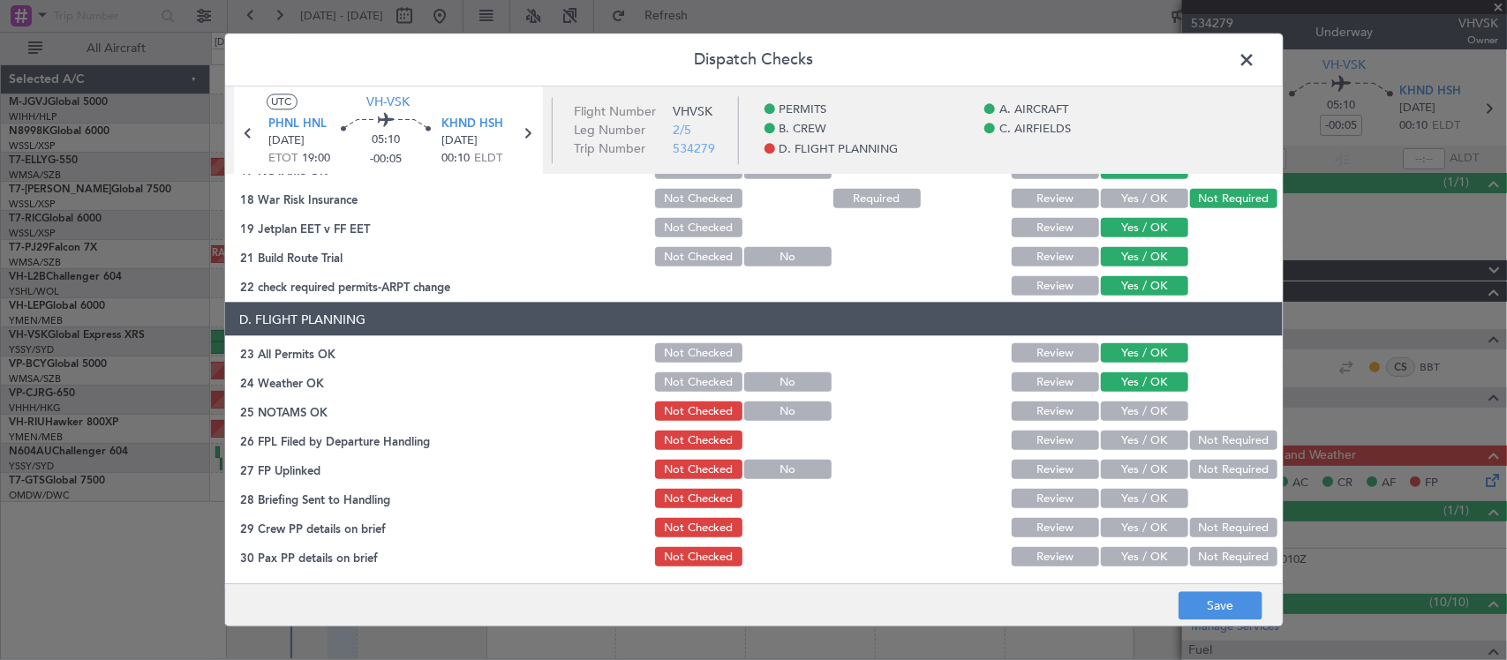
click at [1126, 408] on button "Yes / OK" at bounding box center [1144, 411] width 87 height 19
click at [1197, 437] on button "Not Required" at bounding box center [1233, 440] width 87 height 19
click at [1150, 462] on button "Yes / OK" at bounding box center [1144, 469] width 87 height 19
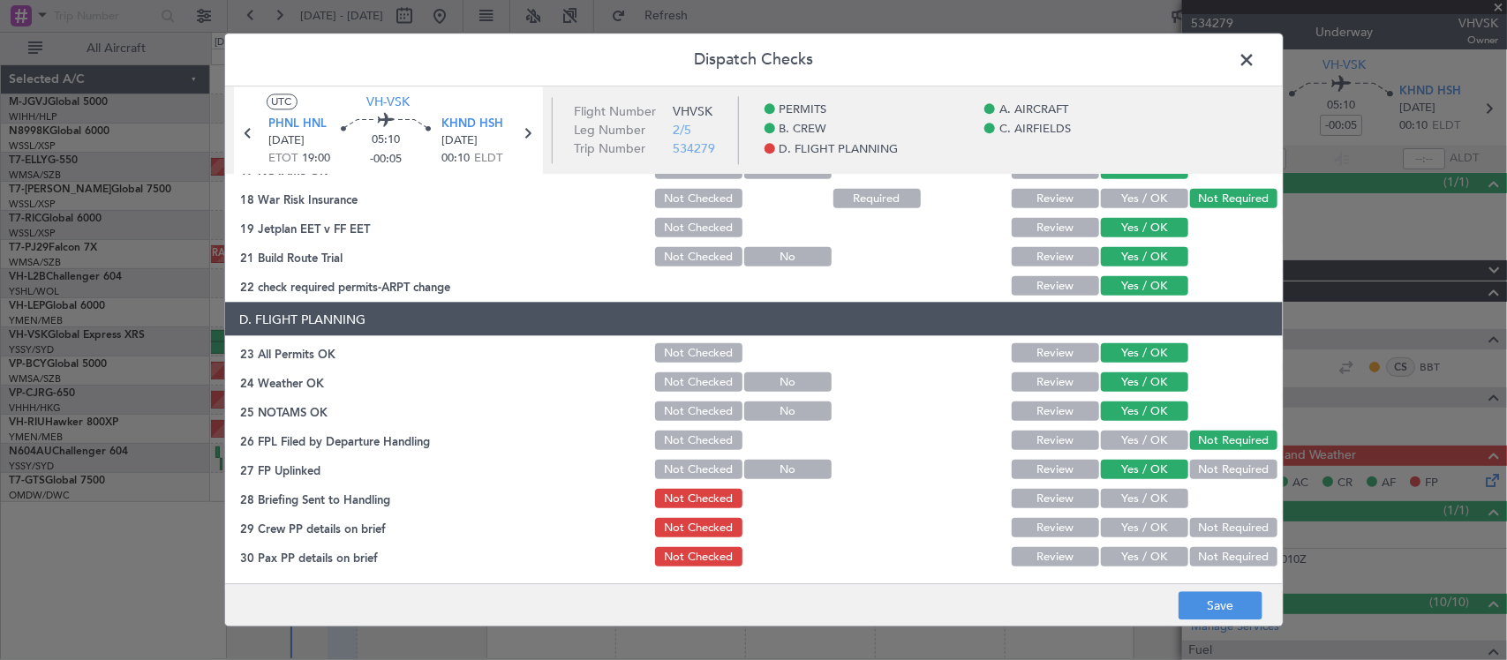
drag, startPoint x: 1048, startPoint y: 500, endPoint x: 1061, endPoint y: 509, distance: 16.4
click at [1047, 500] on button "Review" at bounding box center [1054, 498] width 87 height 19
click at [1105, 491] on button "Yes / OK" at bounding box center [1144, 498] width 87 height 19
click at [1118, 519] on button "Yes / OK" at bounding box center [1144, 527] width 87 height 19
click at [1156, 547] on button "Yes / OK" at bounding box center [1144, 556] width 87 height 19
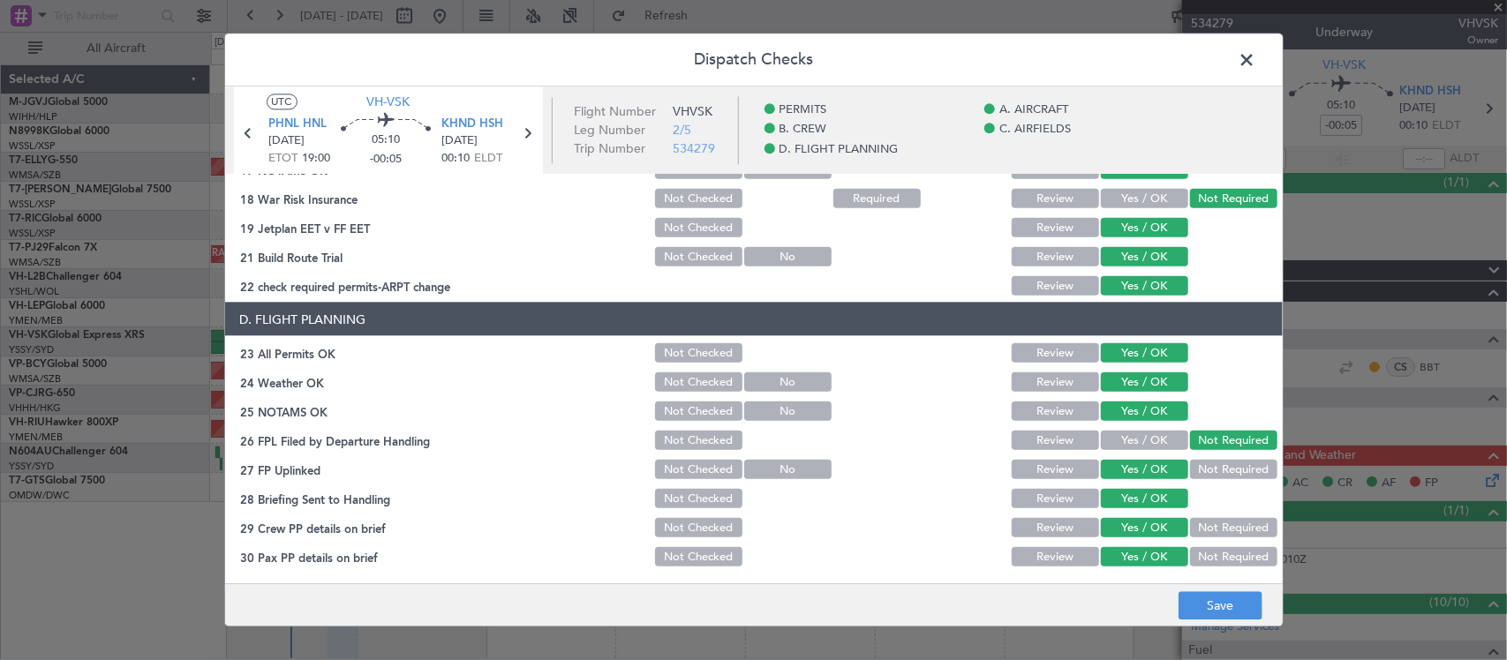
click at [1178, 591] on footer "Save" at bounding box center [753, 605] width 1057 height 42
click at [1192, 606] on button "Save" at bounding box center [1220, 606] width 84 height 28
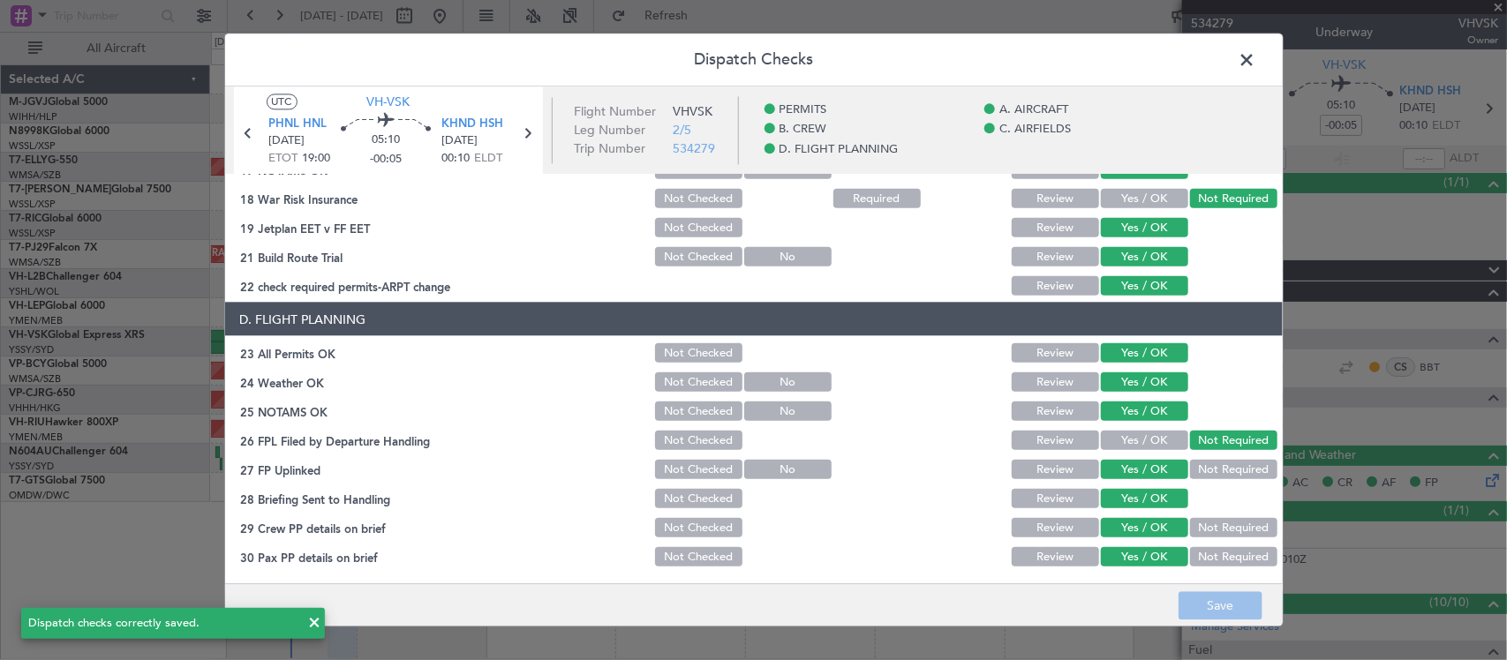
click at [1256, 55] on span at bounding box center [1256, 64] width 0 height 35
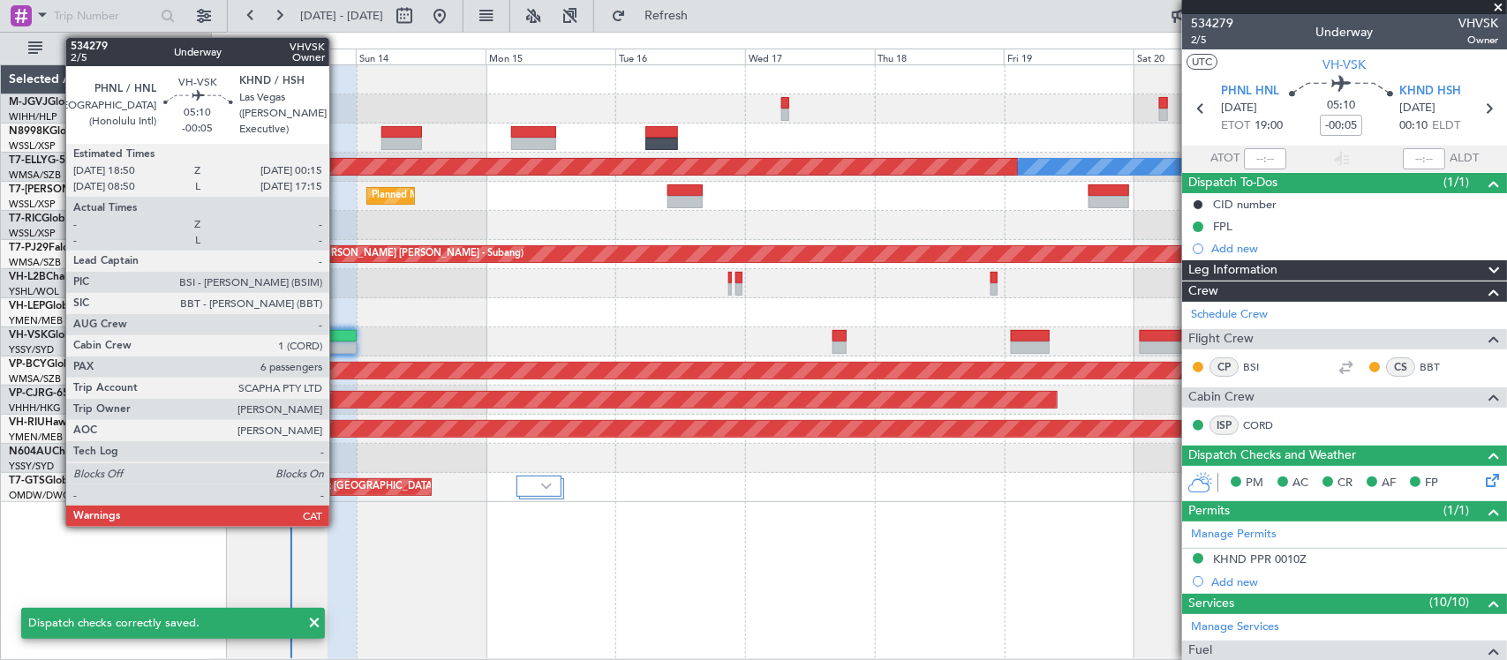
click at [338, 353] on div at bounding box center [342, 348] width 30 height 12
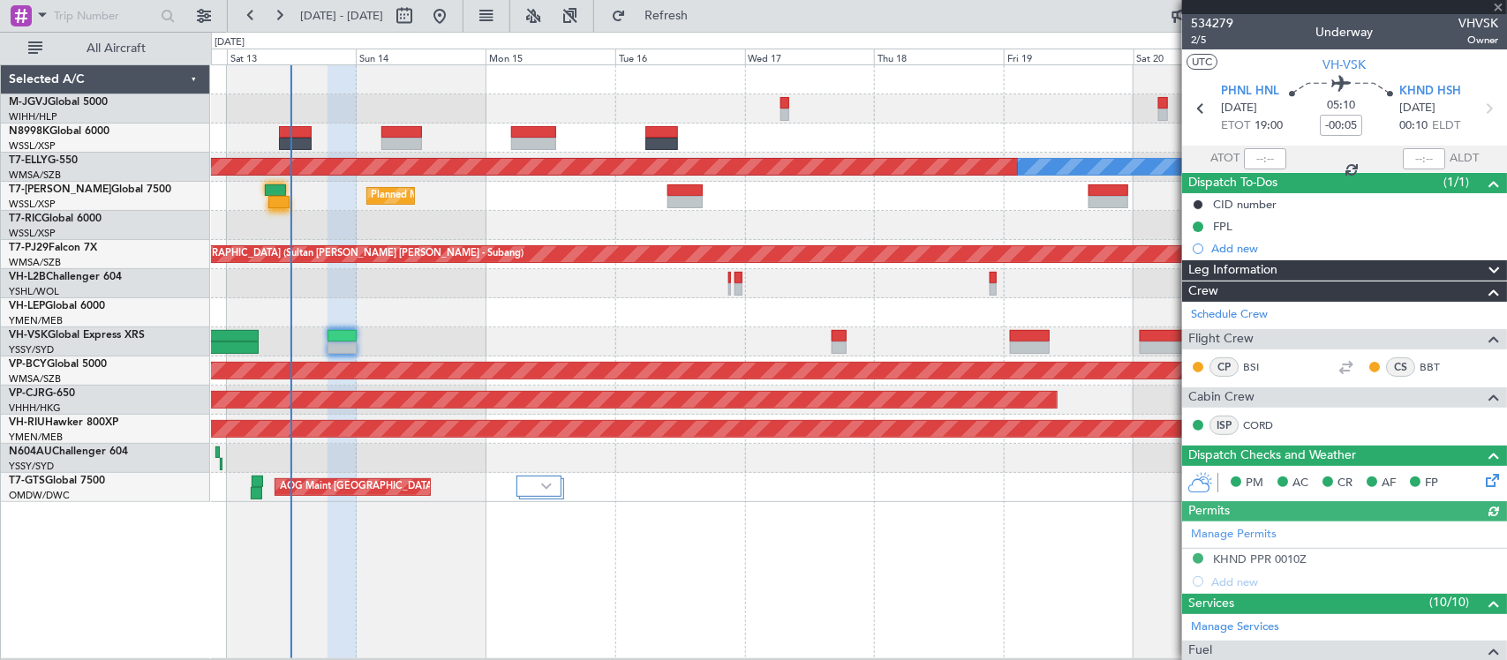
type input "[PERSON_NAME] (BTA)"
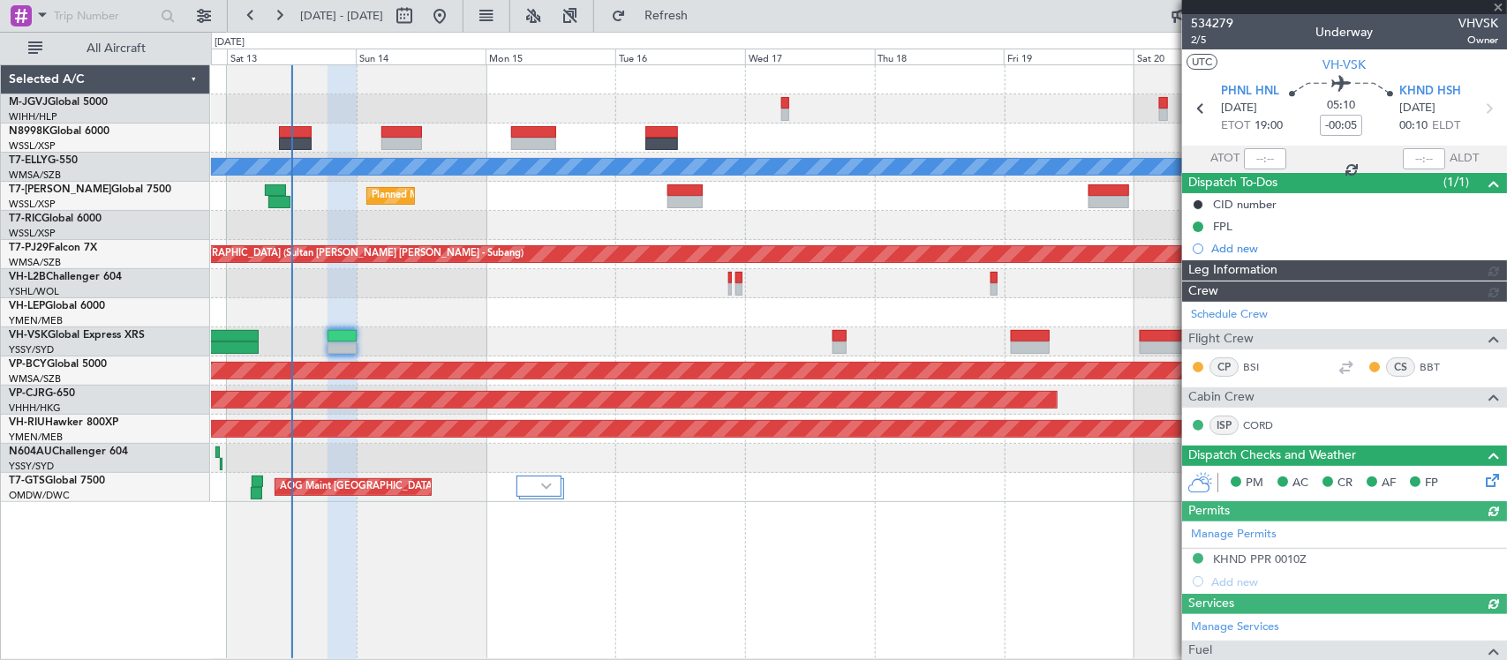
type input "[PERSON_NAME] (BTA)"
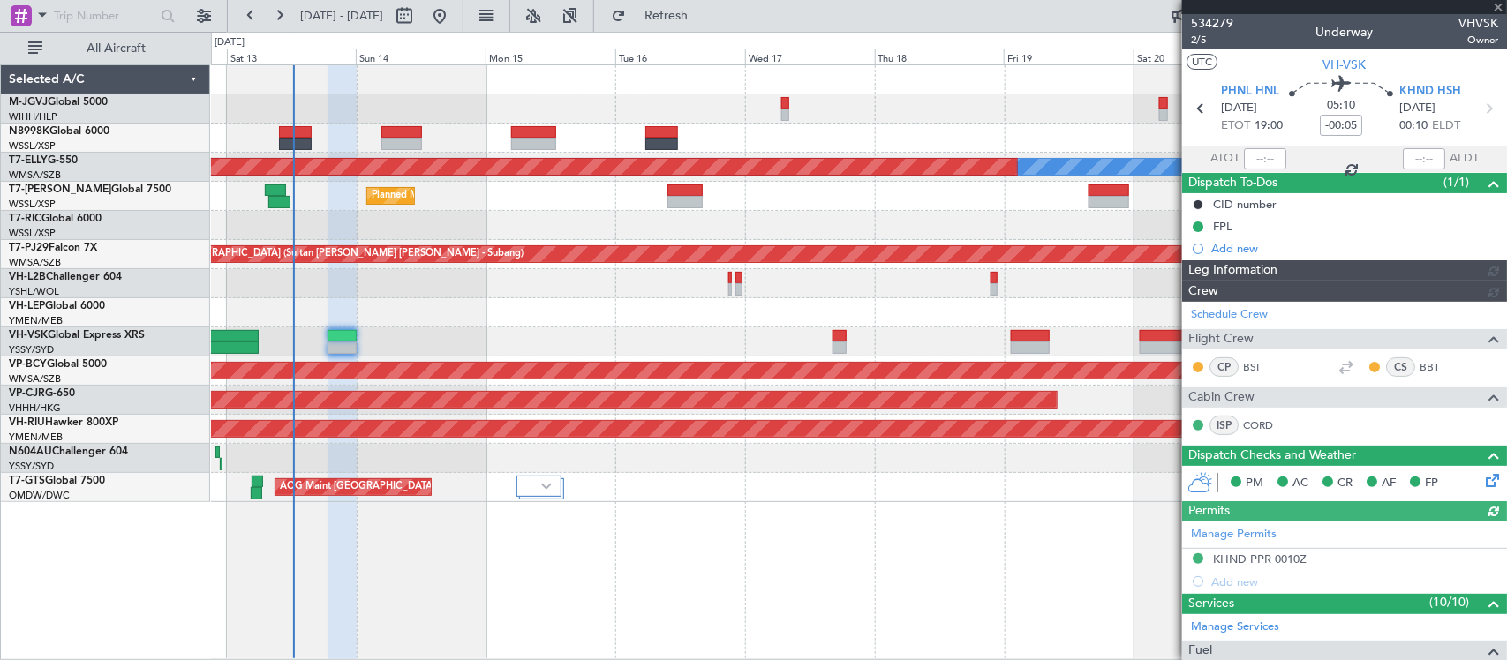
type input "[PERSON_NAME] (BTA)"
